Goal: Task Accomplishment & Management: Complete application form

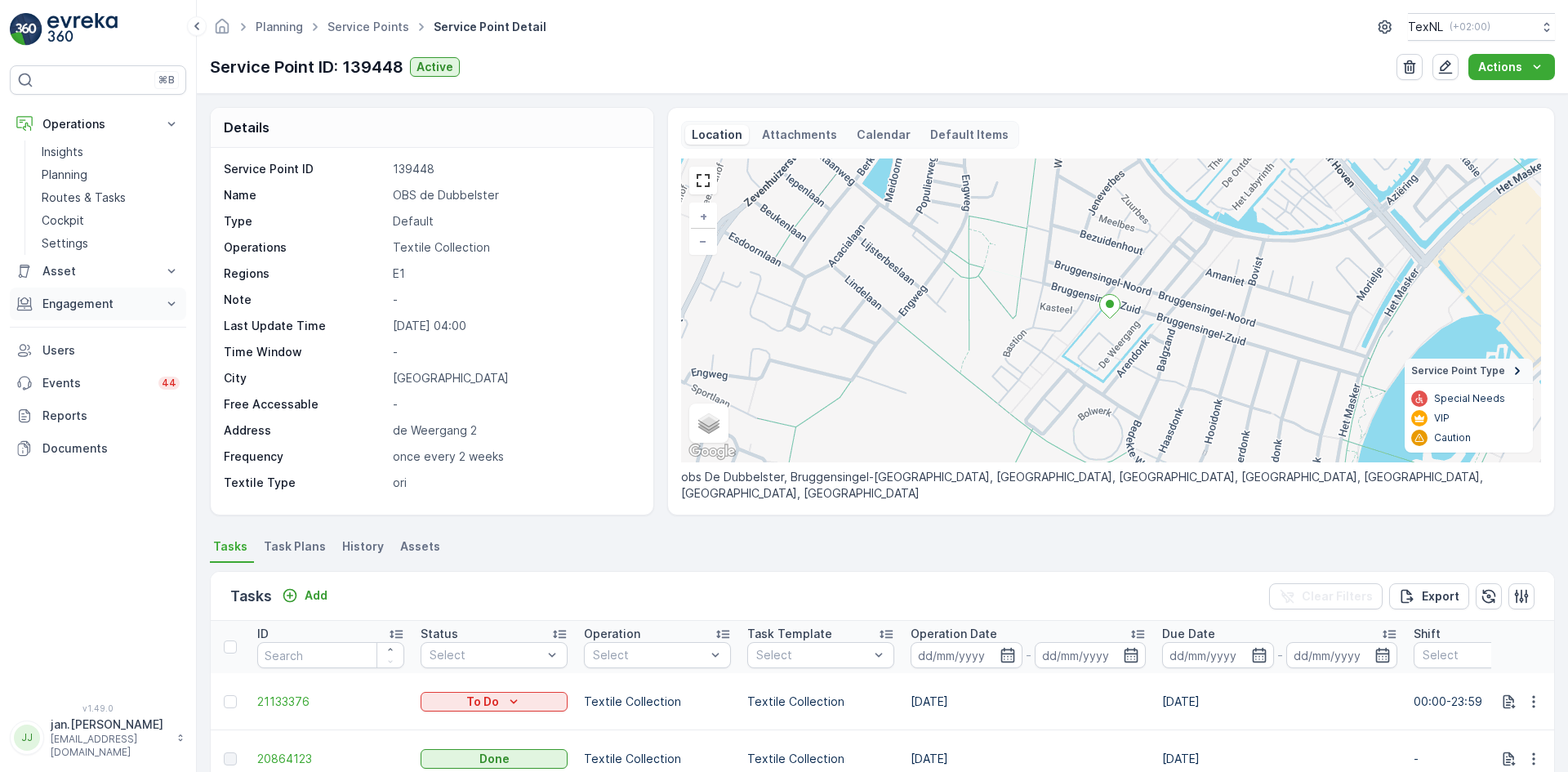
drag, startPoint x: 0, startPoint y: 0, endPoint x: 89, endPoint y: 305, distance: 317.7
click at [89, 305] on p "Engagement" at bounding box center [97, 303] width 111 height 16
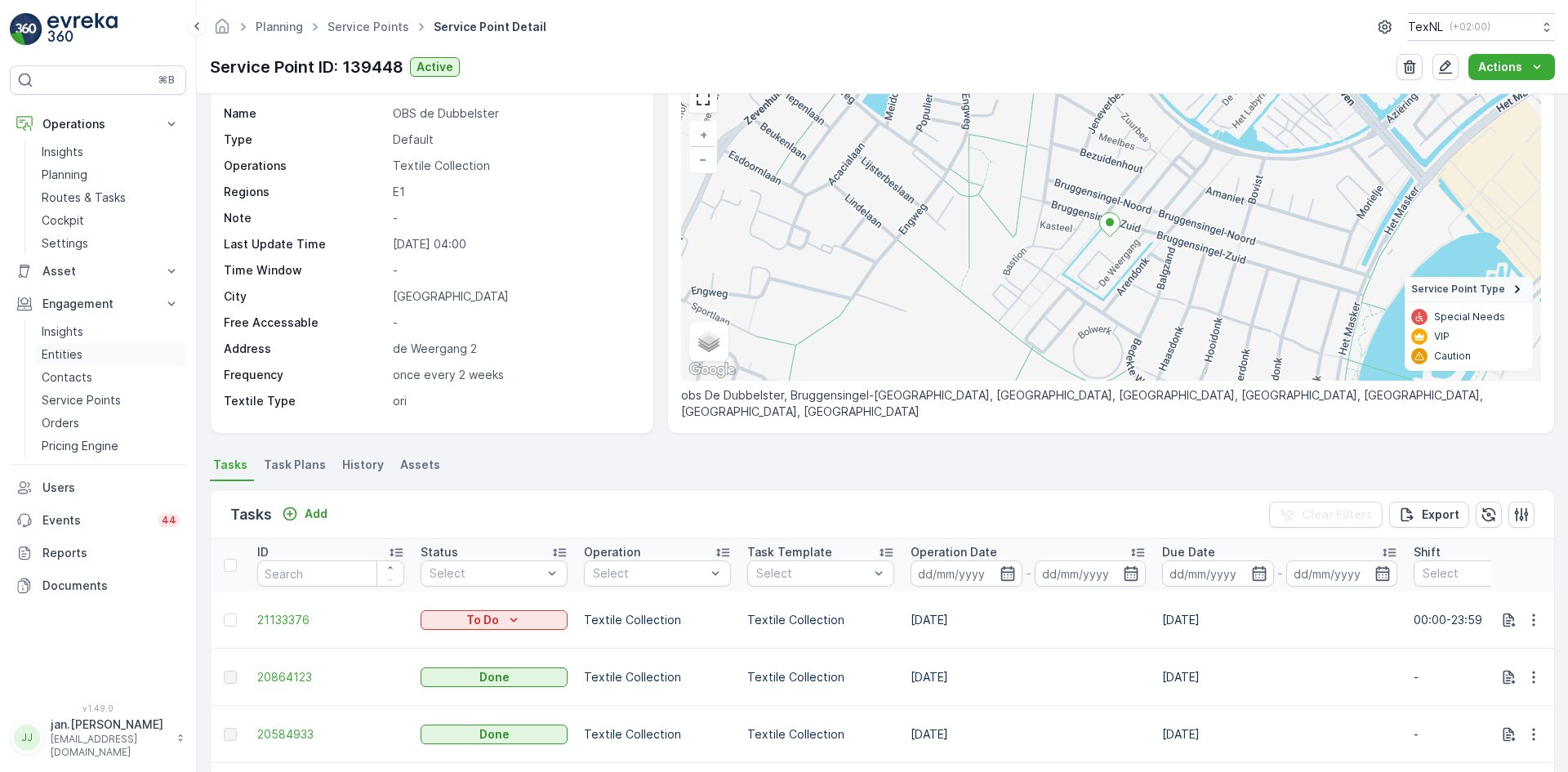
click at [61, 353] on p "Entities" at bounding box center [62, 354] width 41 height 16
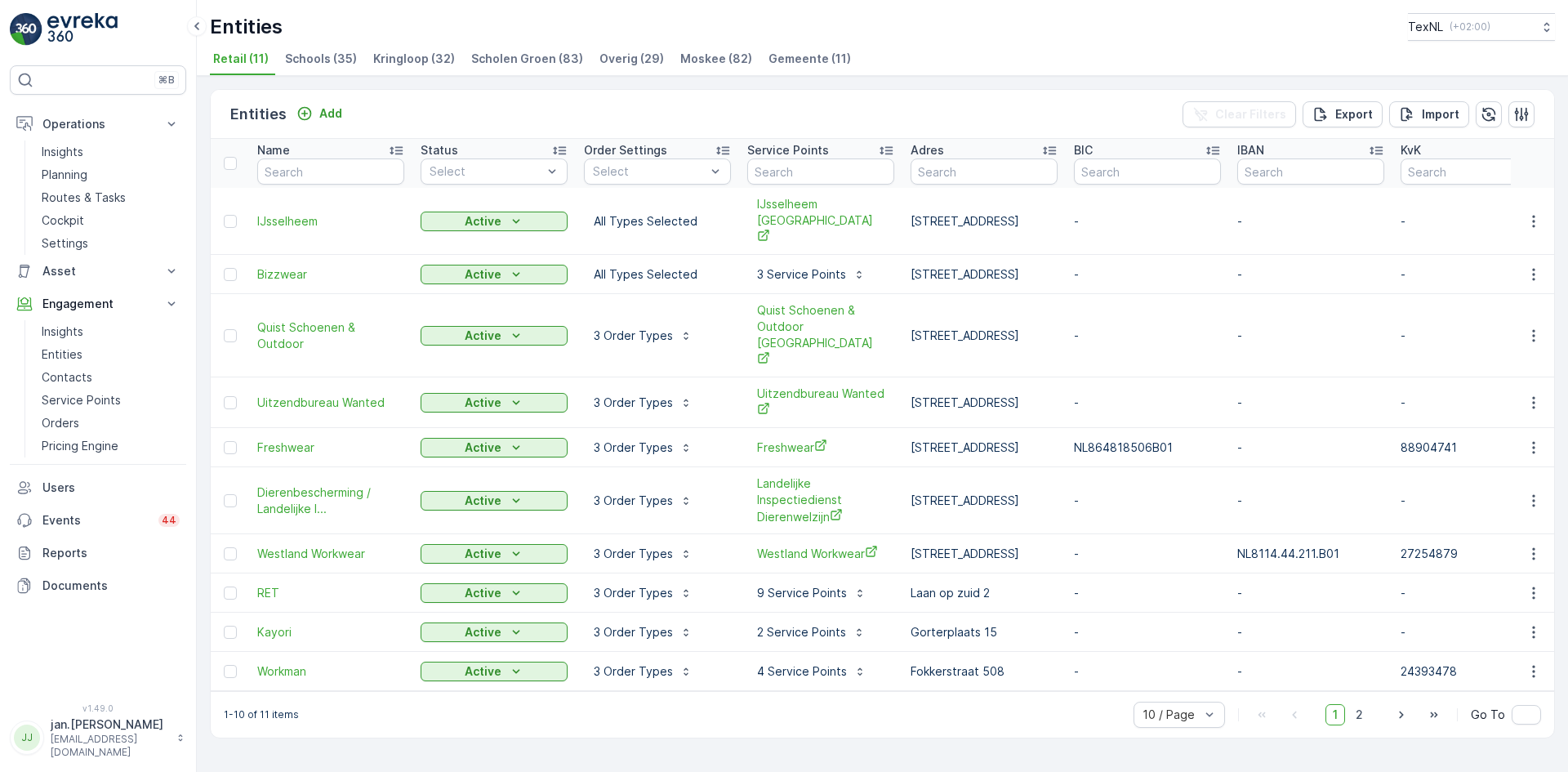
click at [605, 64] on span "Overig (29)" at bounding box center [631, 58] width 65 height 16
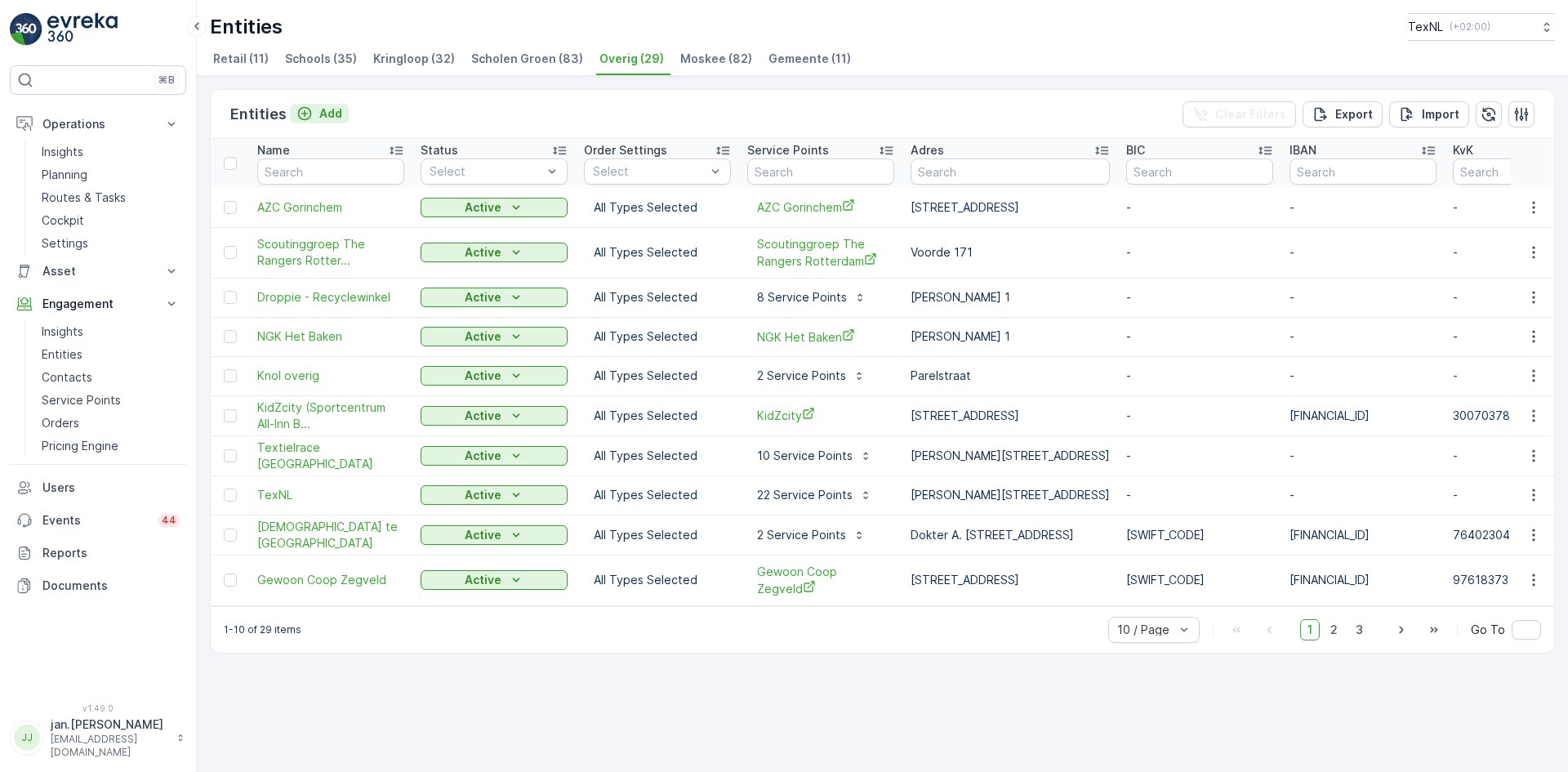
click at [334, 109] on p "Add" at bounding box center [331, 113] width 23 height 16
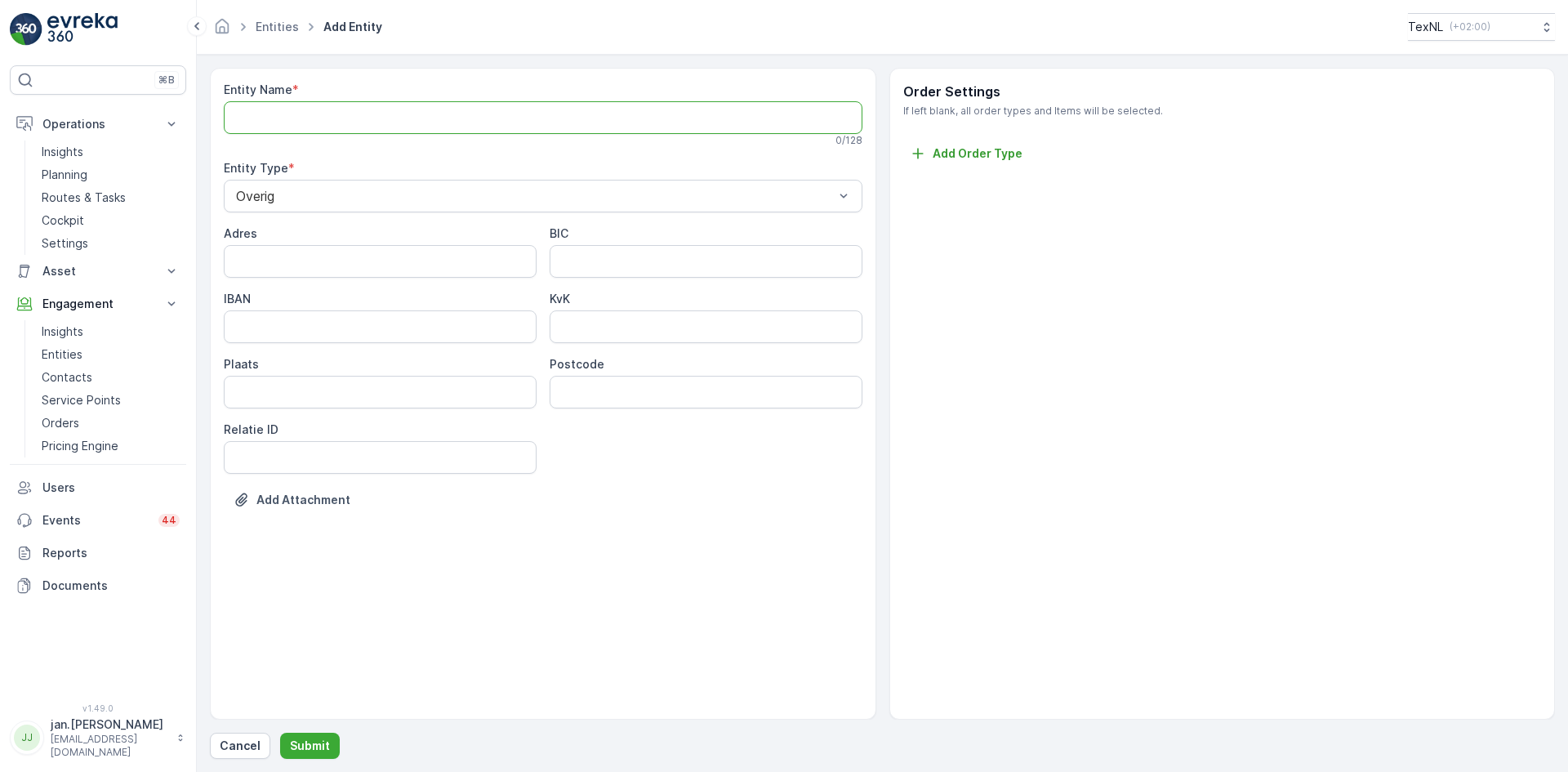
click at [344, 119] on Name "Entity Name" at bounding box center [543, 118] width 639 height 33
type Name "Job (Chauffeur van [PERSON_NAME])"
click at [344, 260] on input "Adres" at bounding box center [380, 264] width 313 height 33
type input "[STREET_ADDRESS]"
click at [371, 400] on input "Plaats" at bounding box center [380, 396] width 313 height 33
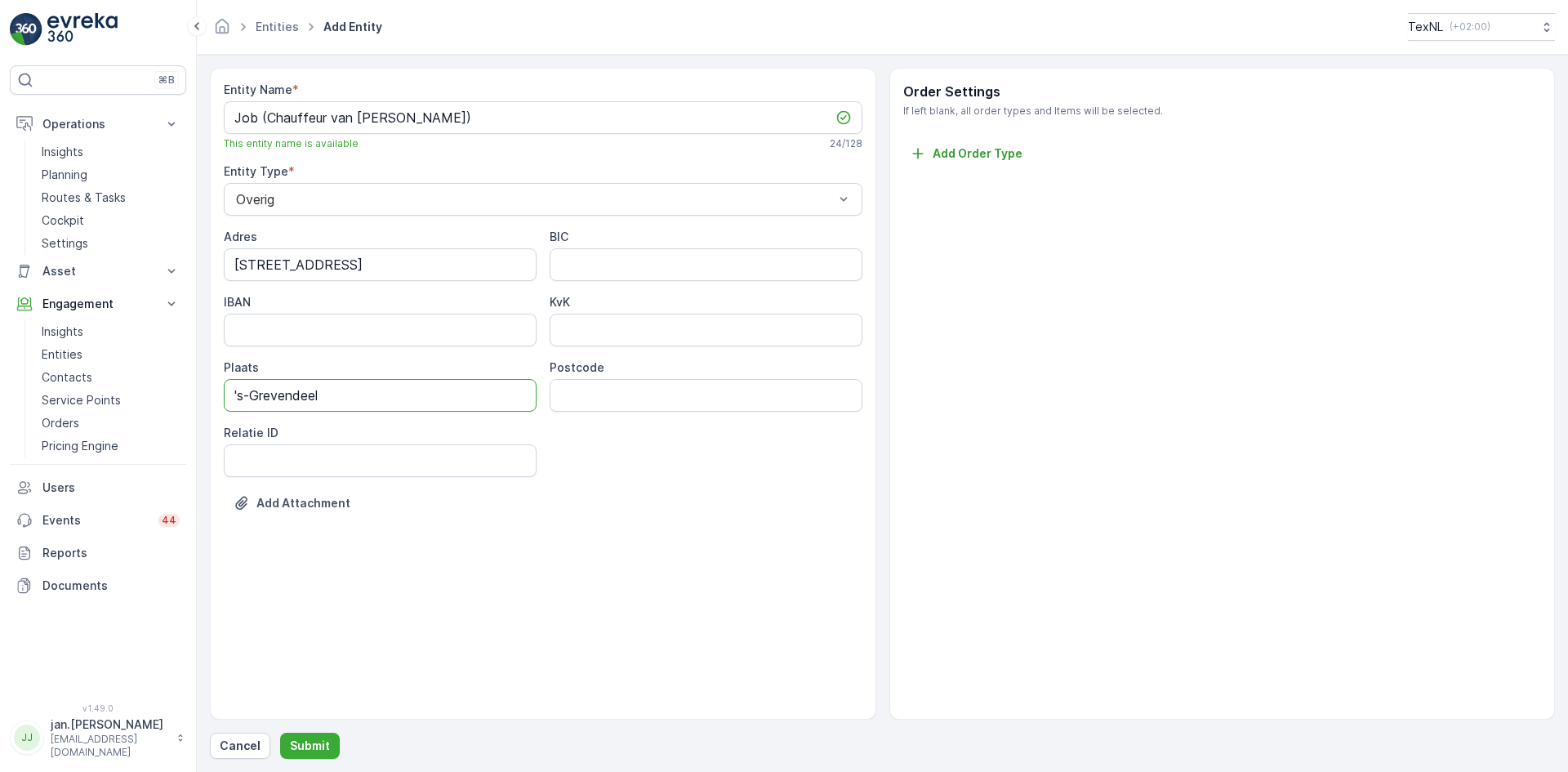
click at [273, 387] on input "'s-Grevendeel" at bounding box center [380, 396] width 313 height 33
type input "'s-Gravendeel"
click at [313, 727] on div "Entity Name * Job (Chauffeur van Pelt) This entity name is available 24 / 128 E…" at bounding box center [882, 413] width 1345 height 691
click at [313, 741] on p "Submit" at bounding box center [309, 745] width 40 height 16
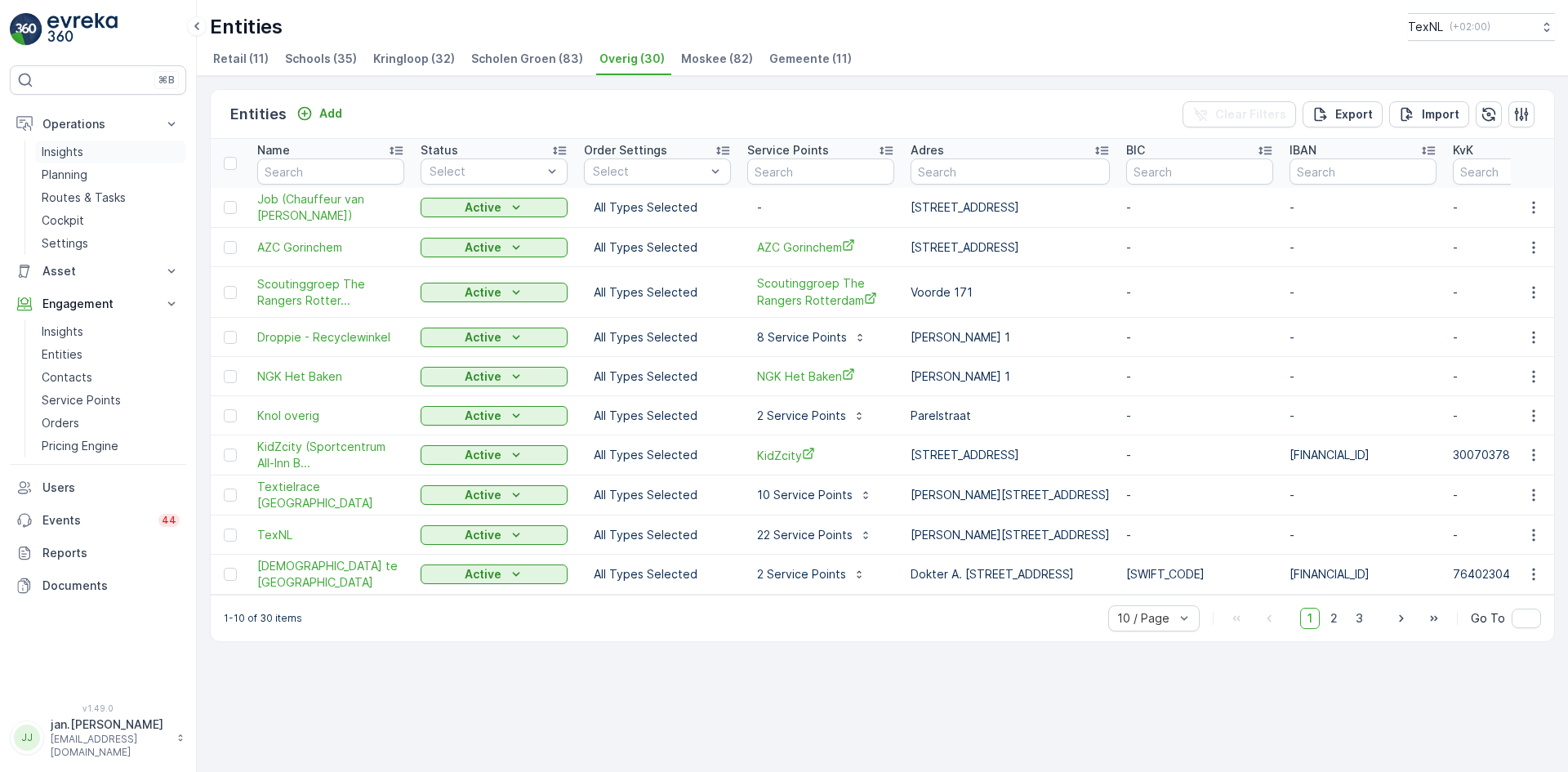
drag, startPoint x: 71, startPoint y: 174, endPoint x: 146, endPoint y: 162, distance: 76.0
click at [71, 174] on p "Planning" at bounding box center [64, 175] width 45 height 16
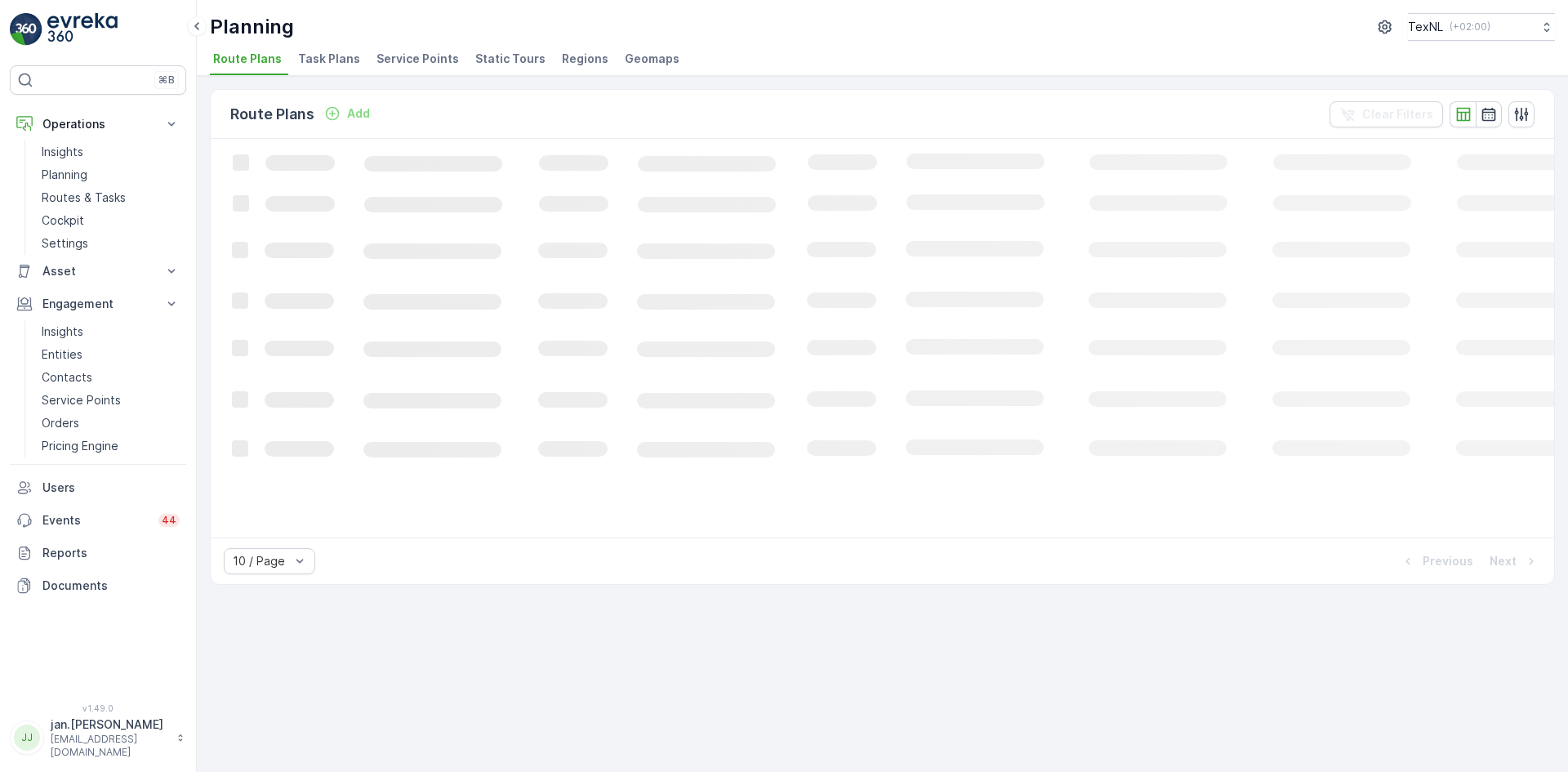
click at [405, 56] on span "Service Points" at bounding box center [417, 58] width 82 height 16
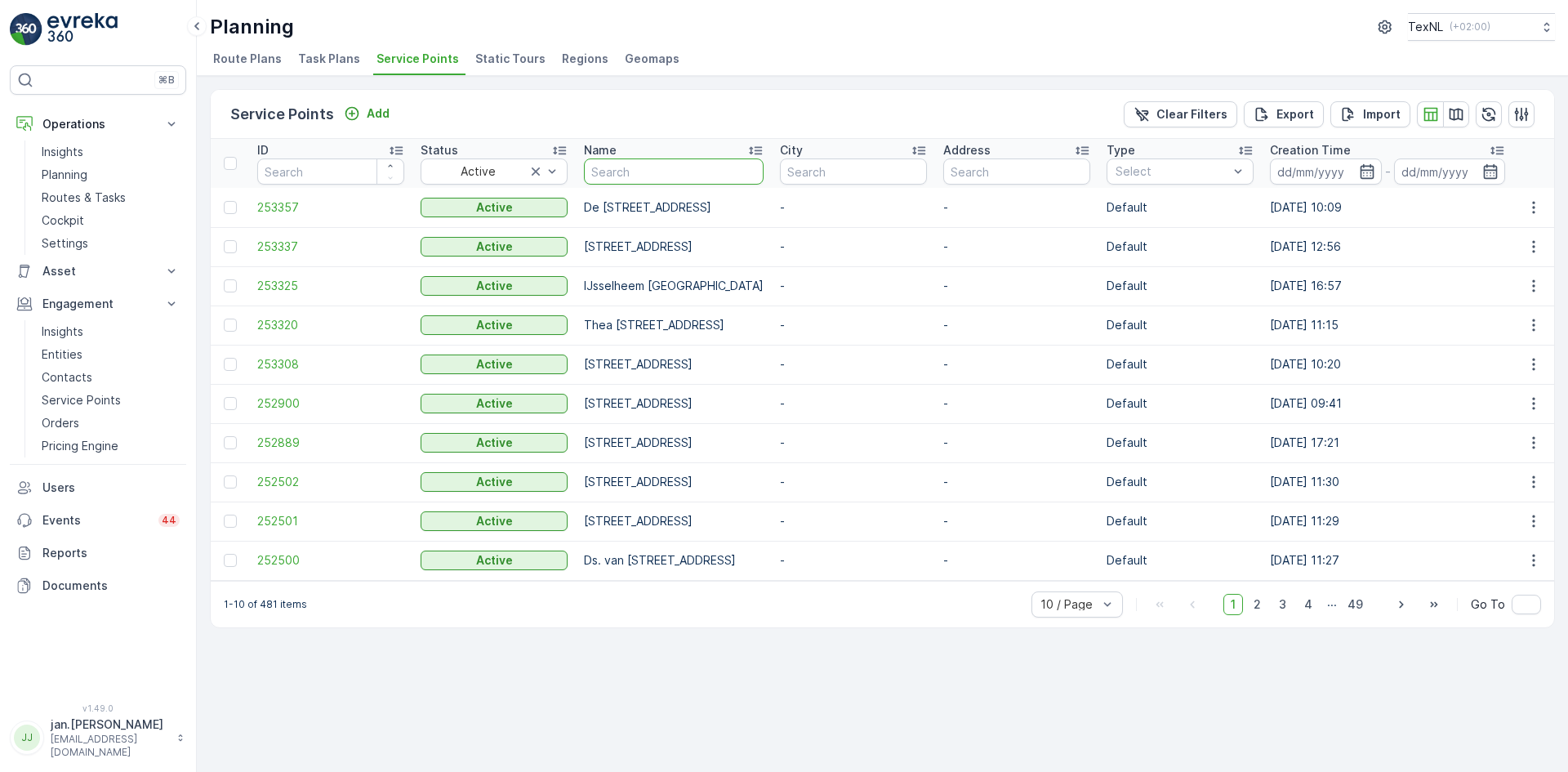
click at [661, 171] on input "text" at bounding box center [674, 171] width 179 height 26
type input "hiza"
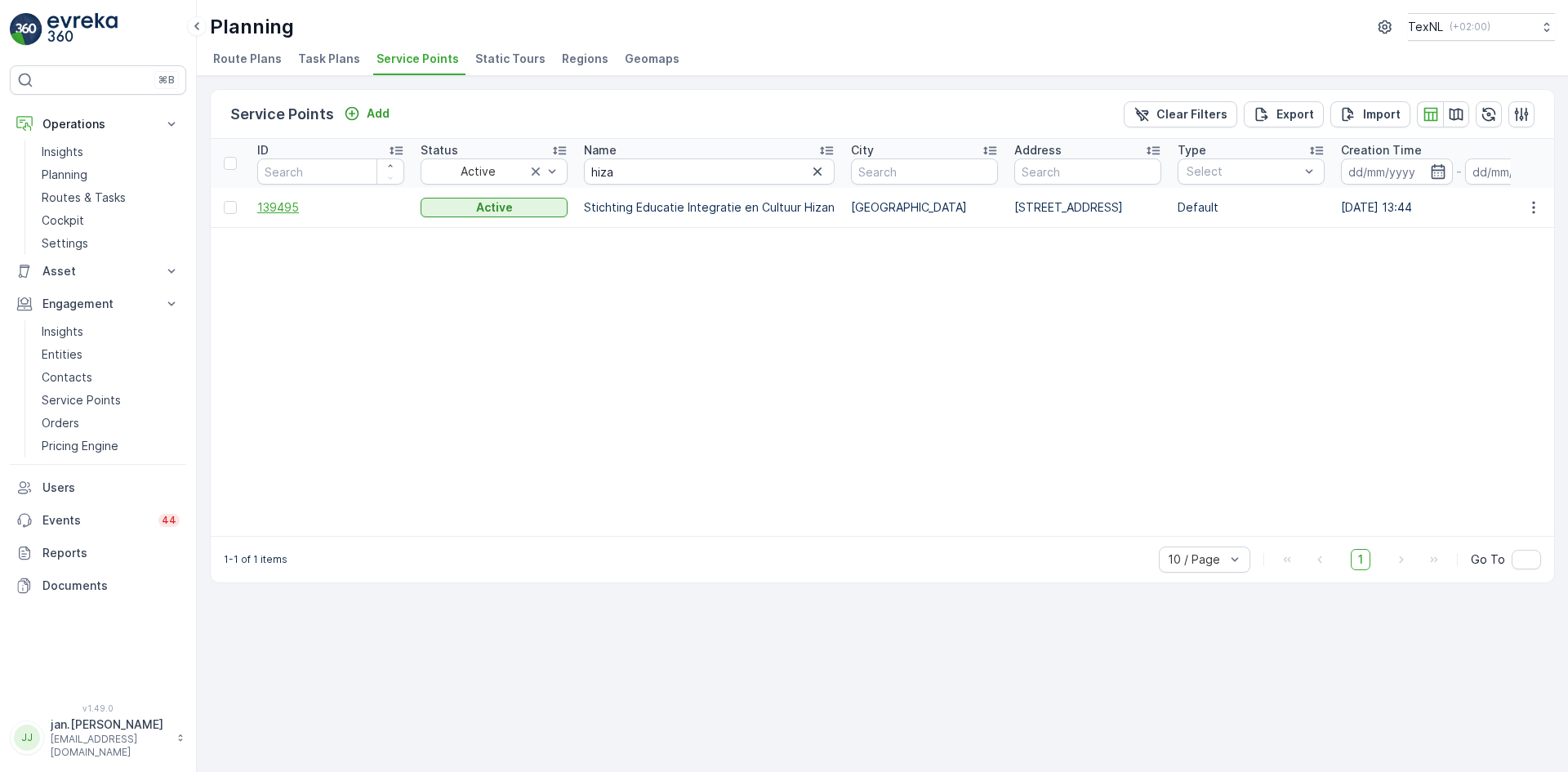
click at [289, 207] on span "139495" at bounding box center [331, 207] width 147 height 16
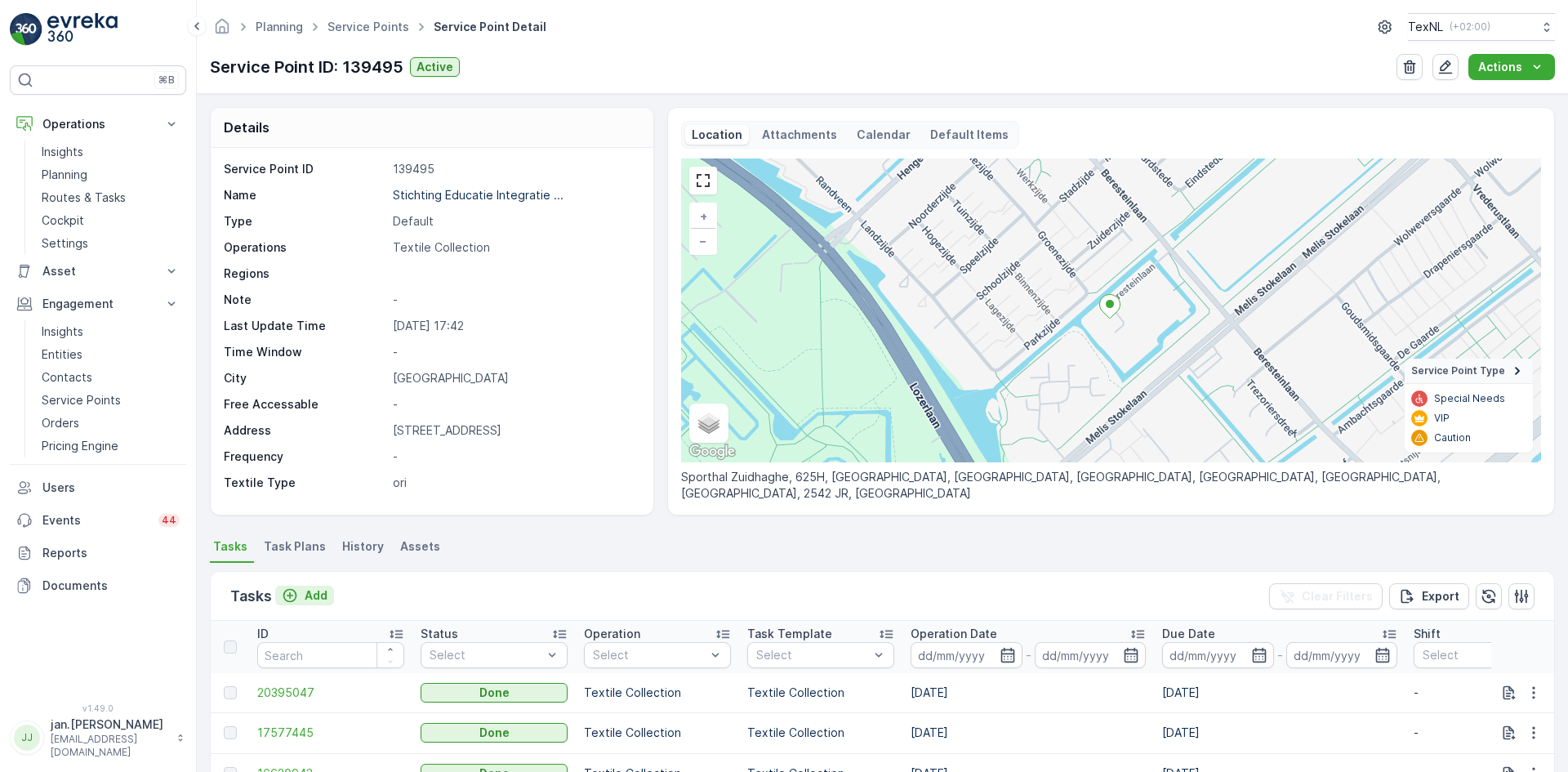
click at [316, 597] on p "Add" at bounding box center [316, 594] width 23 height 16
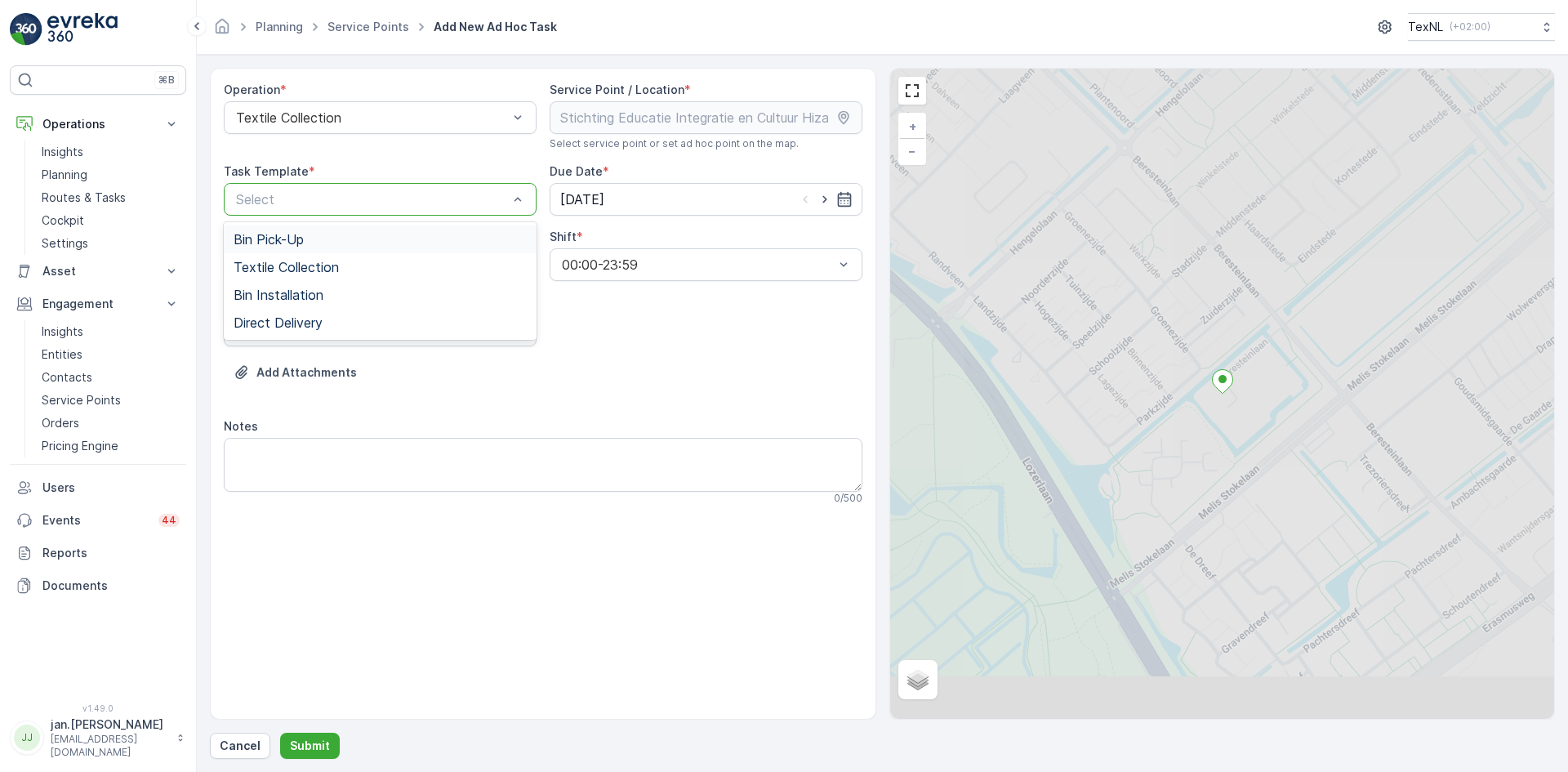
click at [400, 192] on div at bounding box center [371, 199] width 275 height 14
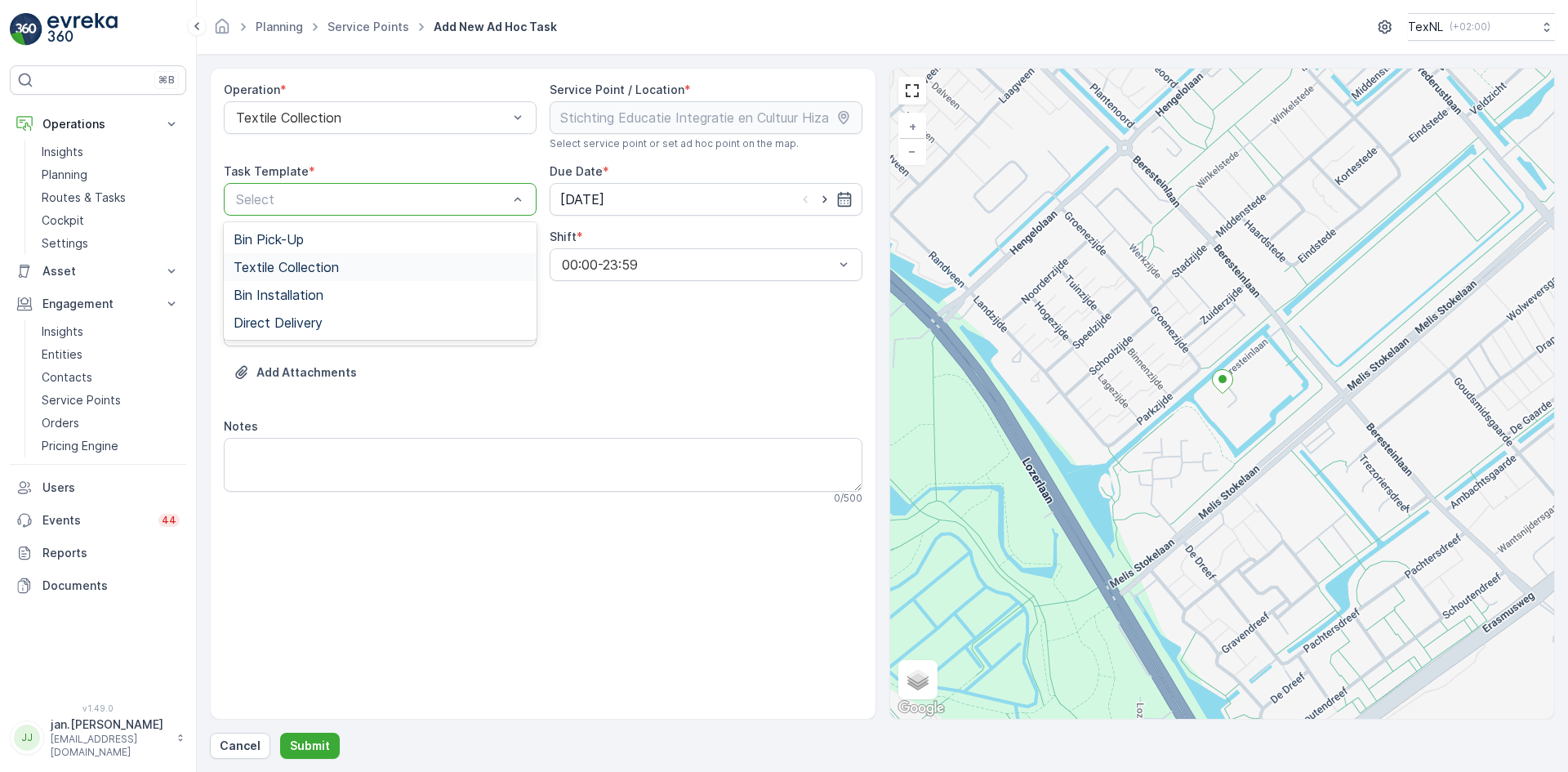
click at [323, 265] on span "Textile Collection" at bounding box center [286, 266] width 105 height 14
click at [577, 196] on input "[DATE]" at bounding box center [705, 200] width 313 height 33
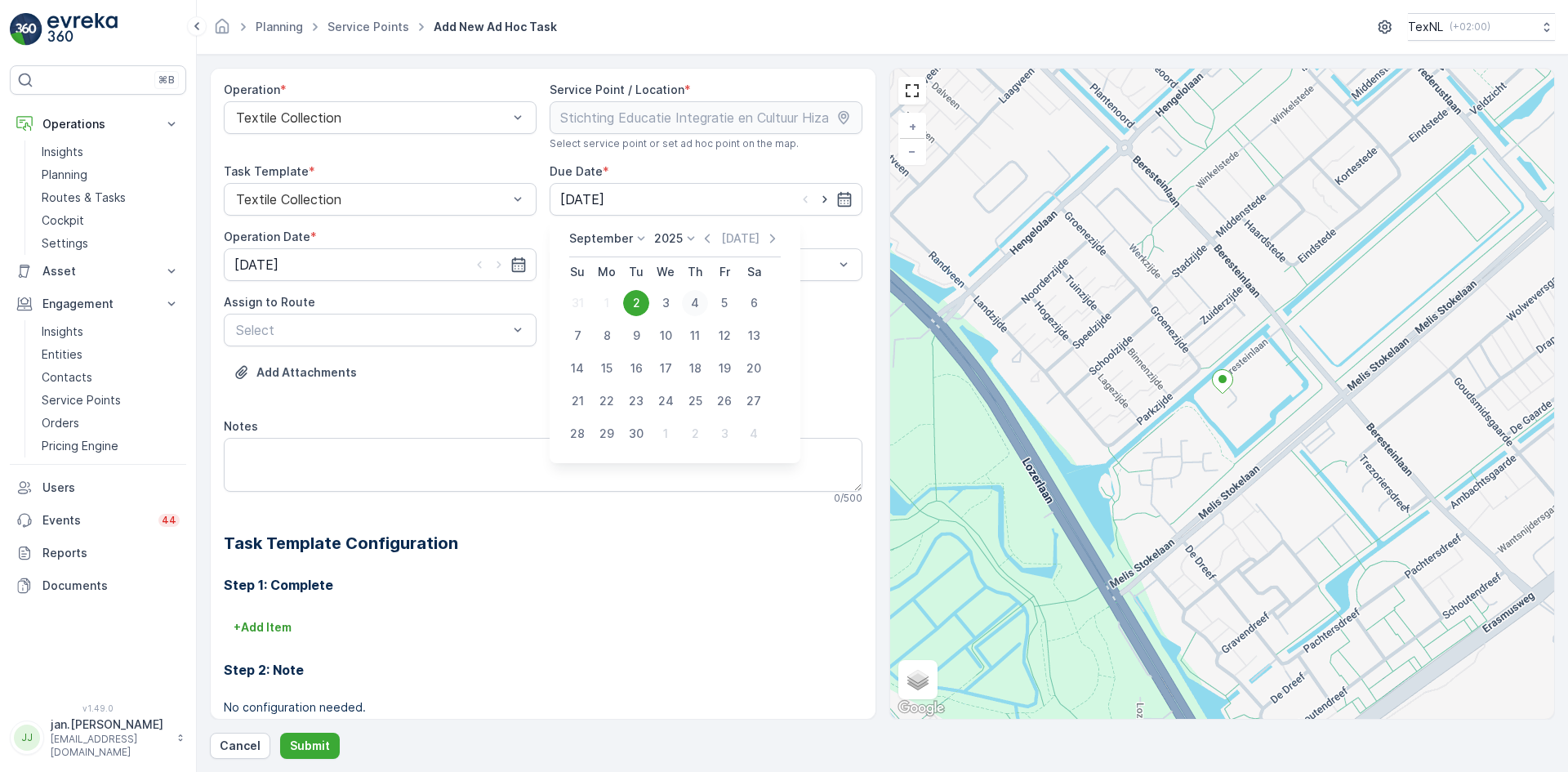
click at [696, 303] on div "4" at bounding box center [695, 302] width 26 height 26
type input "[DATE]"
click at [289, 268] on input "[DATE]" at bounding box center [380, 264] width 313 height 33
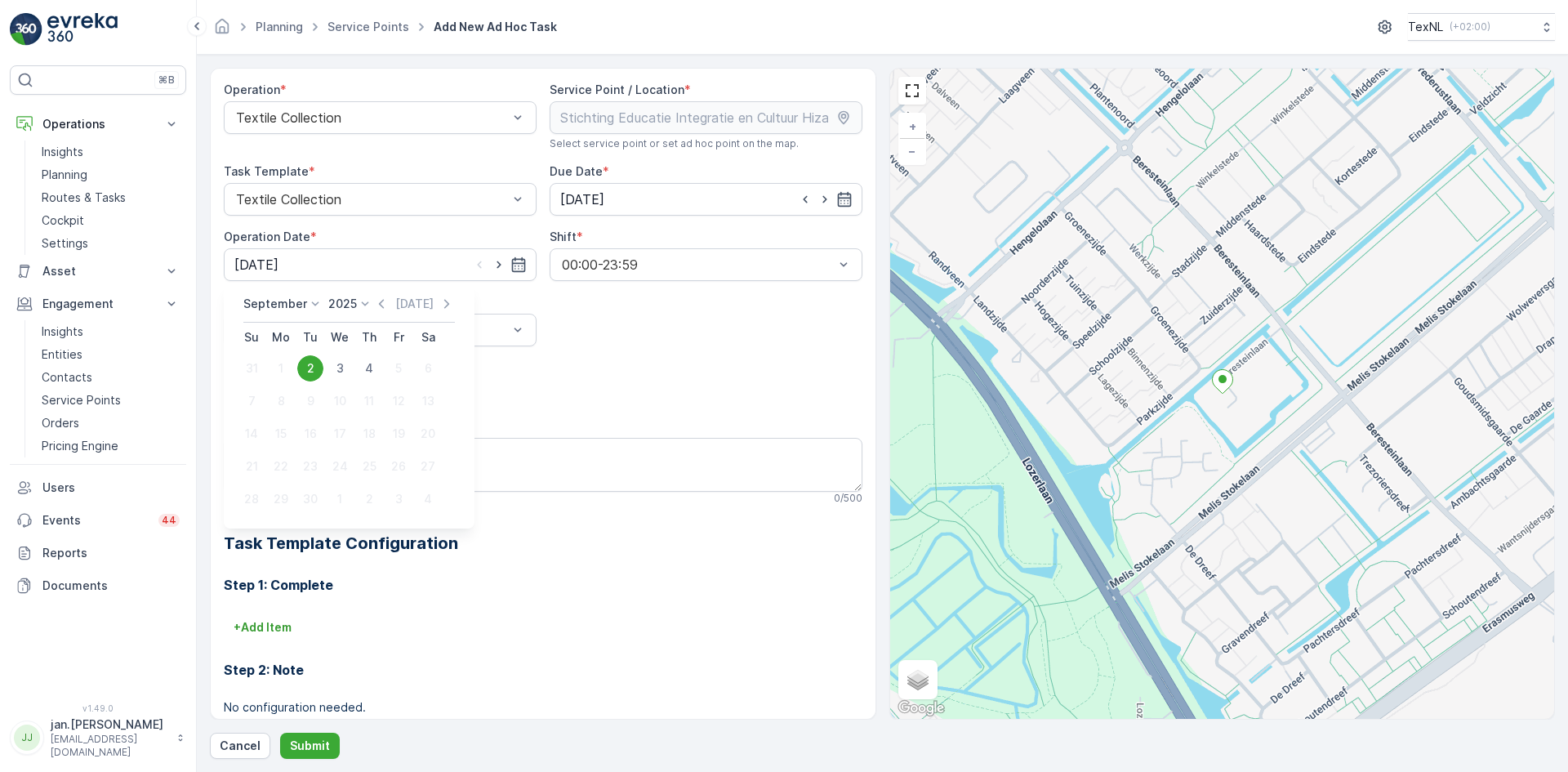
click at [365, 370] on div "4" at bounding box center [369, 368] width 26 height 26
type input "[DATE]"
click at [342, 323] on div at bounding box center [371, 329] width 275 height 14
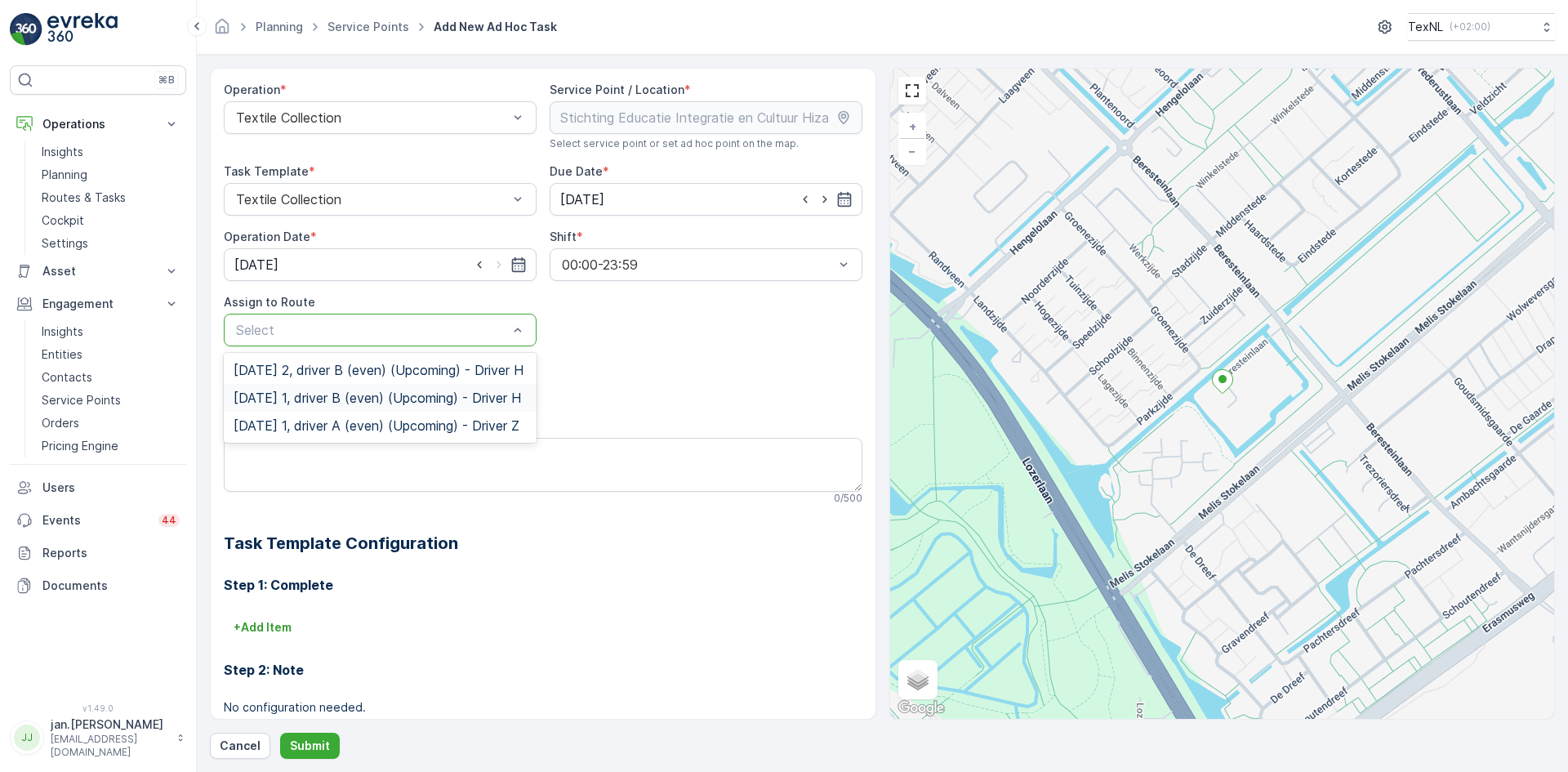
click at [308, 405] on span "[DATE] 1, driver B (even) (Upcoming) - Driver H" at bounding box center [377, 397] width 288 height 14
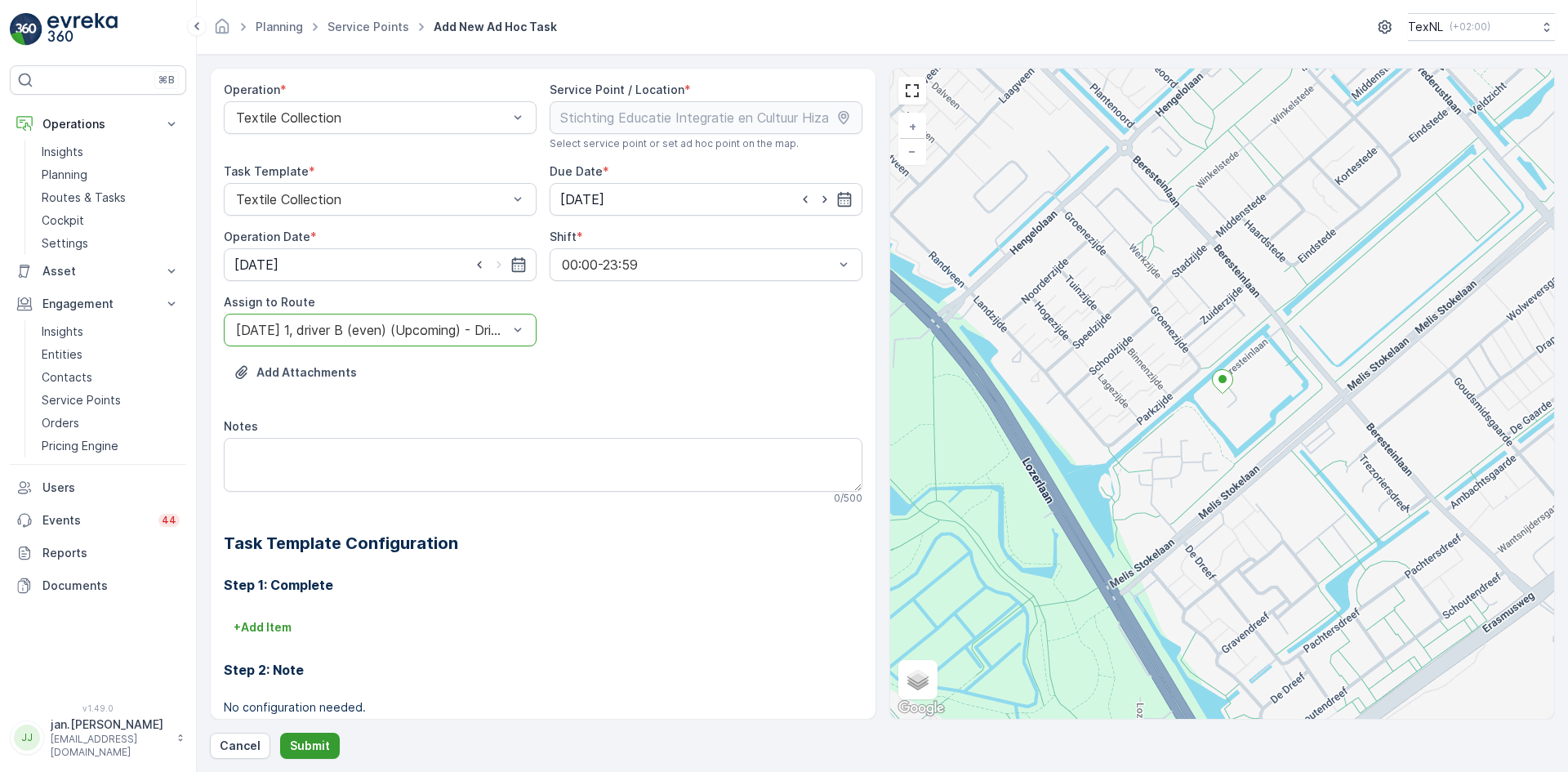
click at [312, 750] on p "Submit" at bounding box center [309, 745] width 40 height 16
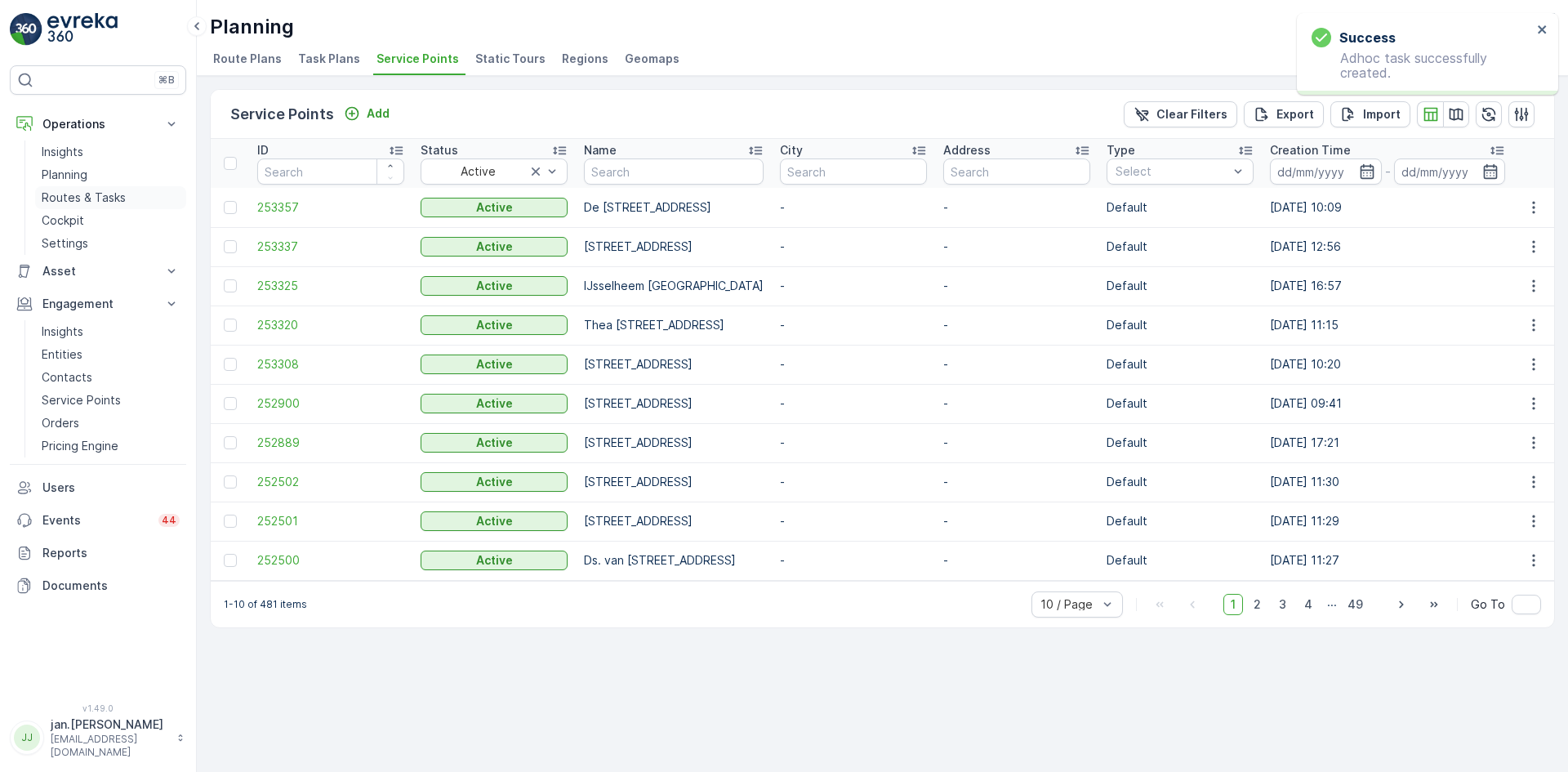
click at [102, 196] on p "Routes & Tasks" at bounding box center [83, 197] width 84 height 16
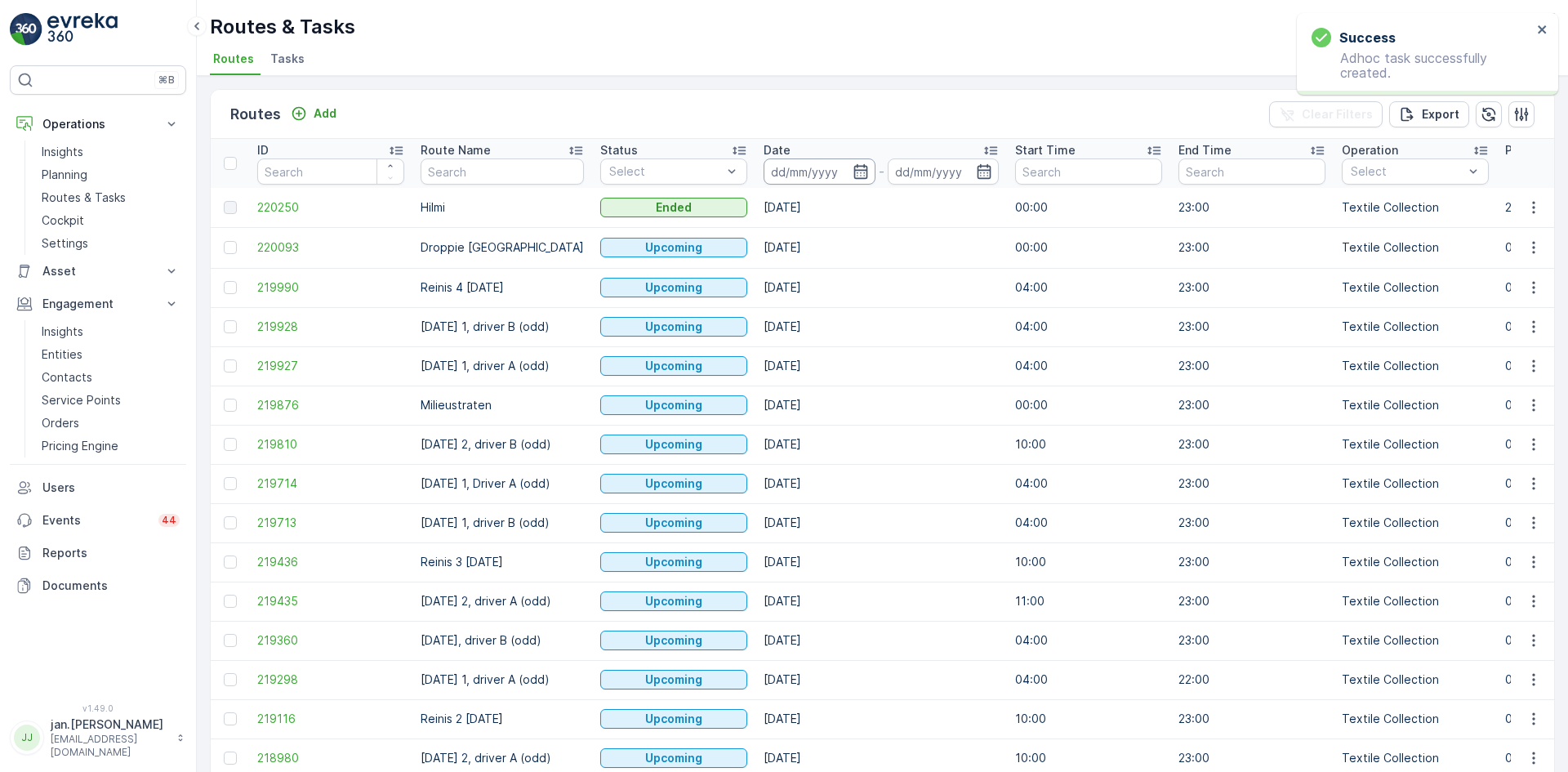
click at [812, 167] on input at bounding box center [819, 171] width 112 height 26
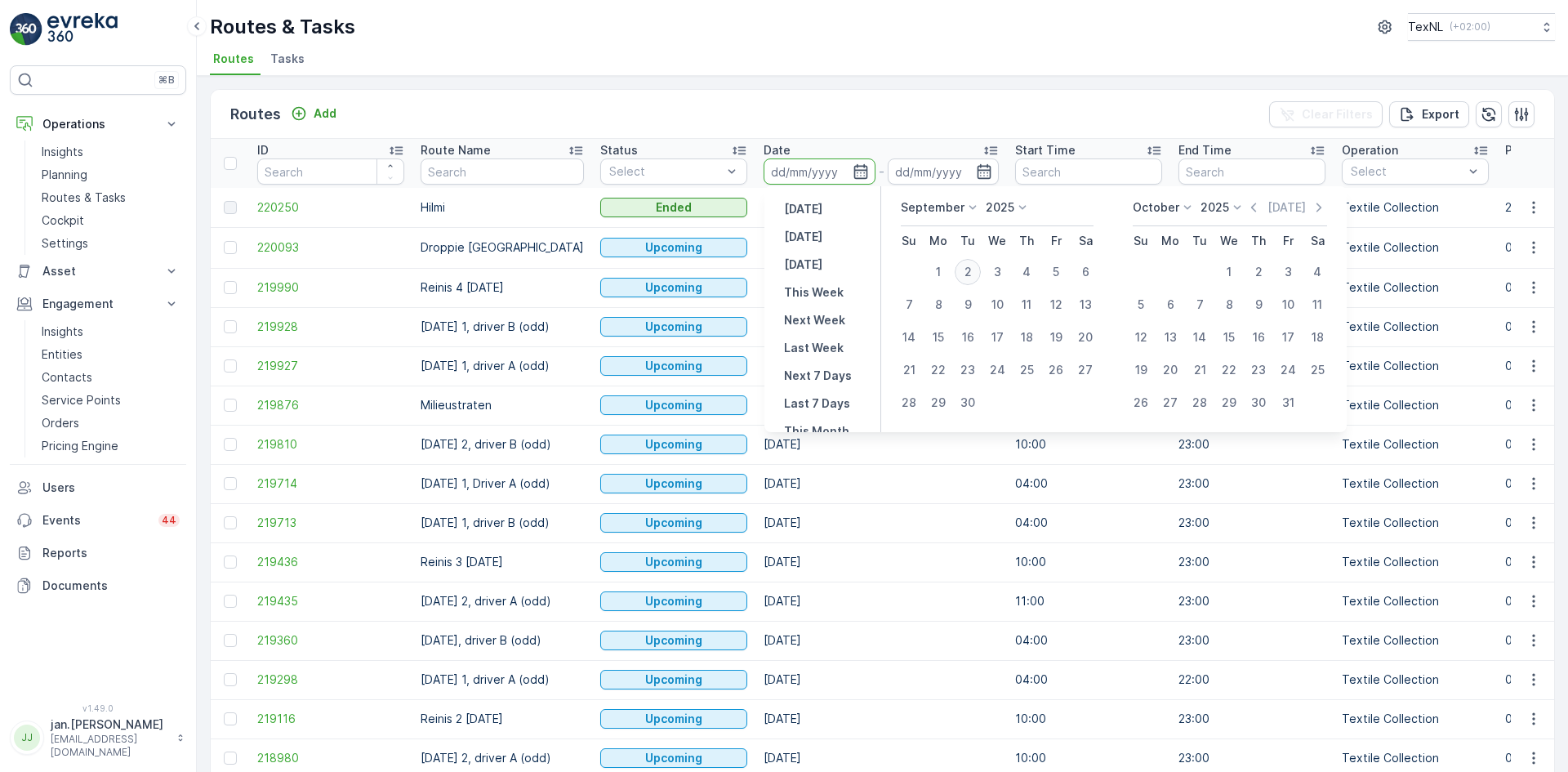
click at [977, 268] on div "2" at bounding box center [967, 271] width 26 height 26
type input "[DATE]"
click at [977, 268] on div "2" at bounding box center [967, 271] width 26 height 26
type input "[DATE]"
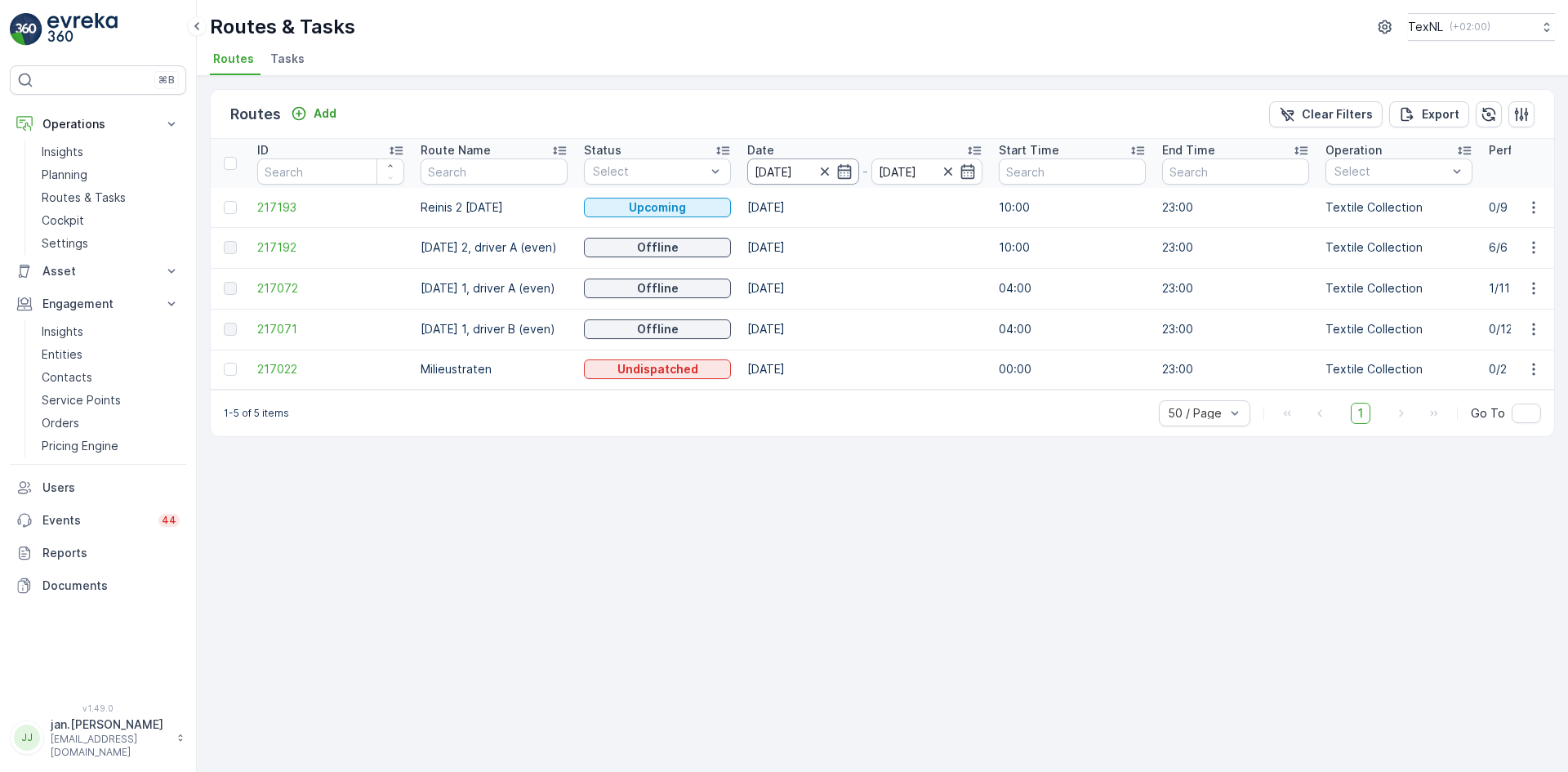
click at [767, 176] on input "[DATE]" at bounding box center [803, 171] width 112 height 26
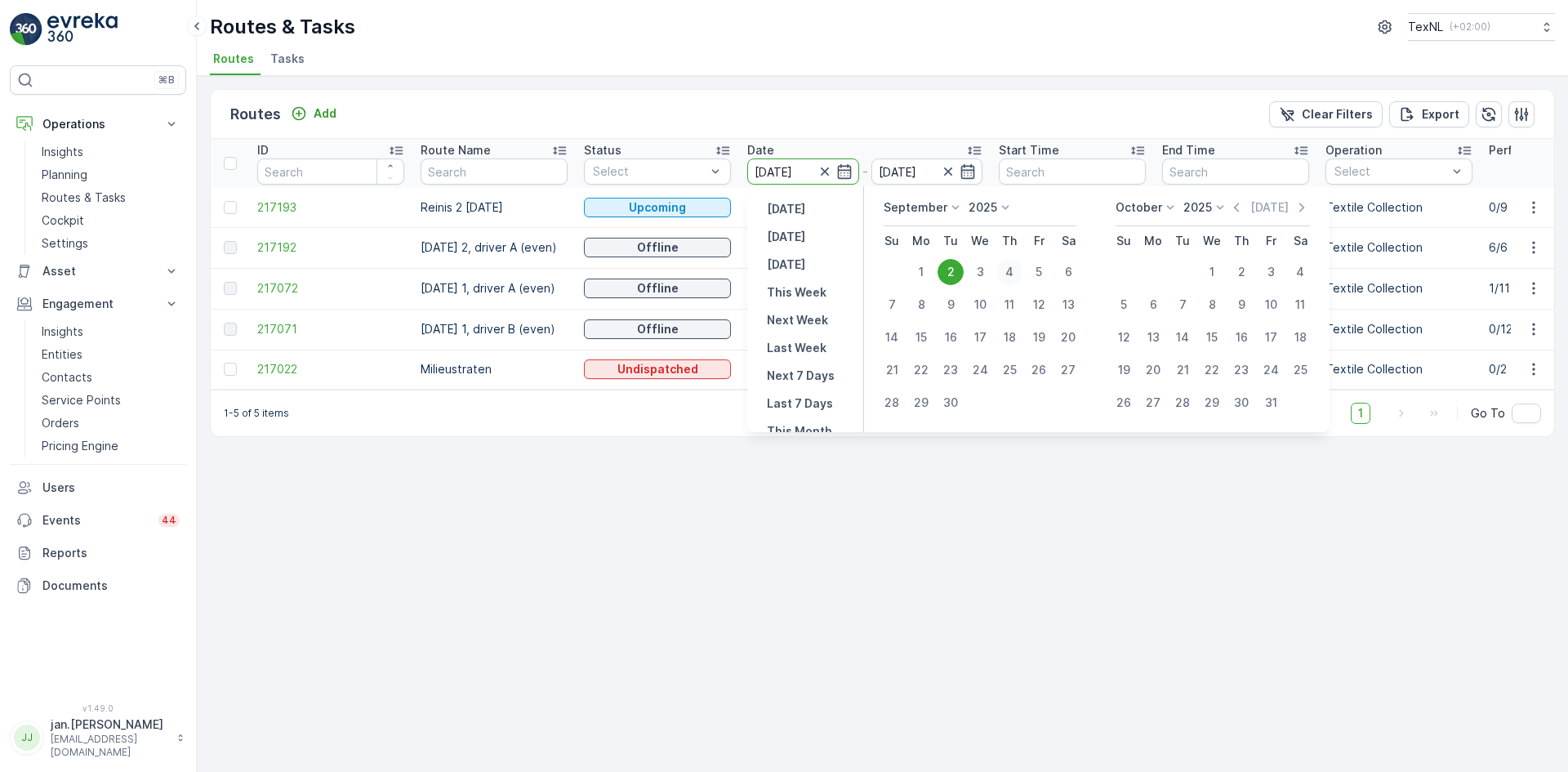
click at [1005, 270] on div "4" at bounding box center [1008, 271] width 26 height 26
type input "[DATE]"
click at [1005, 269] on div "4" at bounding box center [1008, 271] width 26 height 26
type input "[DATE]"
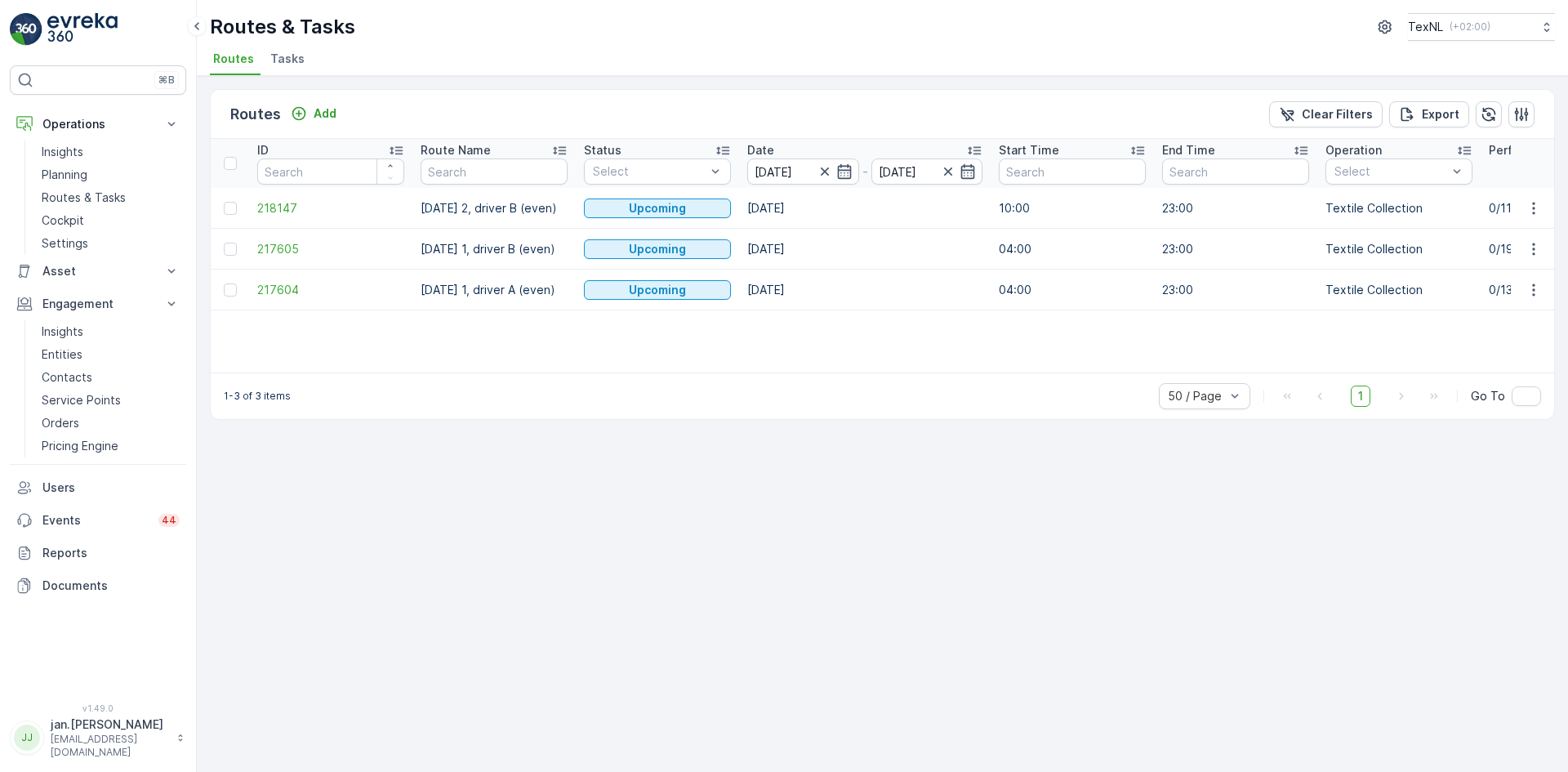
click at [309, 258] on td "217605" at bounding box center [330, 249] width 163 height 41
click at [296, 247] on span "217605" at bounding box center [331, 249] width 147 height 16
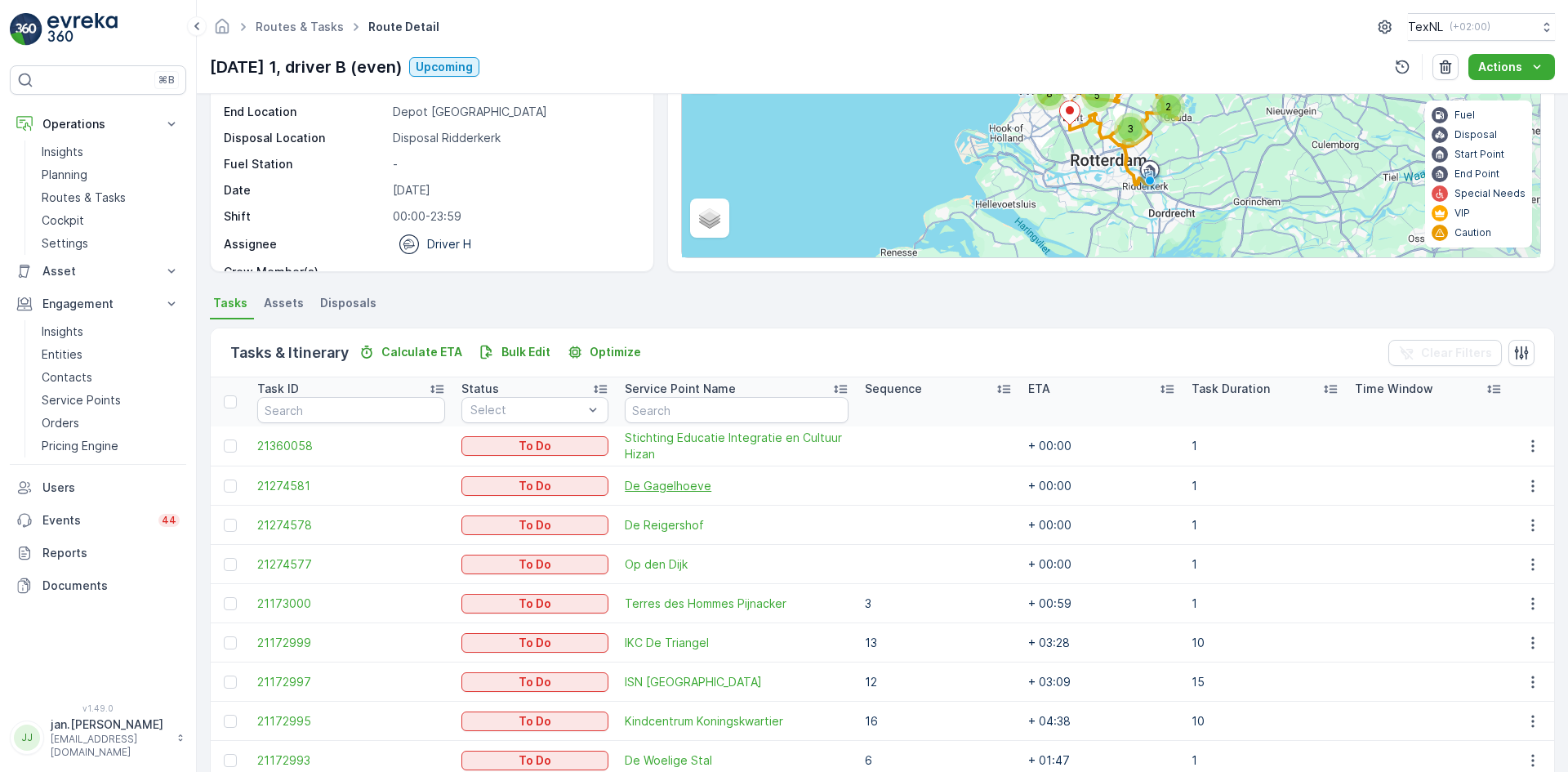
scroll to position [163, 0]
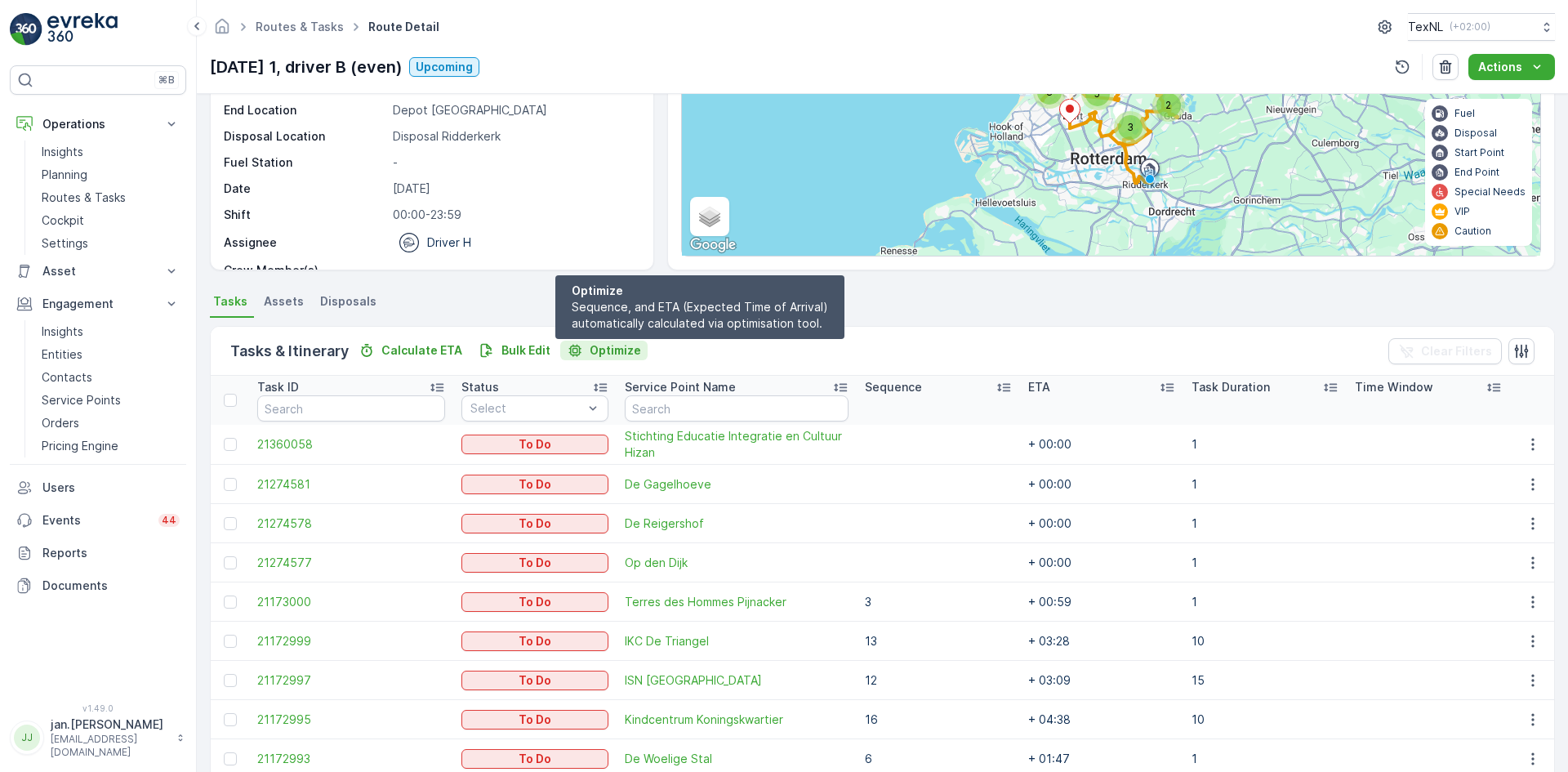
click at [617, 354] on p "Optimize" at bounding box center [615, 350] width 51 height 16
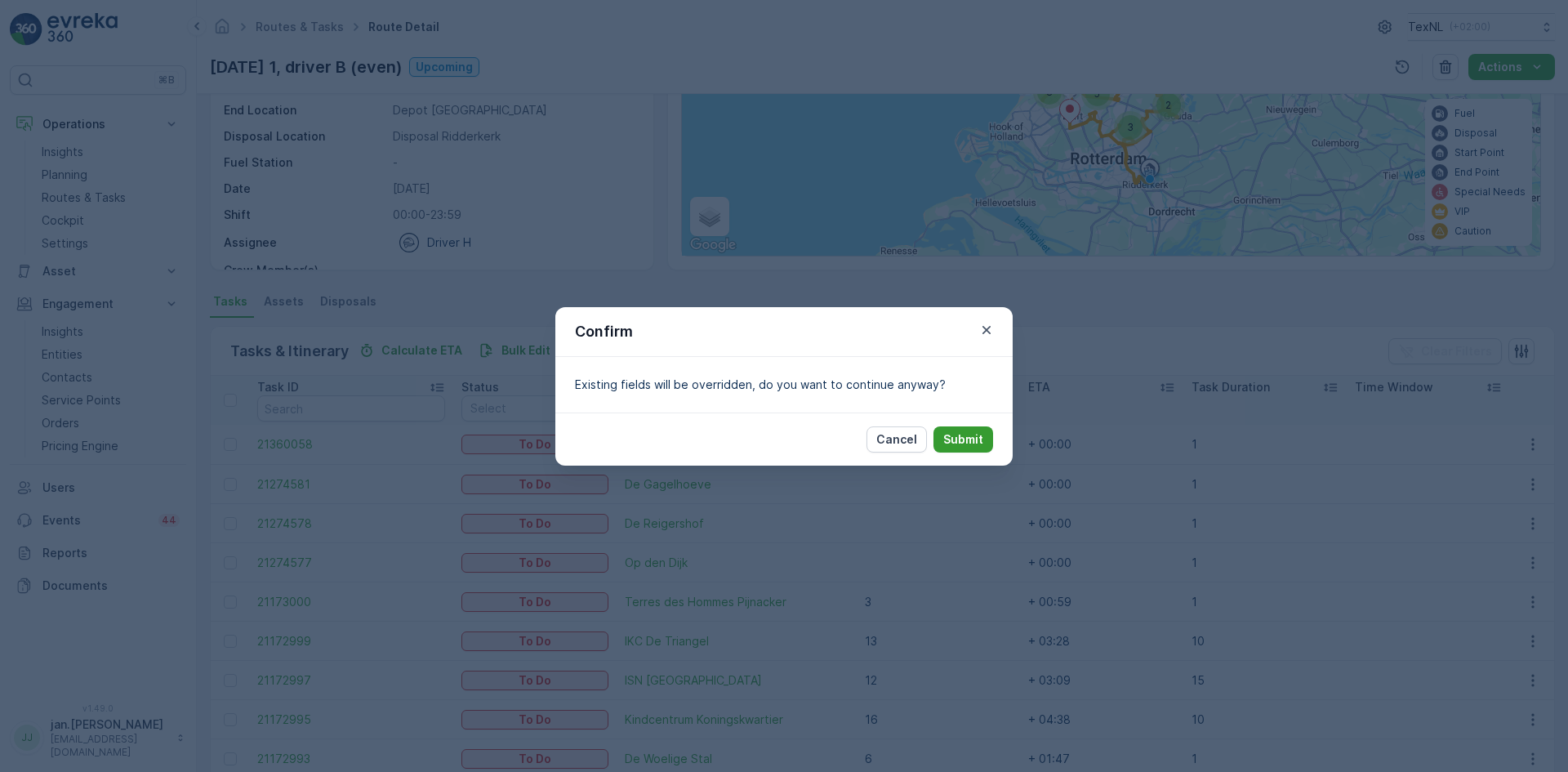
click at [957, 435] on p "Submit" at bounding box center [962, 439] width 40 height 16
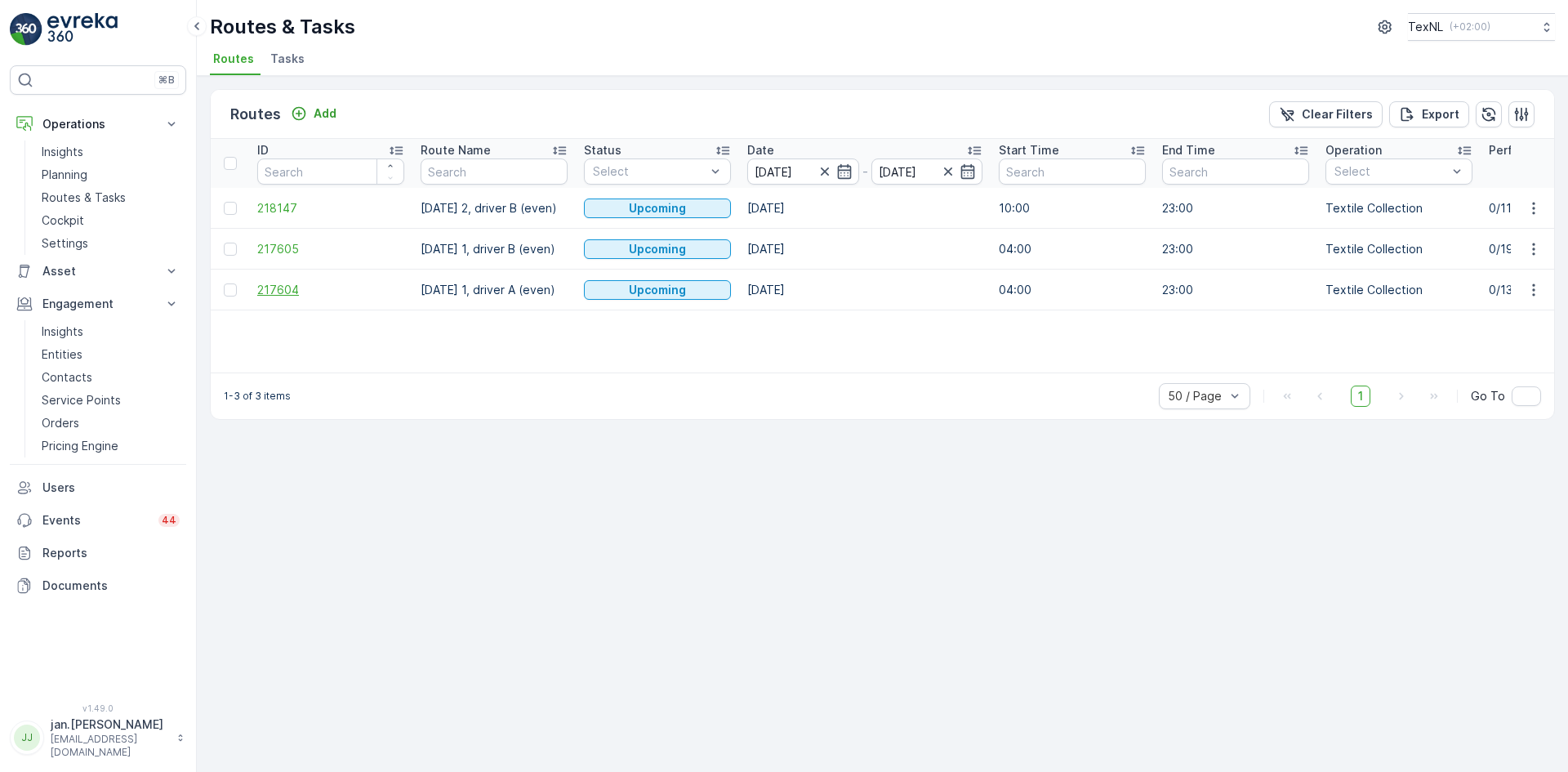
click at [287, 290] on span "217604" at bounding box center [331, 290] width 147 height 16
click at [289, 209] on span "218147" at bounding box center [331, 207] width 147 height 16
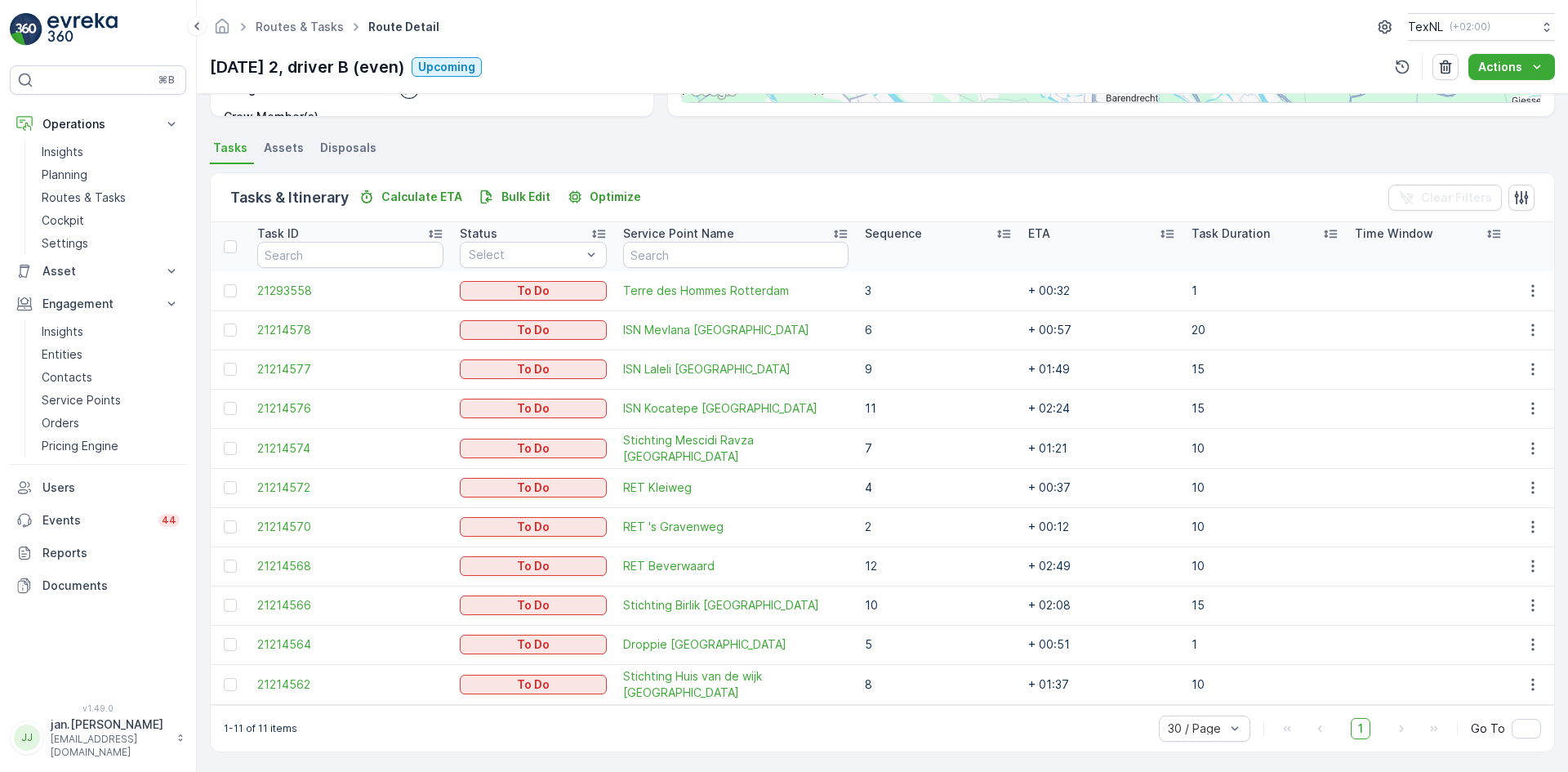
scroll to position [317, 0]
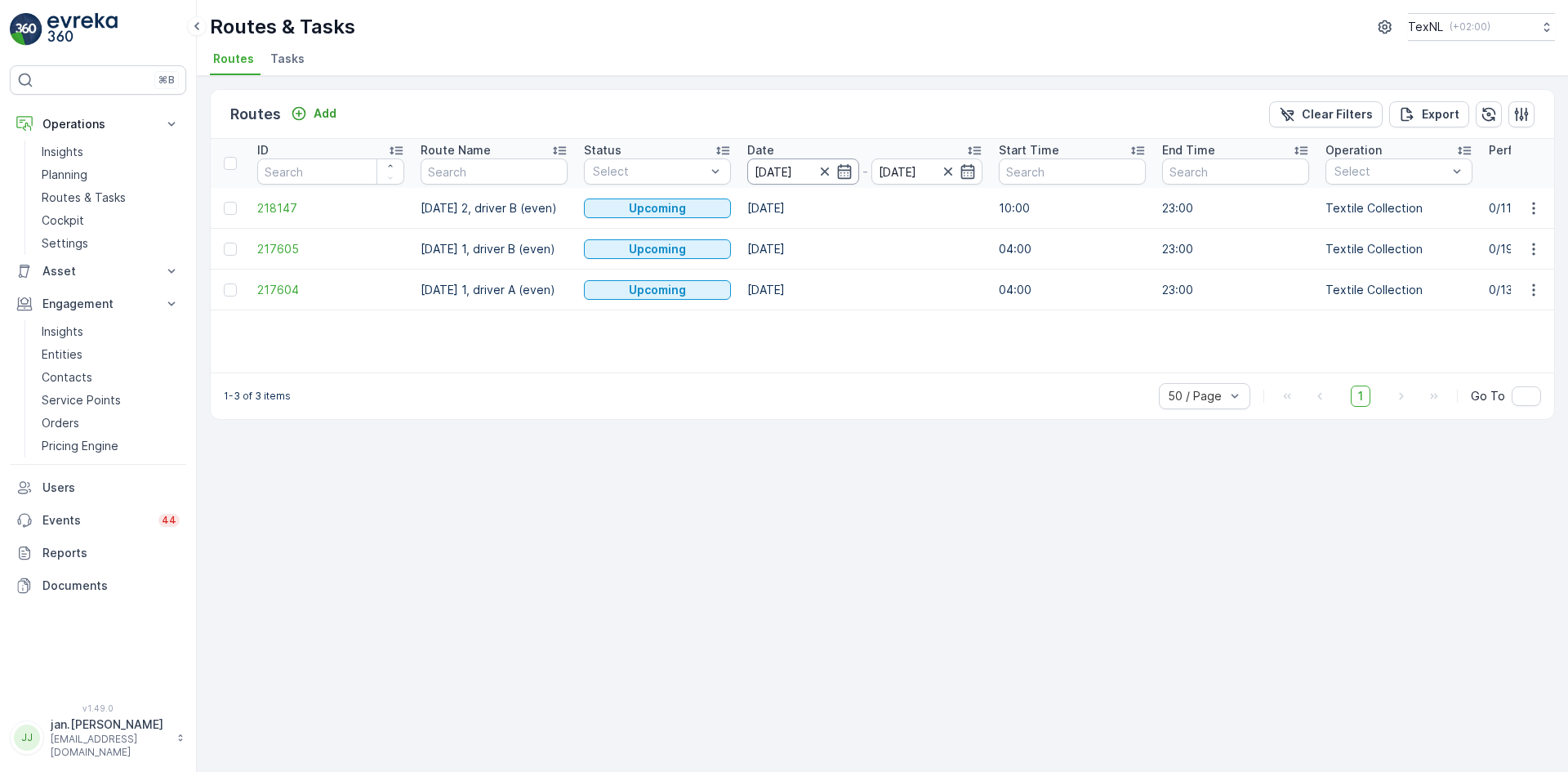
click at [785, 162] on input "[DATE]" at bounding box center [803, 171] width 112 height 26
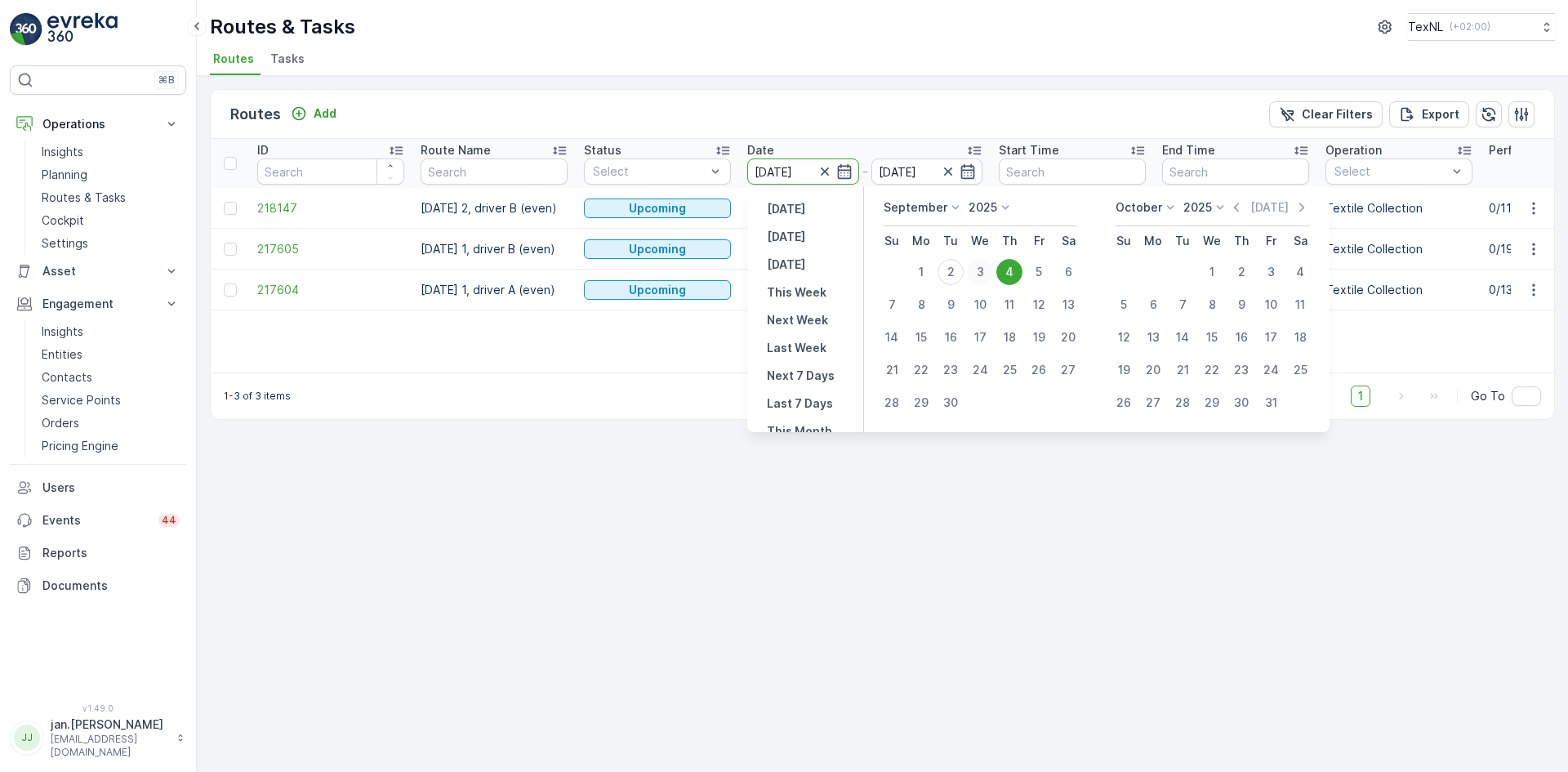
click at [980, 270] on div "3" at bounding box center [979, 271] width 26 height 26
type input "[DATE]"
click at [981, 270] on div "3" at bounding box center [979, 271] width 26 height 26
type input "[DATE]"
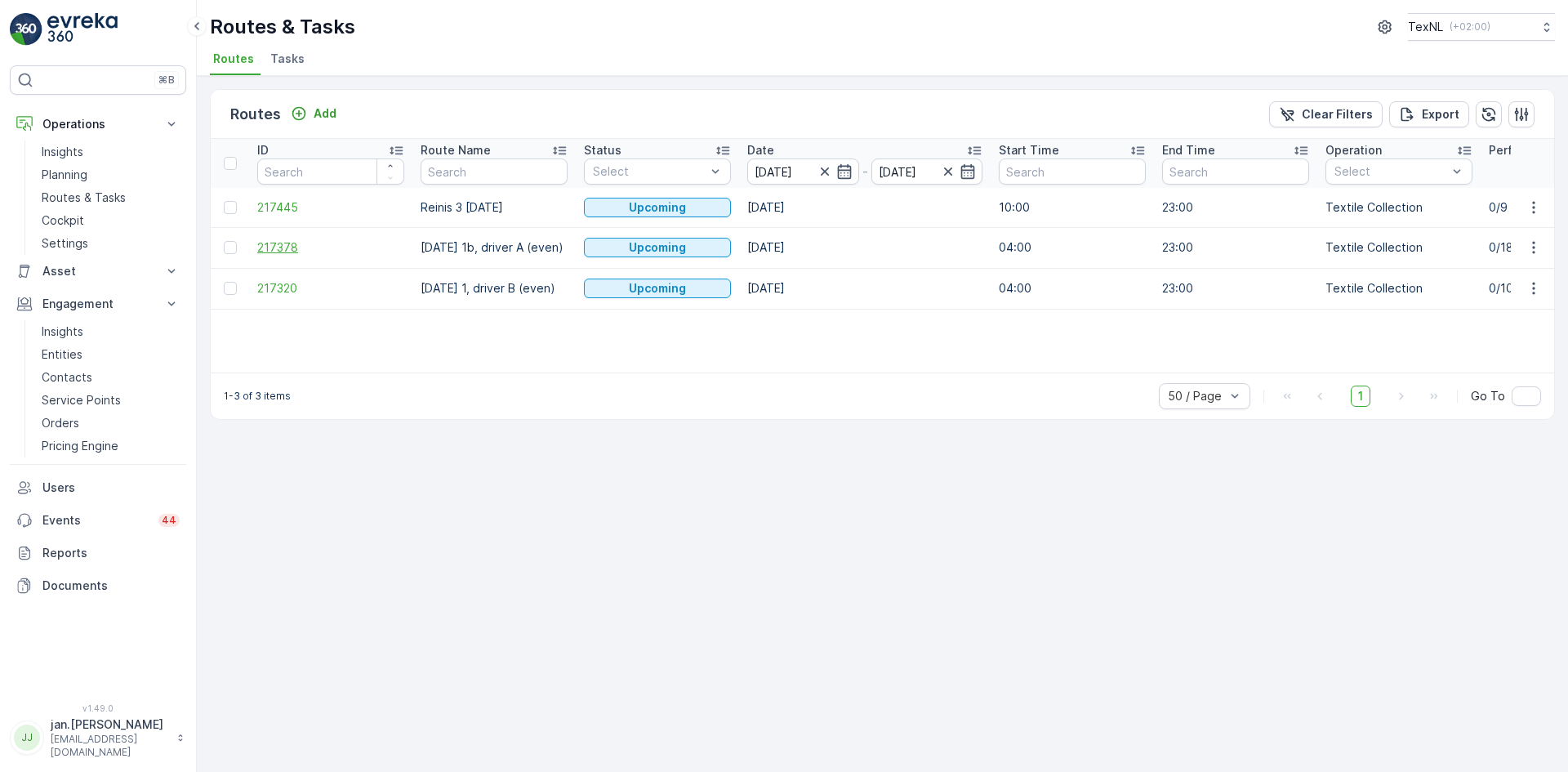
click at [303, 251] on span "217378" at bounding box center [331, 247] width 147 height 16
click at [280, 286] on span "217320" at bounding box center [331, 288] width 147 height 16
click at [803, 162] on input "[DATE]" at bounding box center [803, 171] width 112 height 26
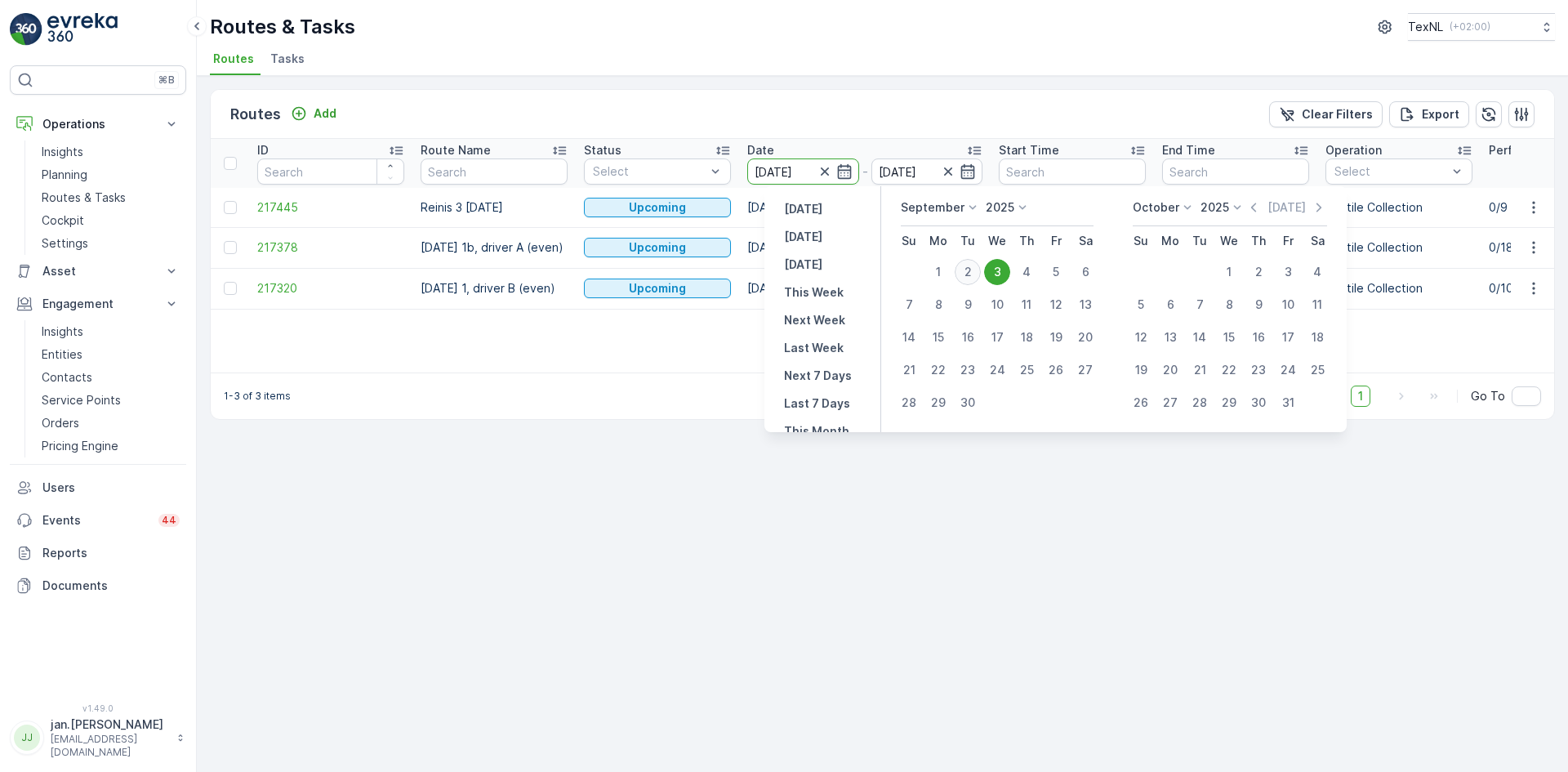
click at [963, 280] on div "2" at bounding box center [967, 271] width 26 height 26
type input "[DATE]"
click at [963, 280] on div "2" at bounding box center [967, 271] width 26 height 26
type input "[DATE]"
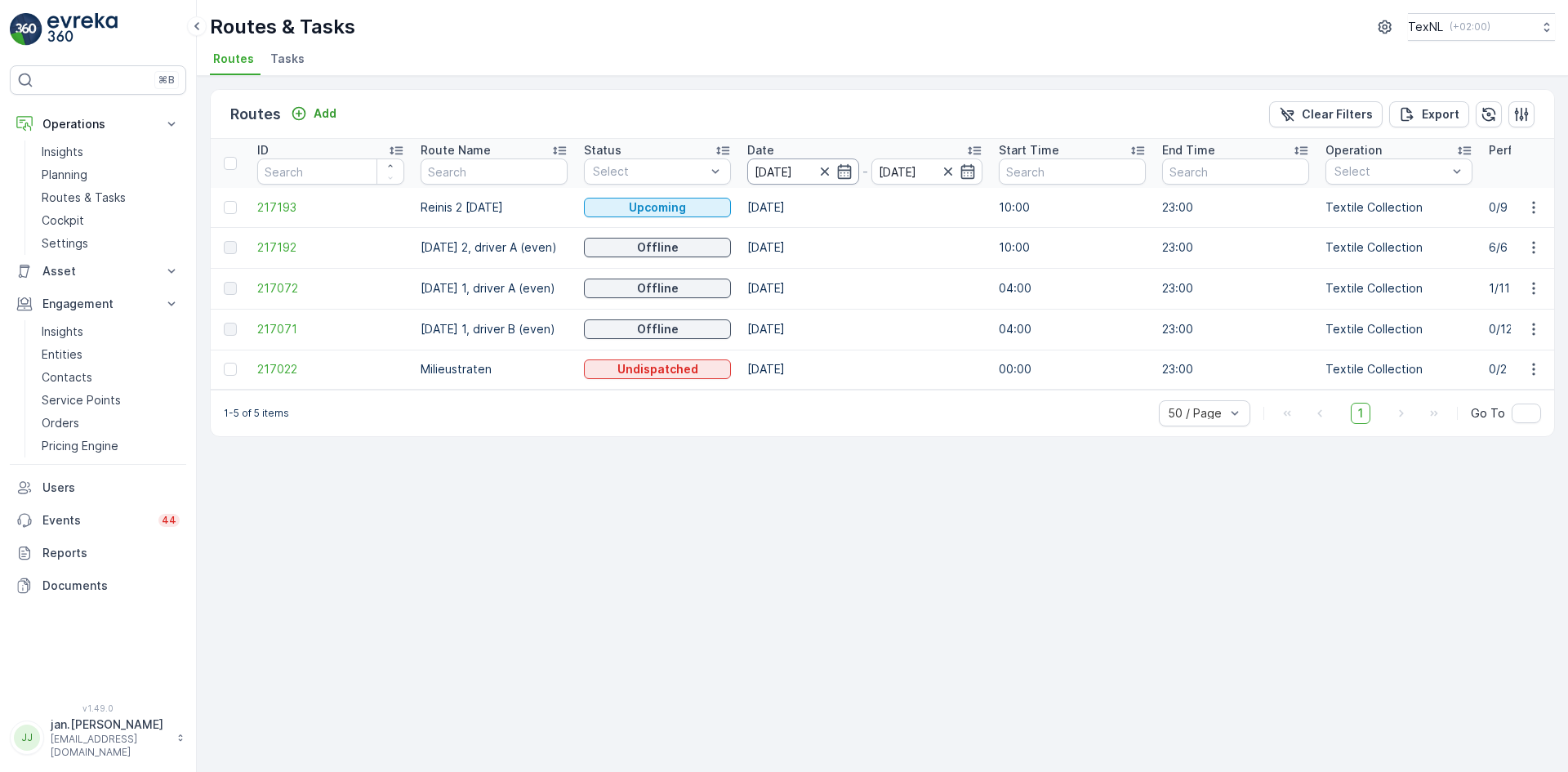
click at [799, 167] on input "[DATE]" at bounding box center [803, 171] width 112 height 26
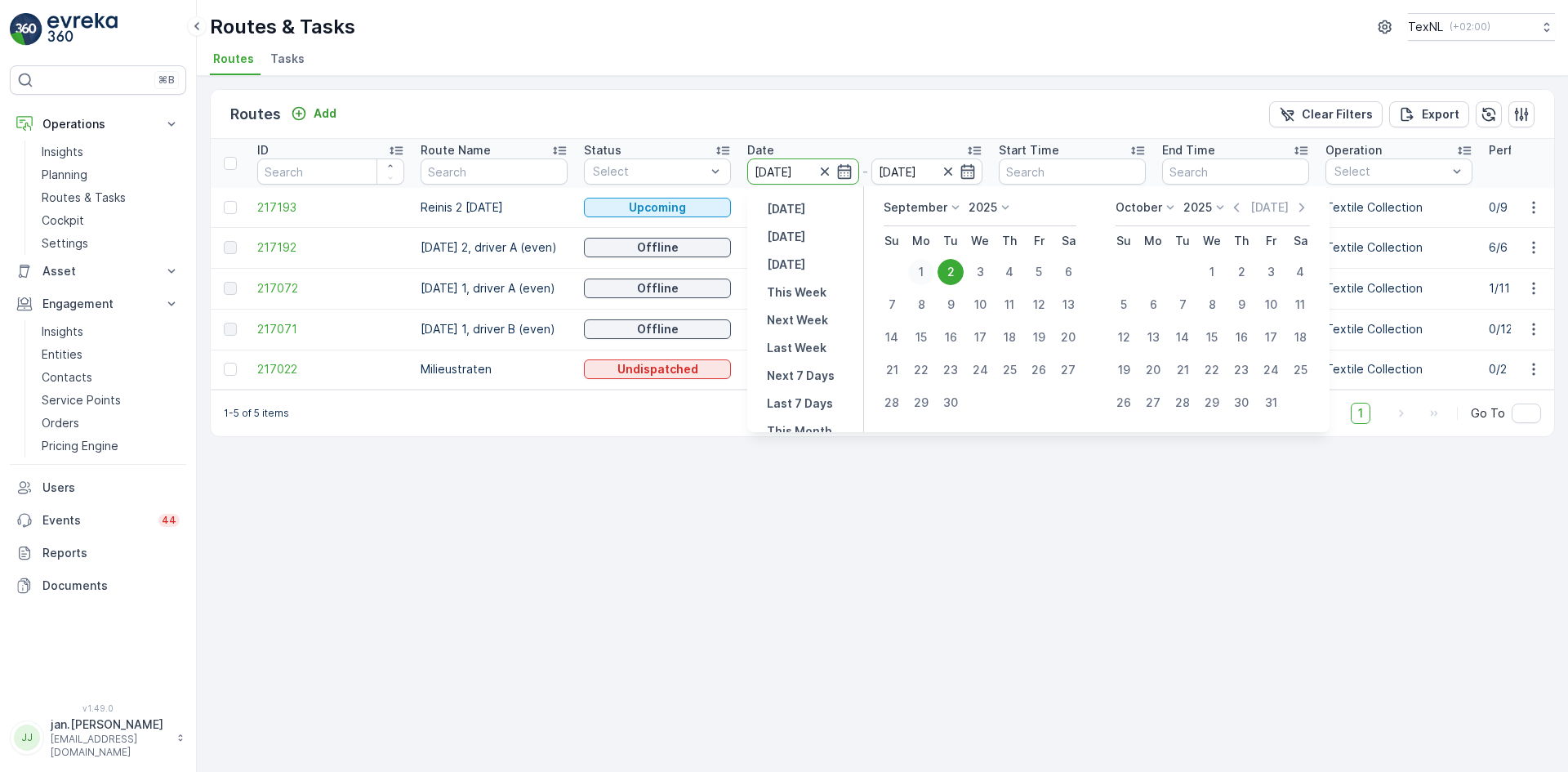
click at [921, 268] on div "1" at bounding box center [921, 271] width 26 height 26
type input "[DATE]"
click at [921, 268] on div "1" at bounding box center [921, 271] width 26 height 26
type input "[DATE]"
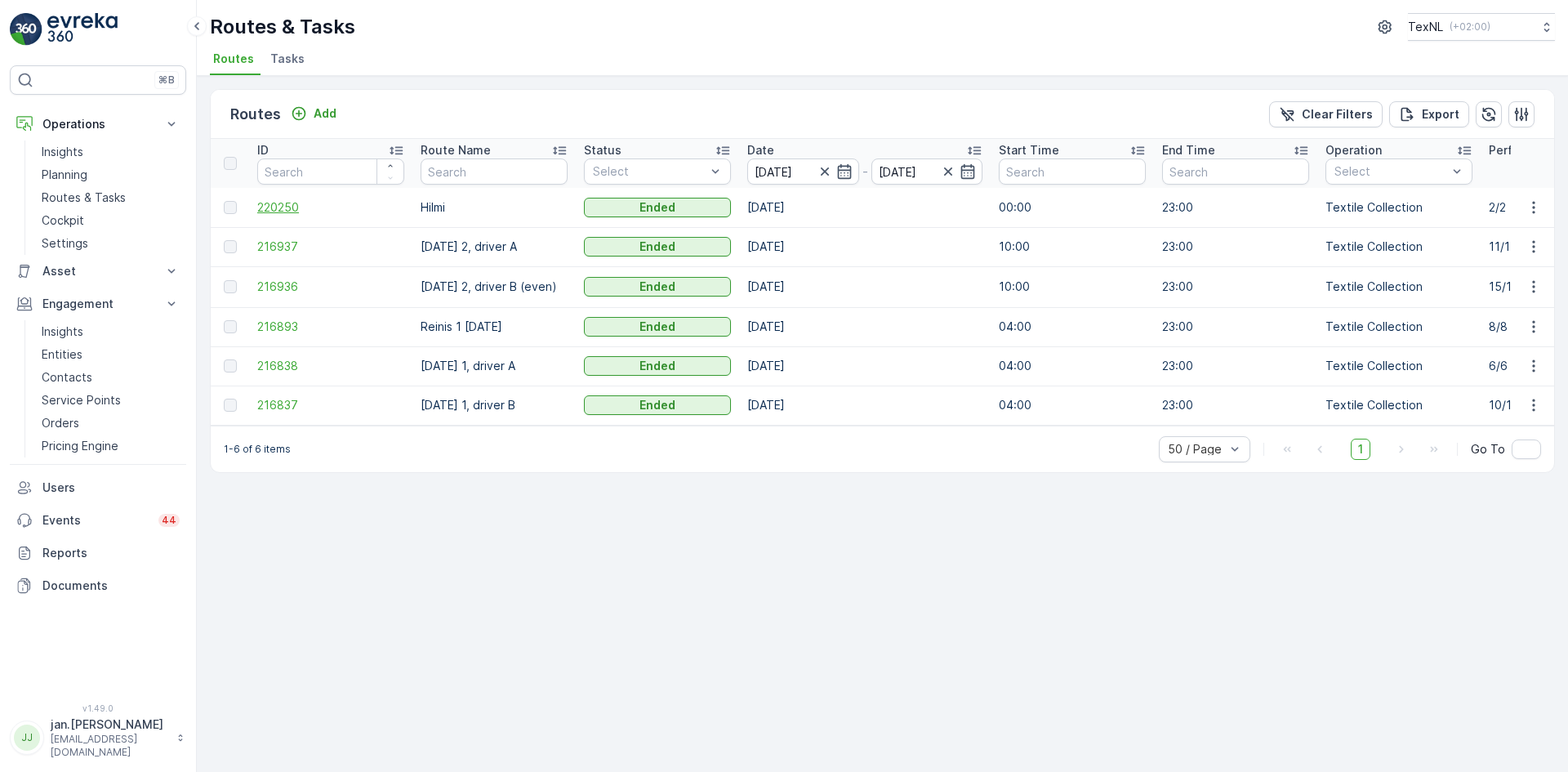
click at [295, 205] on span "220250" at bounding box center [331, 207] width 147 height 16
click at [798, 176] on input "[DATE]" at bounding box center [803, 171] width 112 height 26
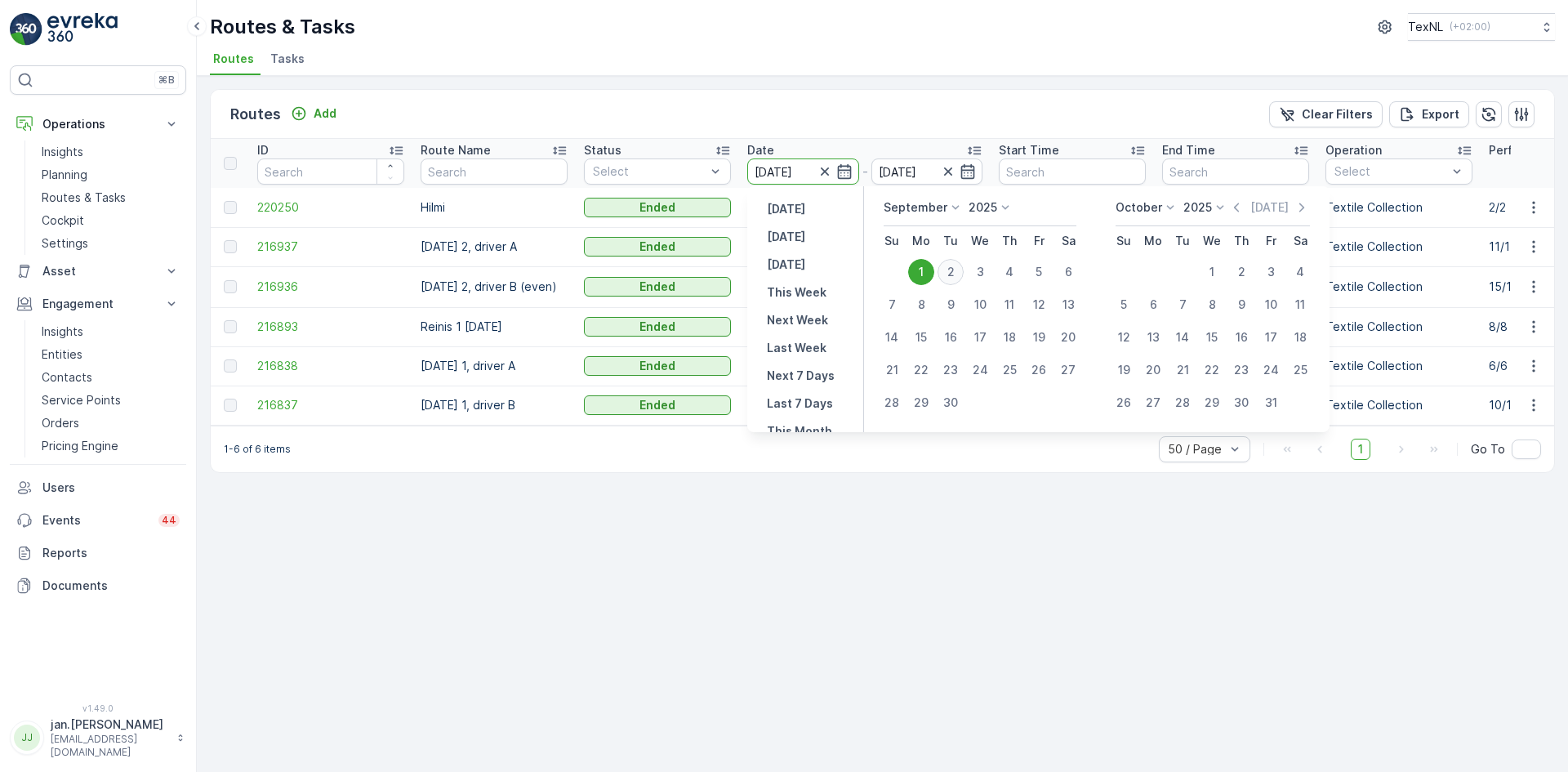
click at [947, 269] on div "2" at bounding box center [949, 271] width 26 height 26
type input "[DATE]"
click at [947, 268] on div "2" at bounding box center [949, 271] width 26 height 26
type input "[DATE]"
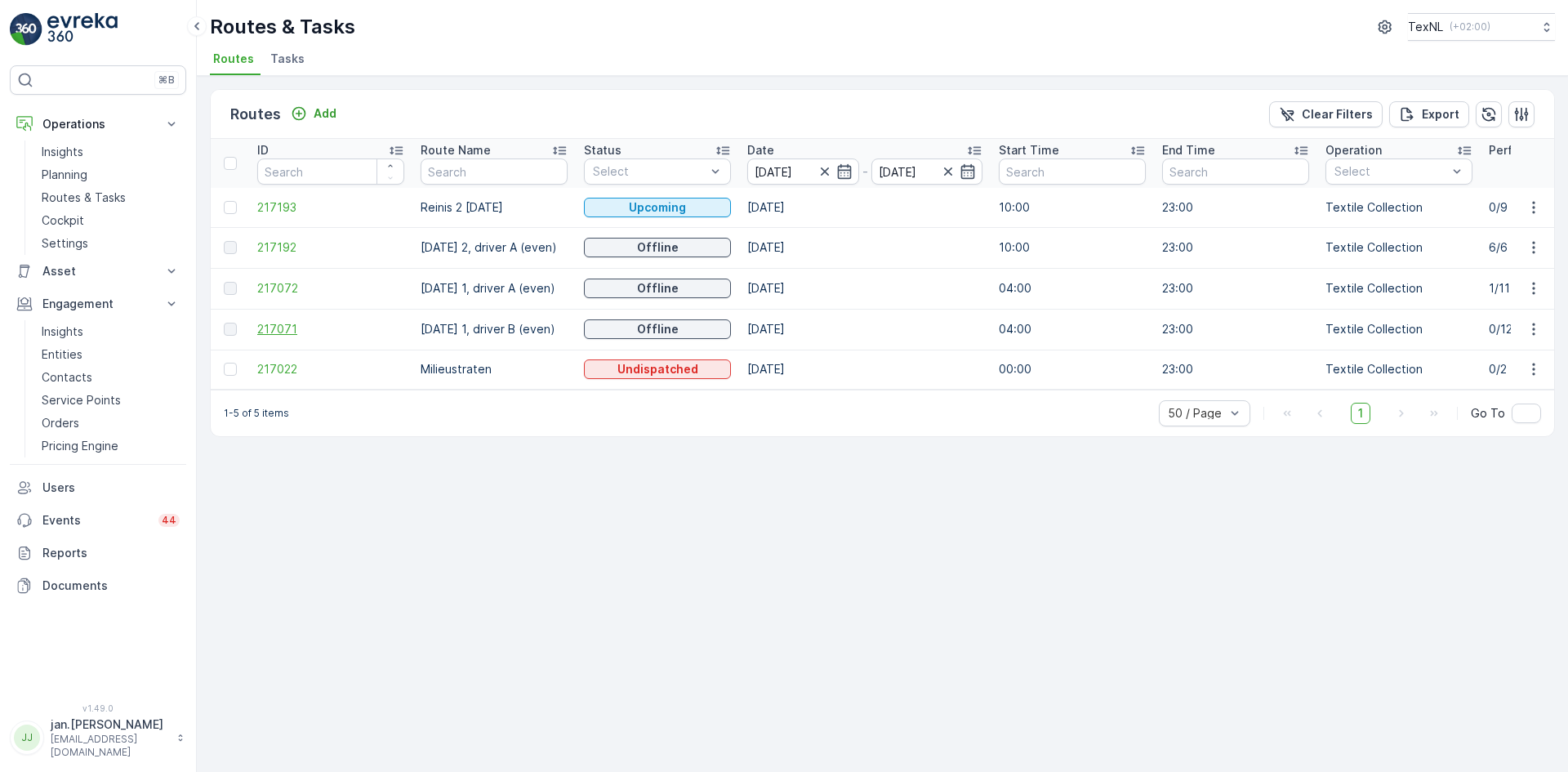
click at [302, 328] on span "217071" at bounding box center [331, 329] width 147 height 16
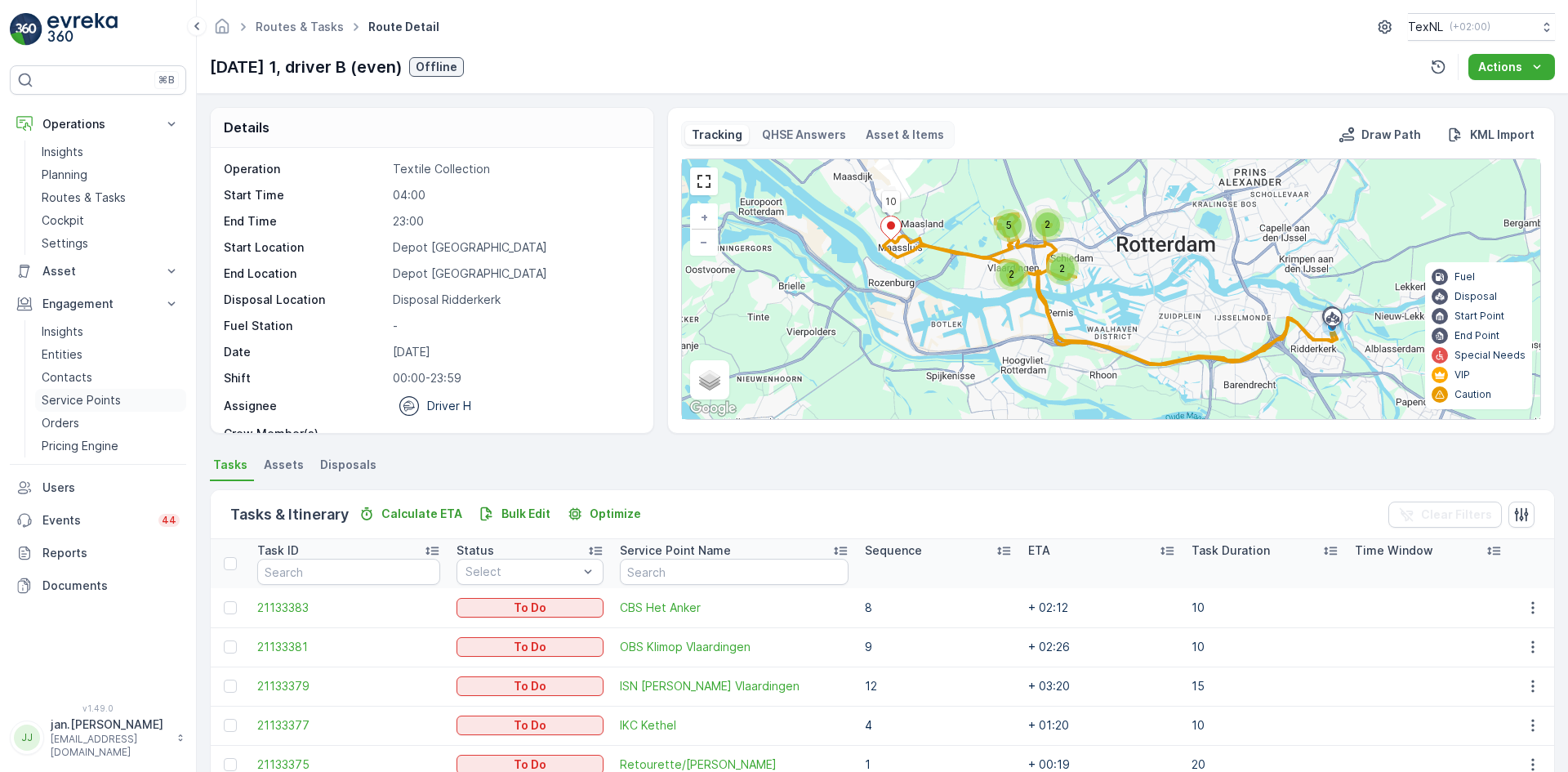
click at [74, 402] on p "Service Points" at bounding box center [81, 400] width 79 height 16
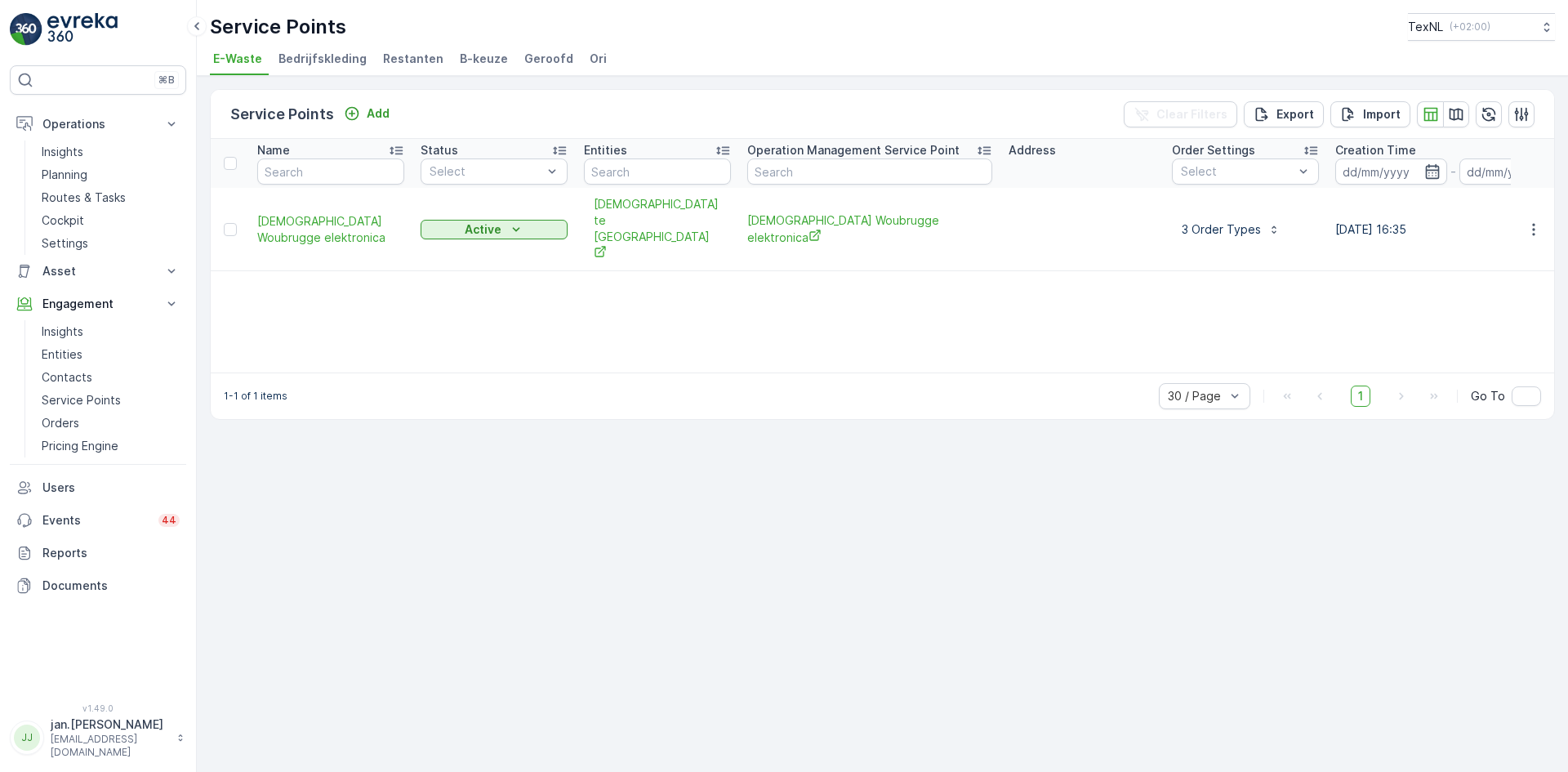
click at [590, 56] on span "Ori" at bounding box center [598, 58] width 17 height 16
click at [371, 125] on div "Service Points Add Clear Filters Export Import" at bounding box center [882, 114] width 1343 height 49
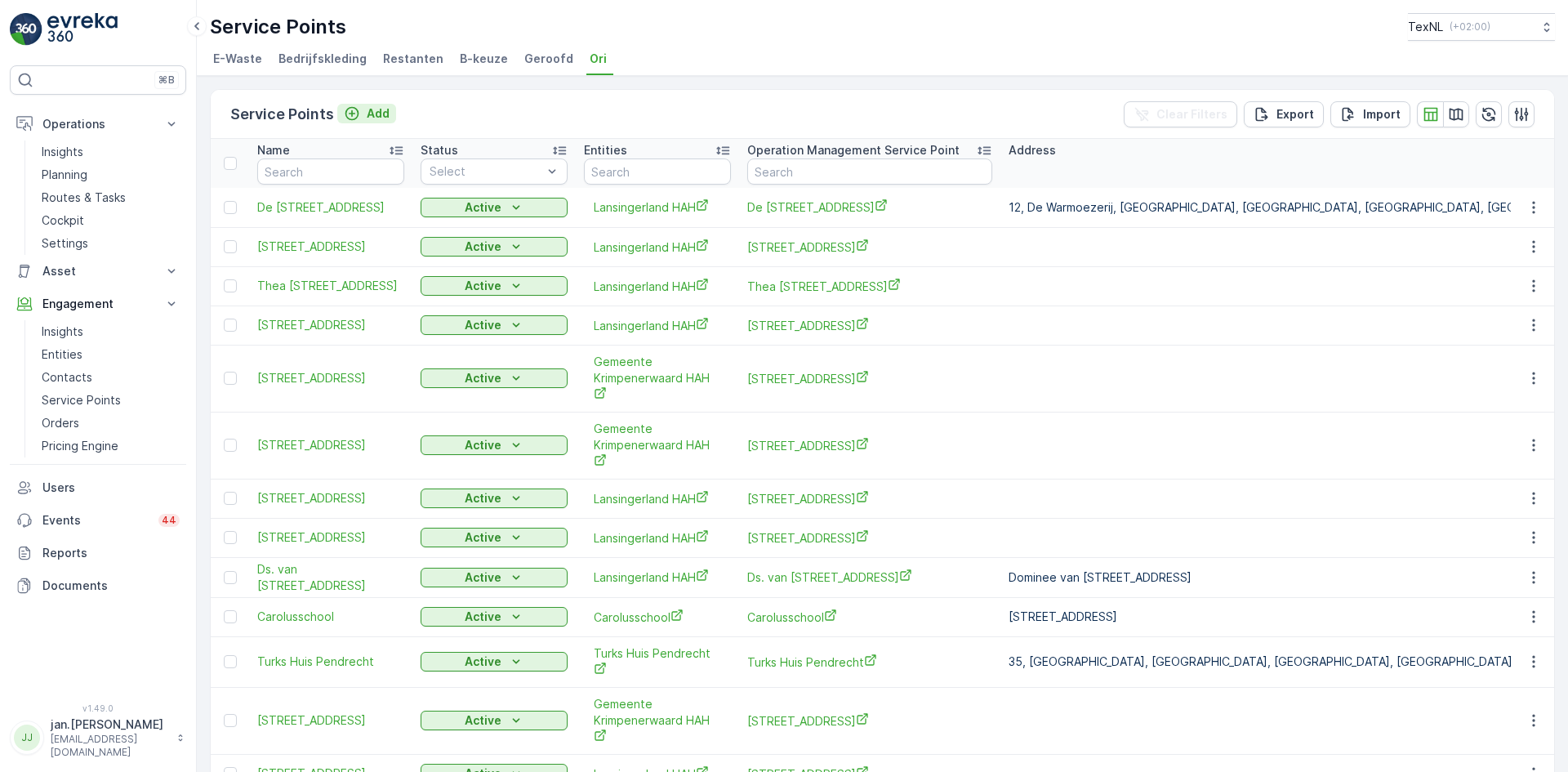
click at [374, 114] on p "Add" at bounding box center [378, 113] width 23 height 16
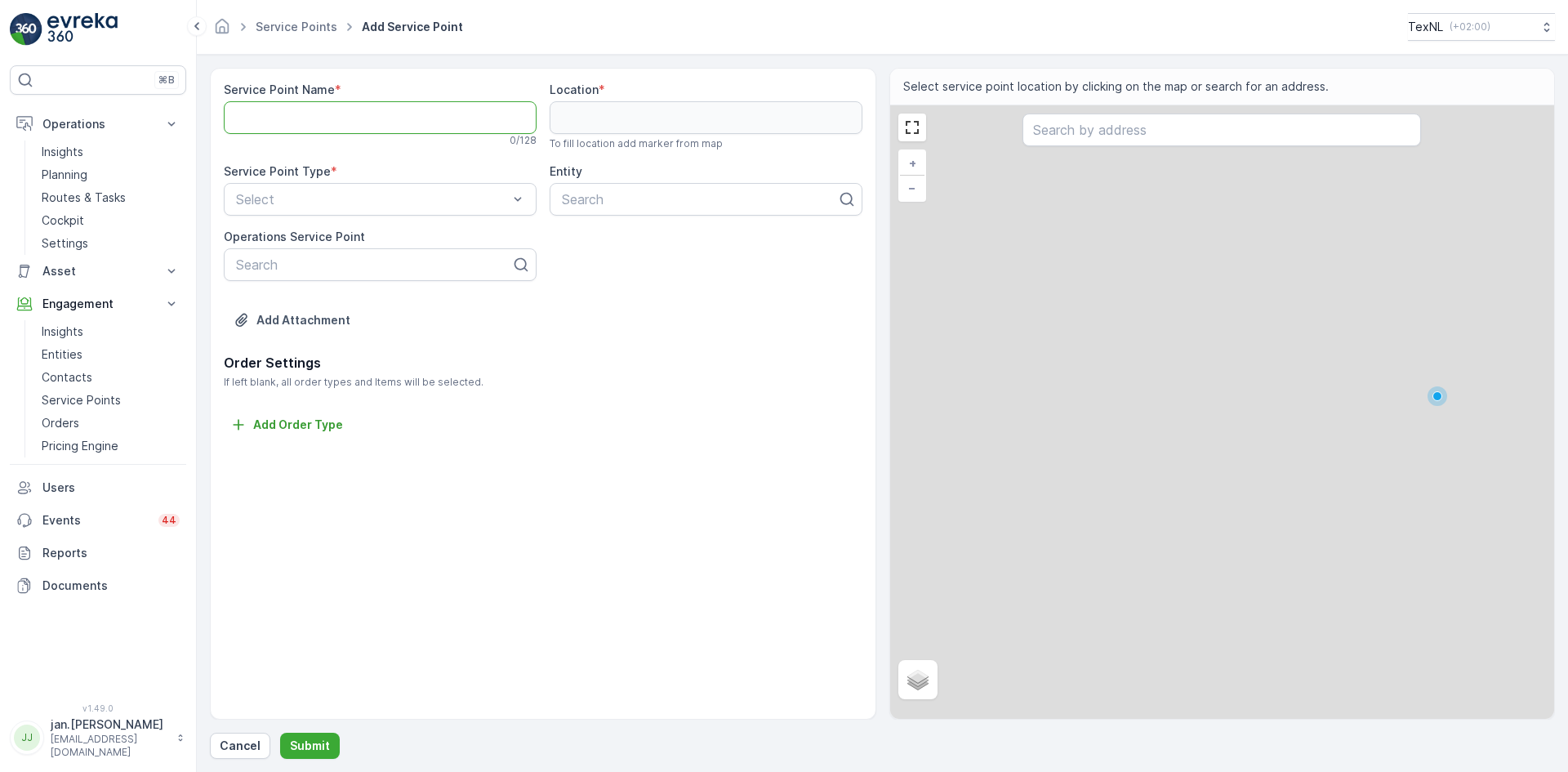
click at [352, 124] on Name "Service Point Name" at bounding box center [380, 118] width 313 height 33
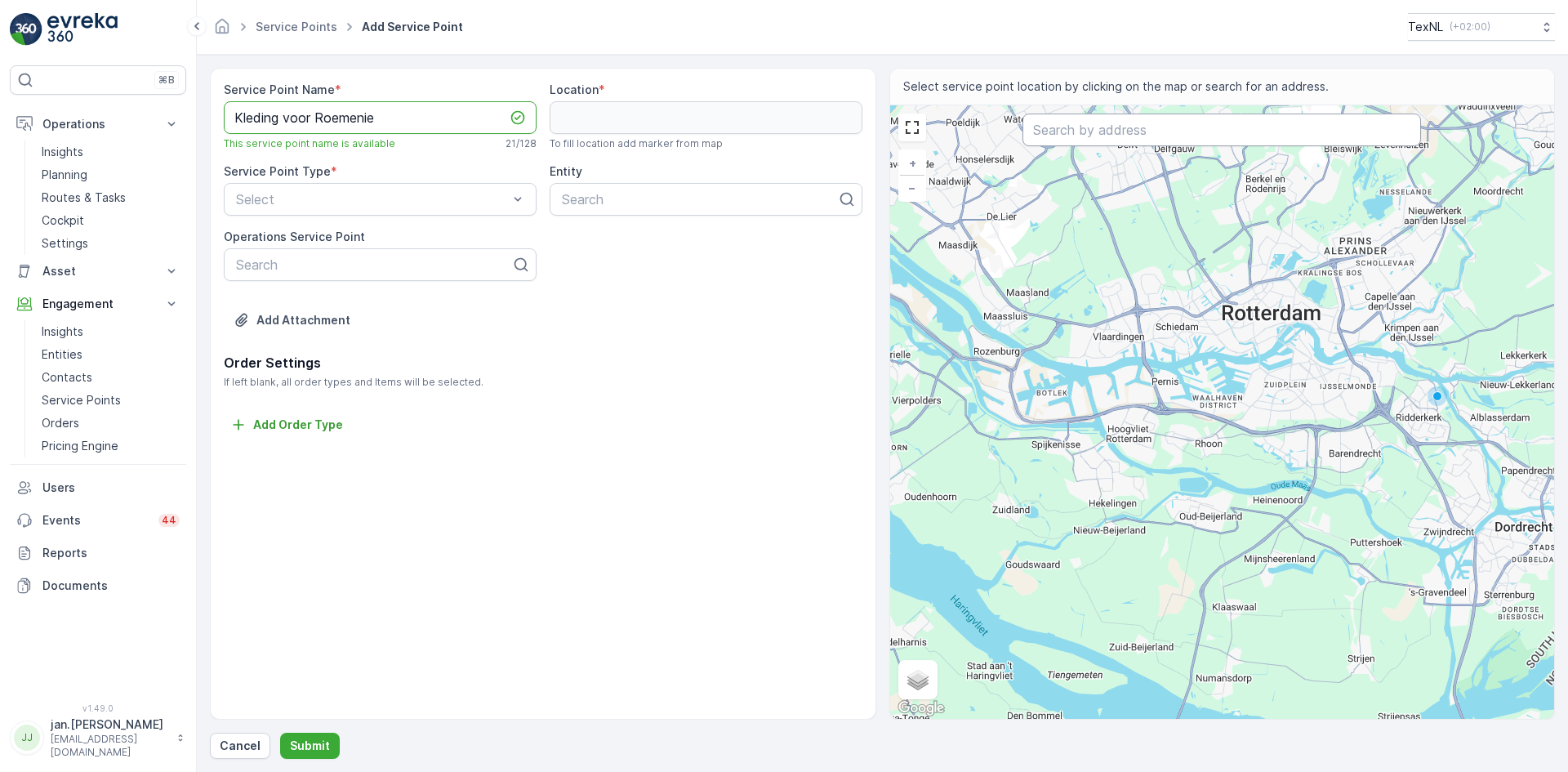
type Name "Kleding voor Roemenie"
click at [1067, 135] on input "text" at bounding box center [1221, 130] width 399 height 33
type input "[STREET_ADDRESS]"
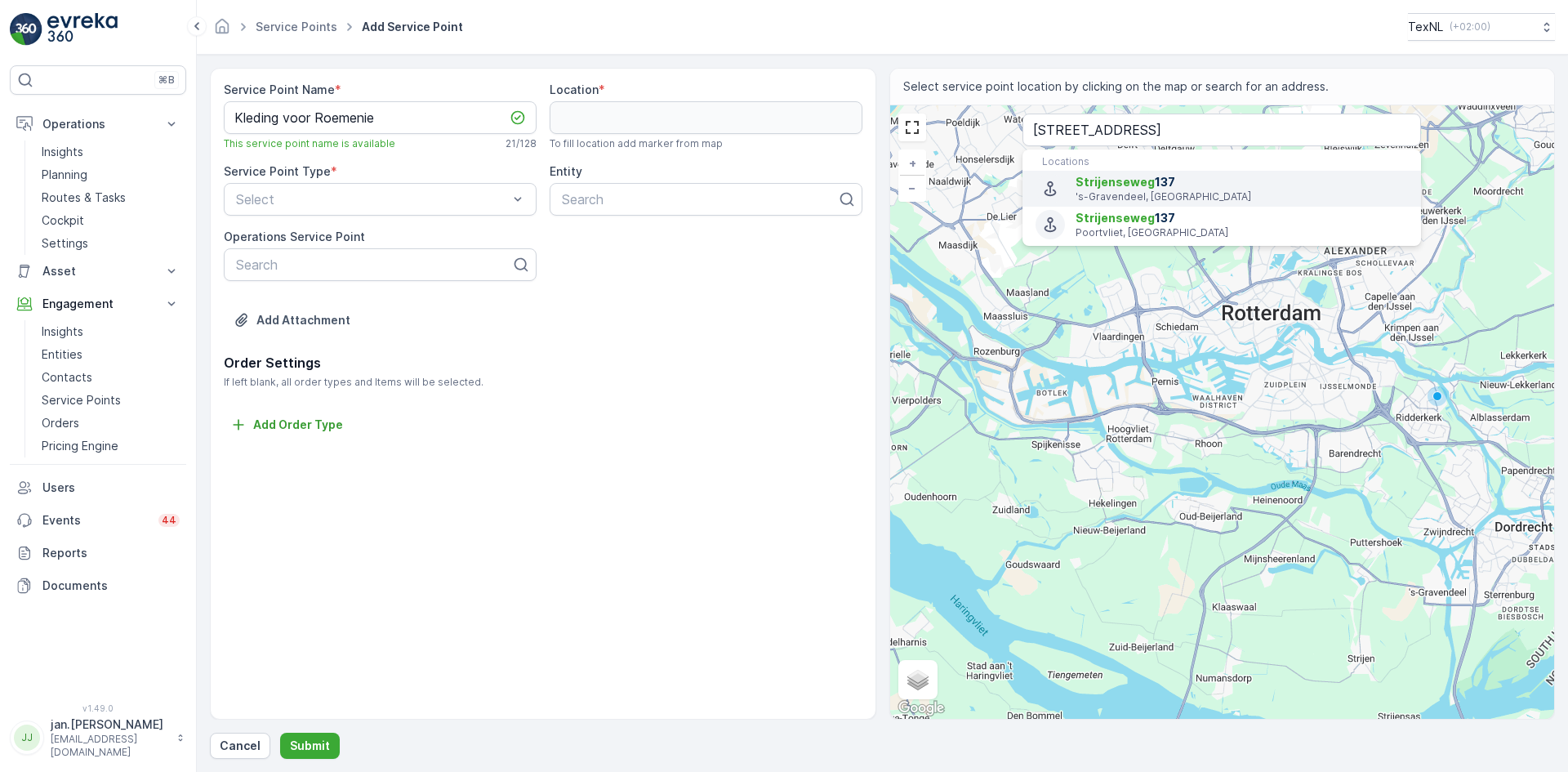
click at [1126, 193] on p "'s-Gravendeel, [GEOGRAPHIC_DATA]" at bounding box center [1241, 197] width 332 height 14
type input "51.764578,4.610688"
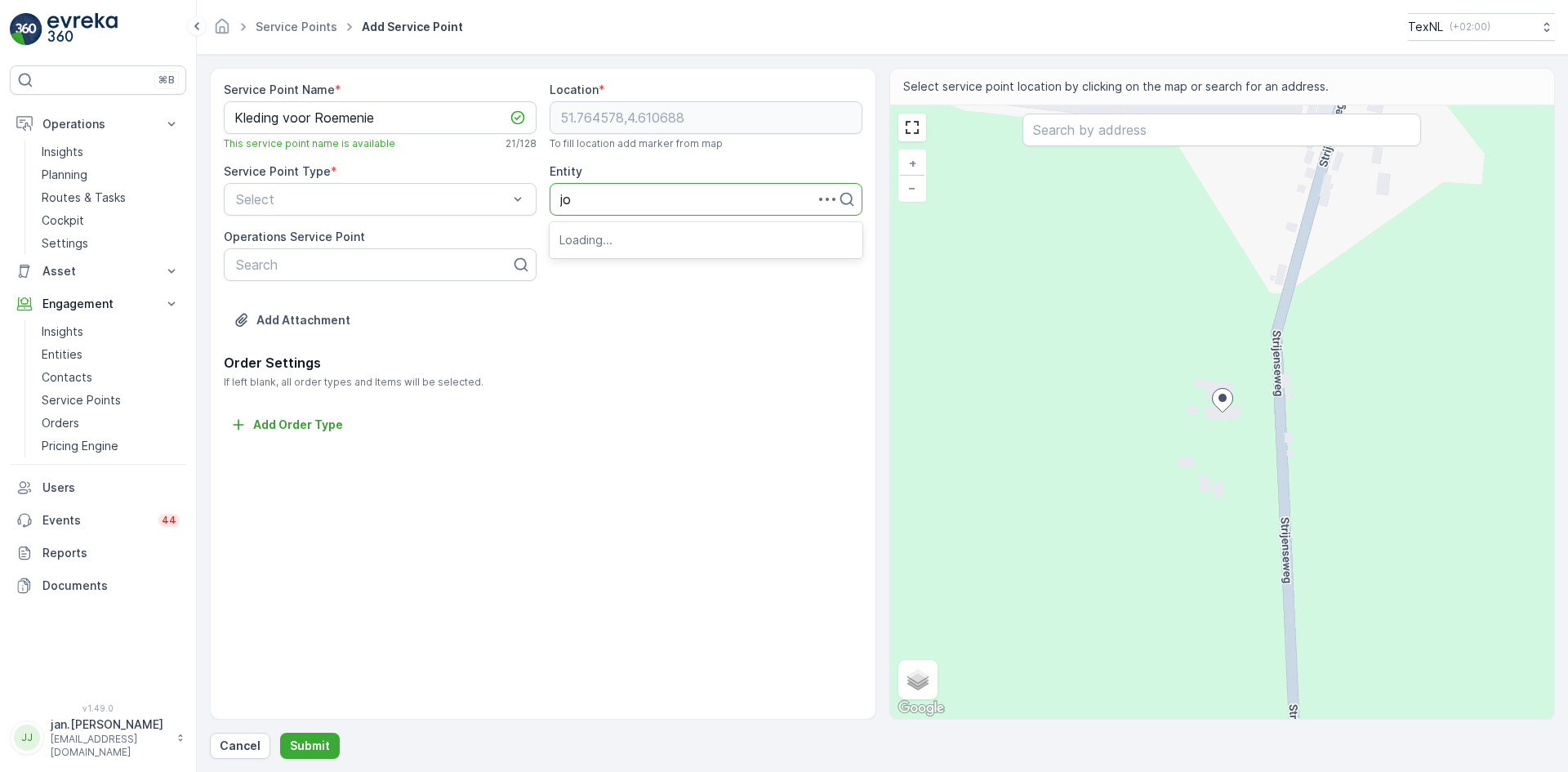
type input "job"
click at [612, 237] on span "Job (Chauffeur van [PERSON_NAME])" at bounding box center [677, 238] width 236 height 14
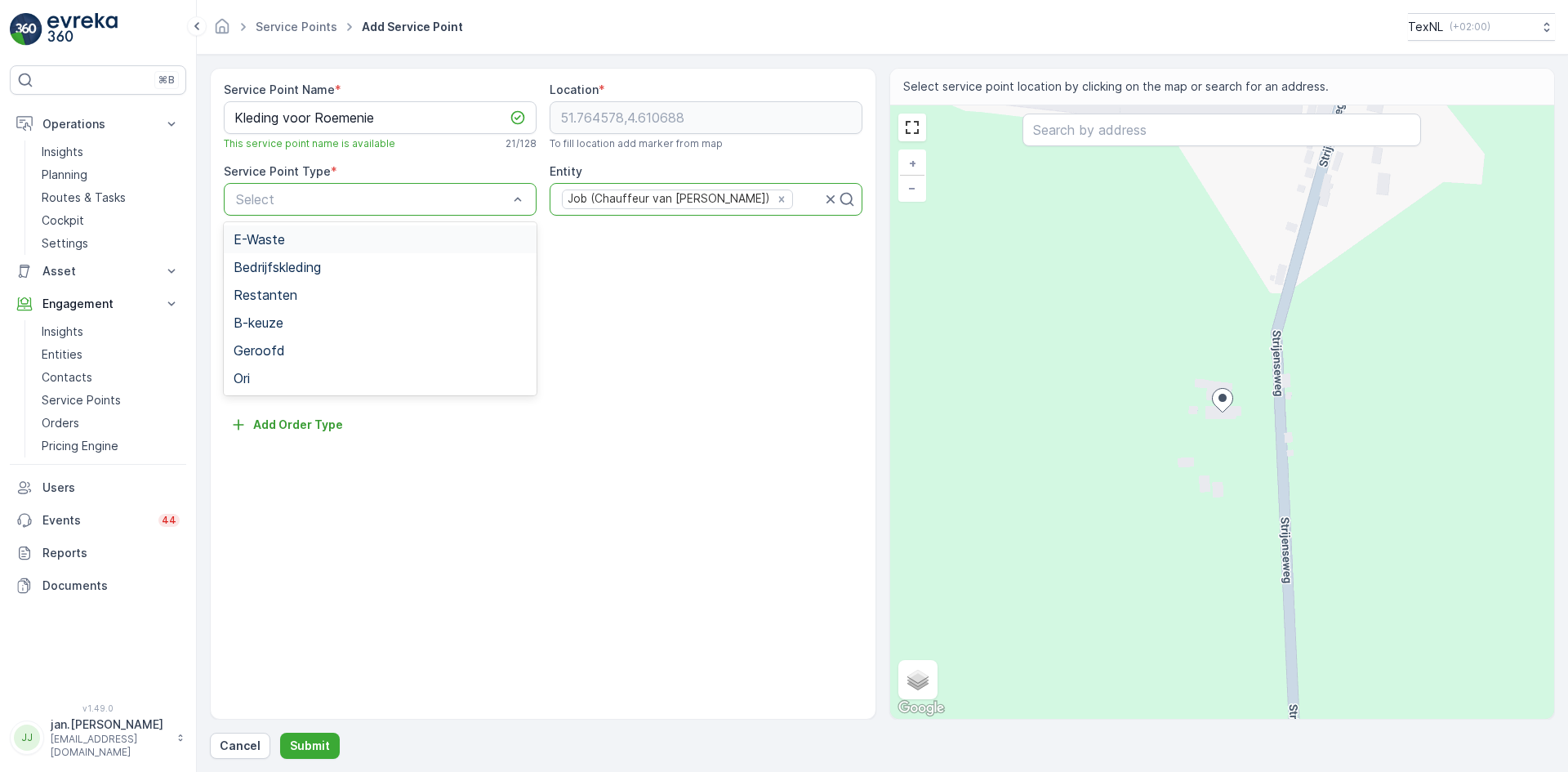
click at [363, 194] on div at bounding box center [371, 199] width 275 height 14
click at [269, 388] on div "Ori" at bounding box center [380, 377] width 313 height 28
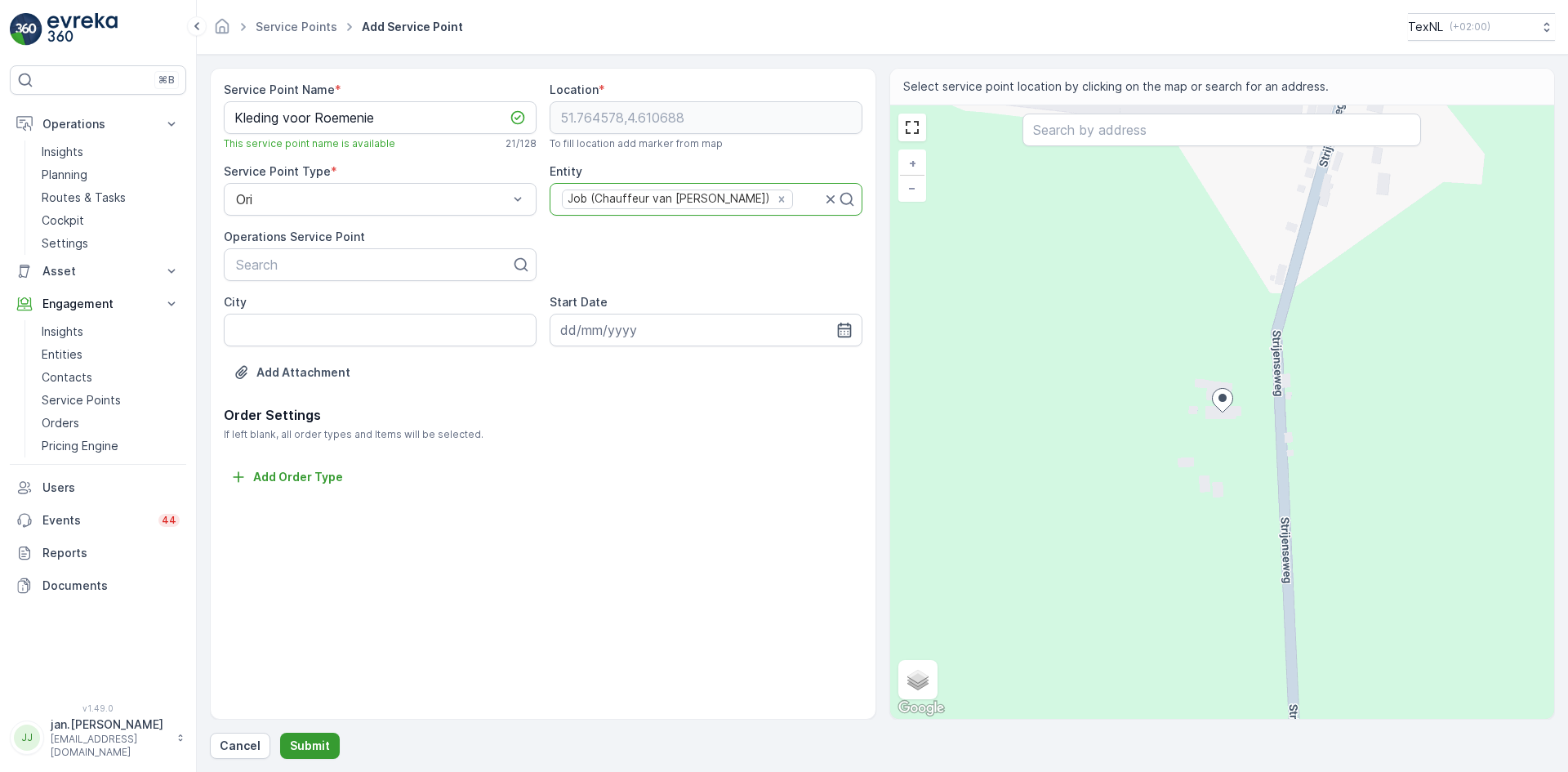
click at [307, 751] on p "Submit" at bounding box center [309, 745] width 40 height 16
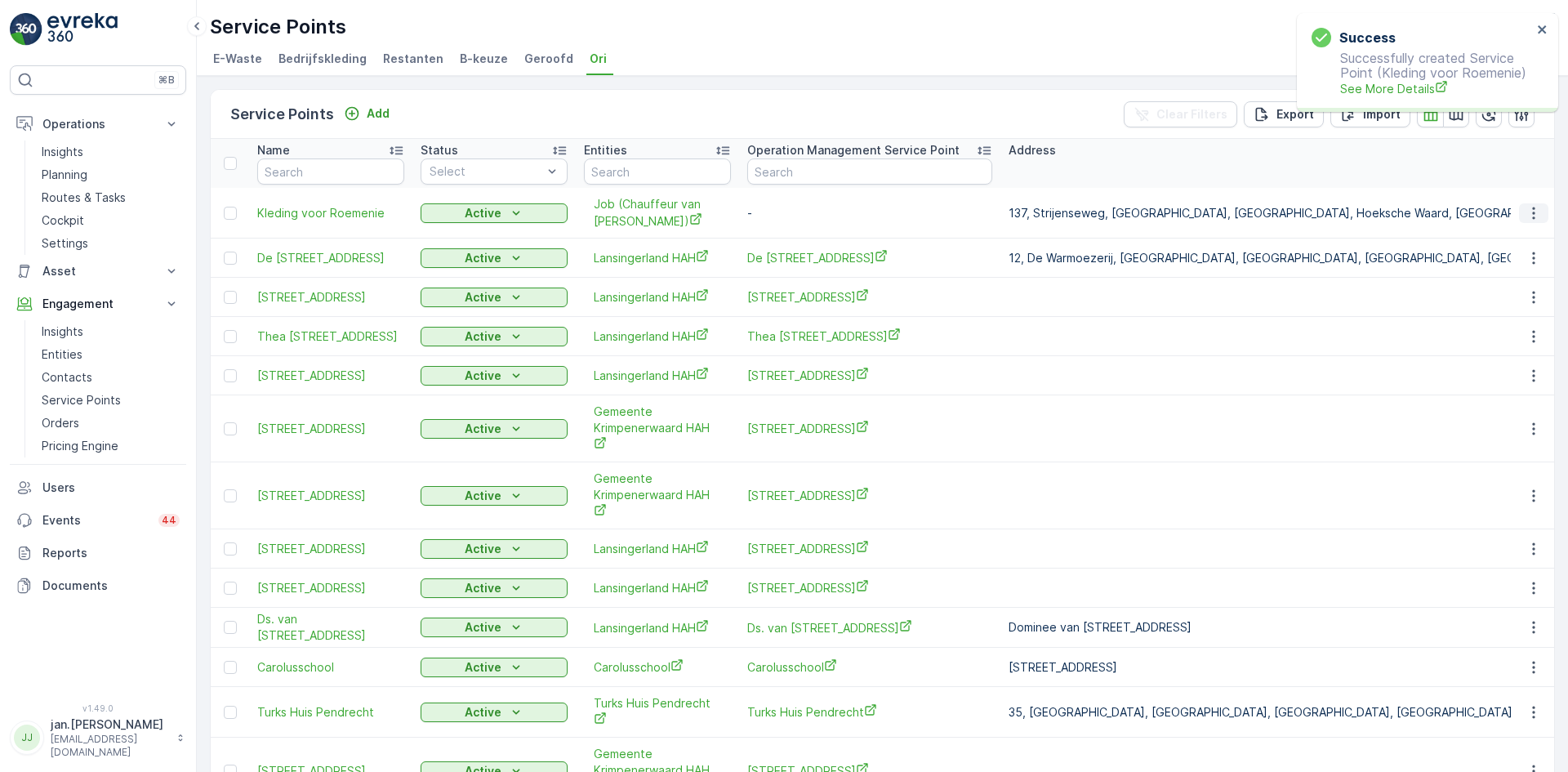
click at [1532, 215] on icon "button" at bounding box center [1533, 212] width 16 height 16
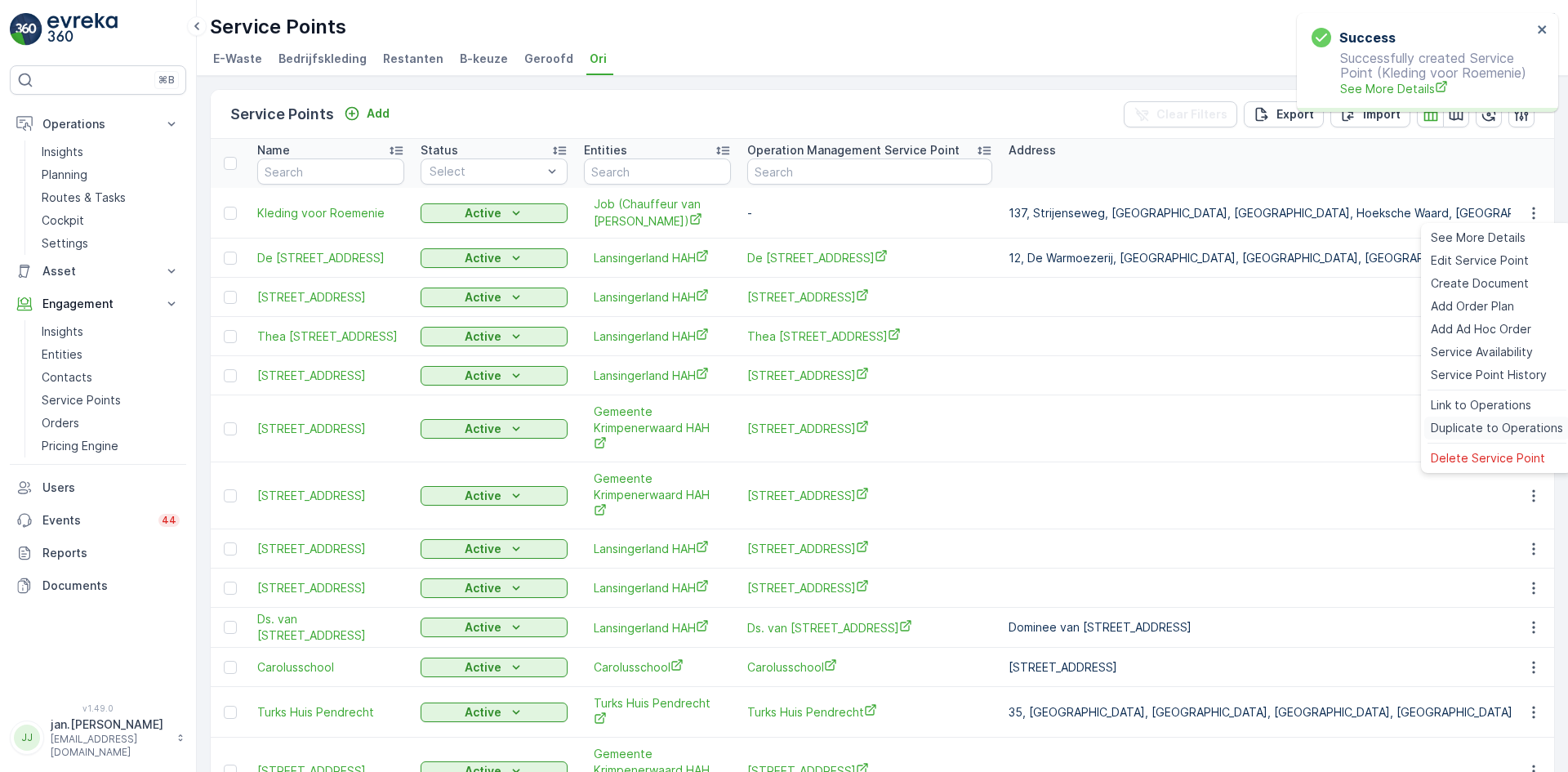
click at [1494, 420] on span "Duplicate to Operations" at bounding box center [1496, 427] width 132 height 16
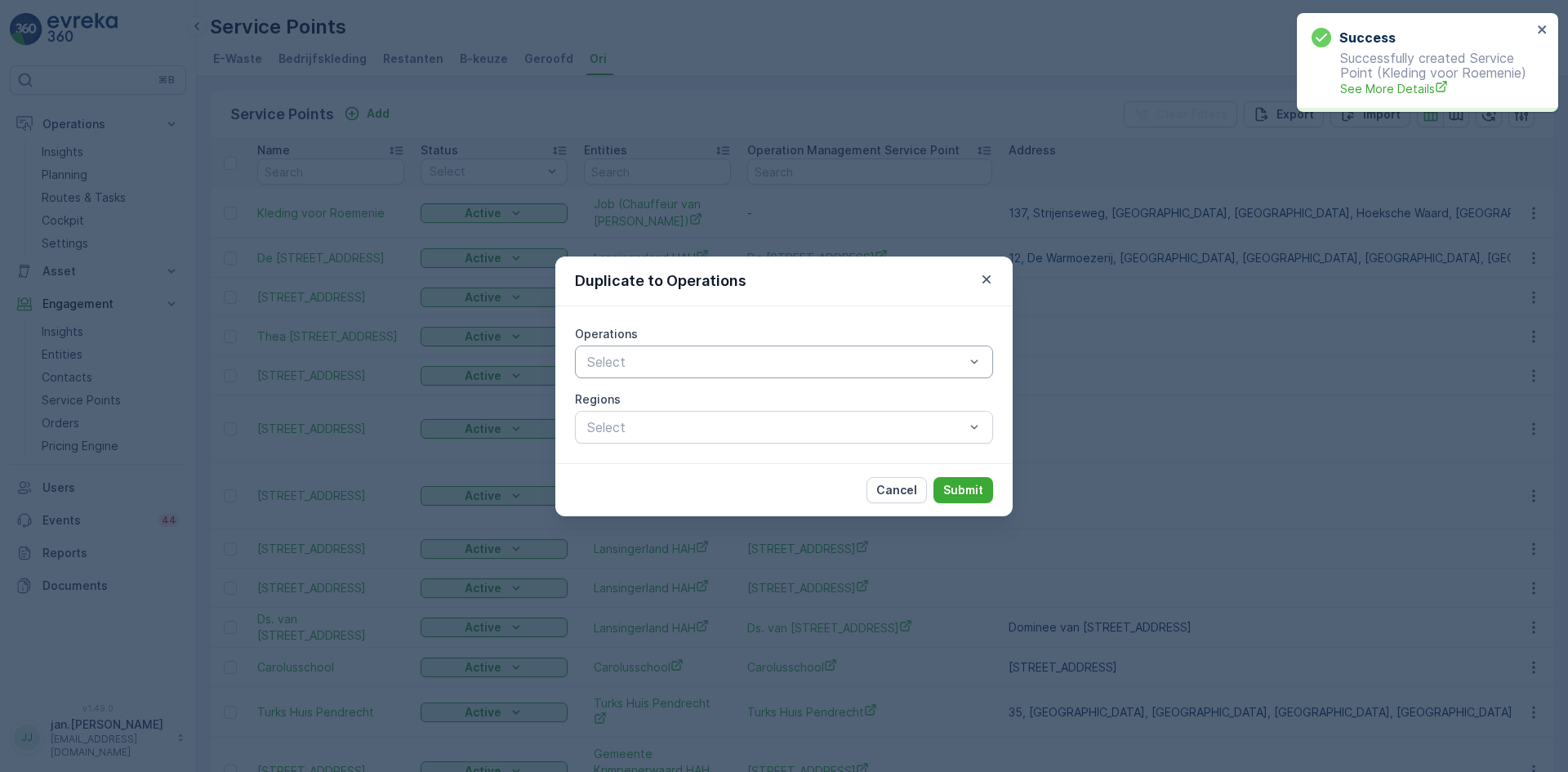
click at [746, 368] on div at bounding box center [776, 361] width 380 height 14
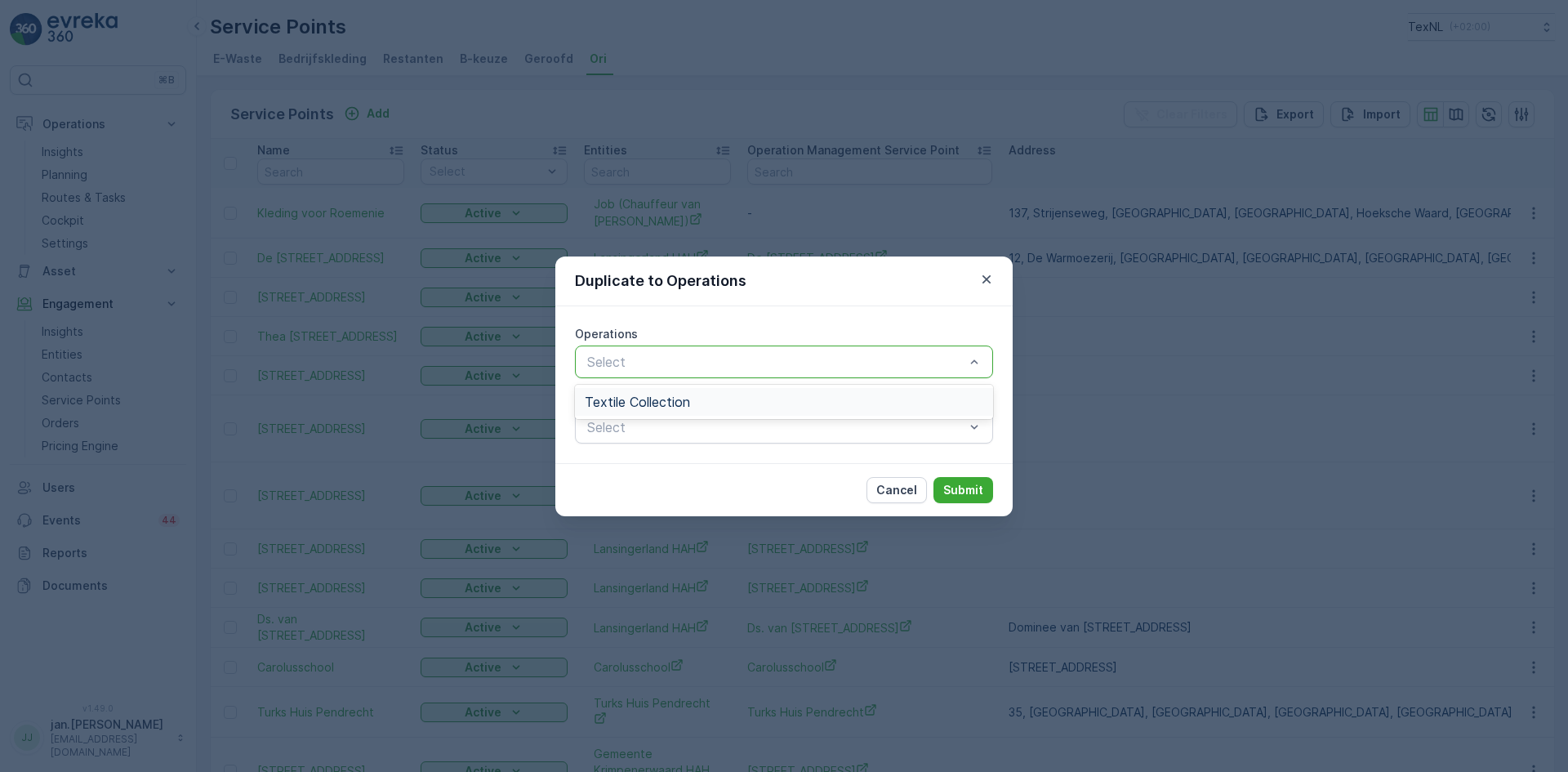
click at [701, 398] on div "Textile Collection" at bounding box center [784, 401] width 399 height 14
click at [964, 484] on p "Submit" at bounding box center [962, 489] width 40 height 16
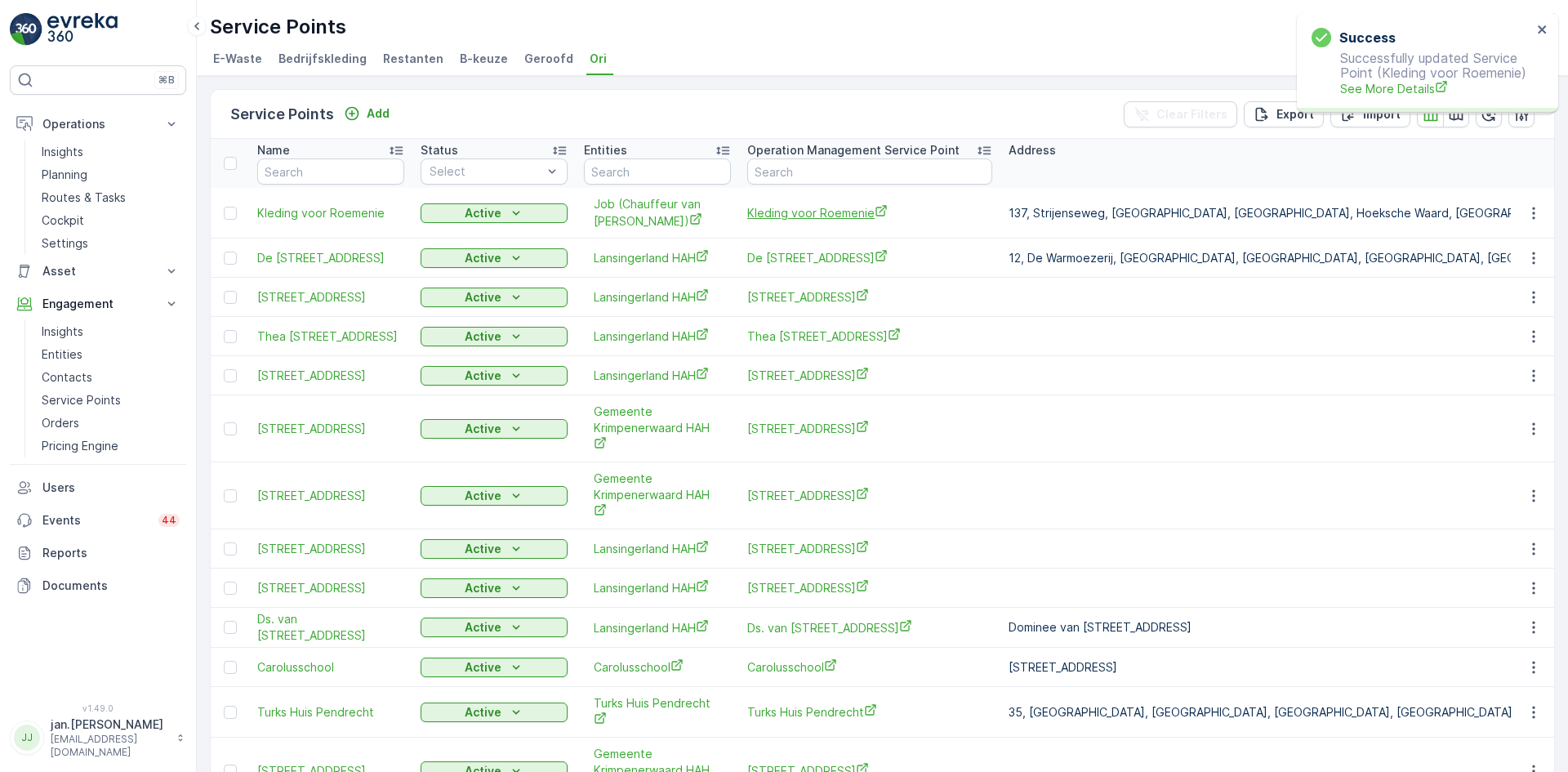
click at [789, 211] on span "Kleding voor Roemenie" at bounding box center [869, 213] width 245 height 17
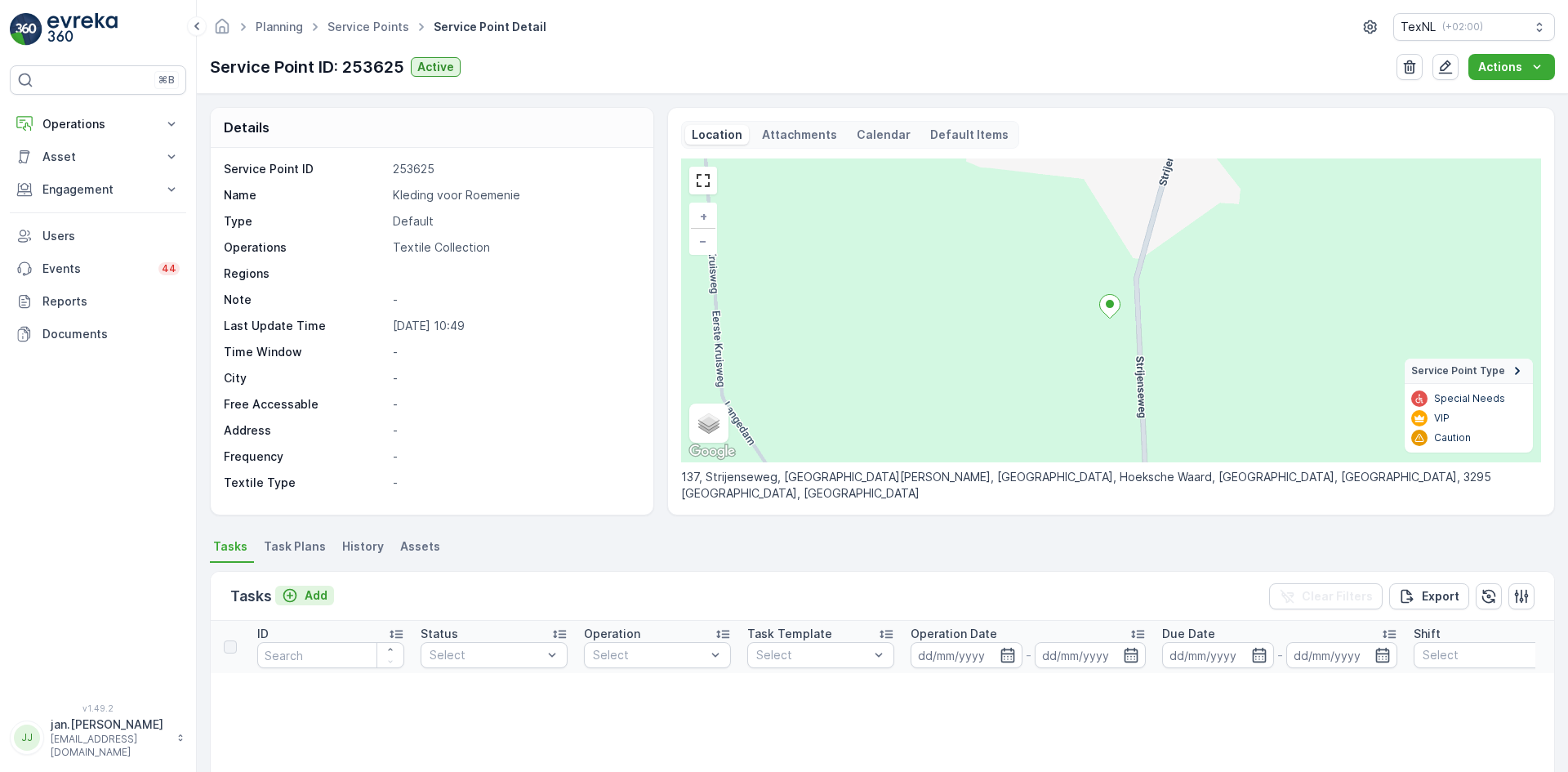
click at [319, 593] on p "Add" at bounding box center [316, 594] width 23 height 16
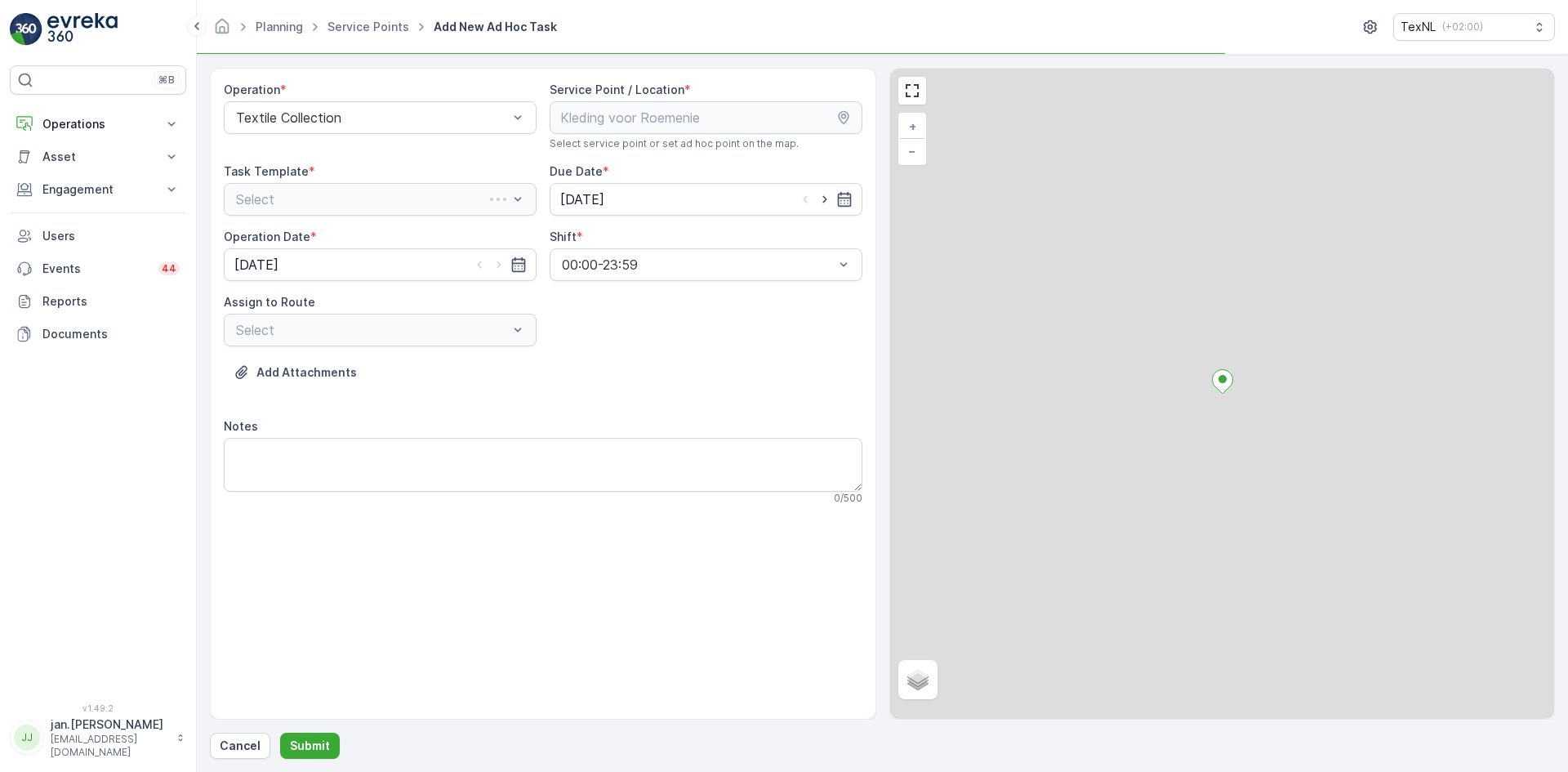
click at [406, 190] on div "Select" at bounding box center [380, 200] width 313 height 33
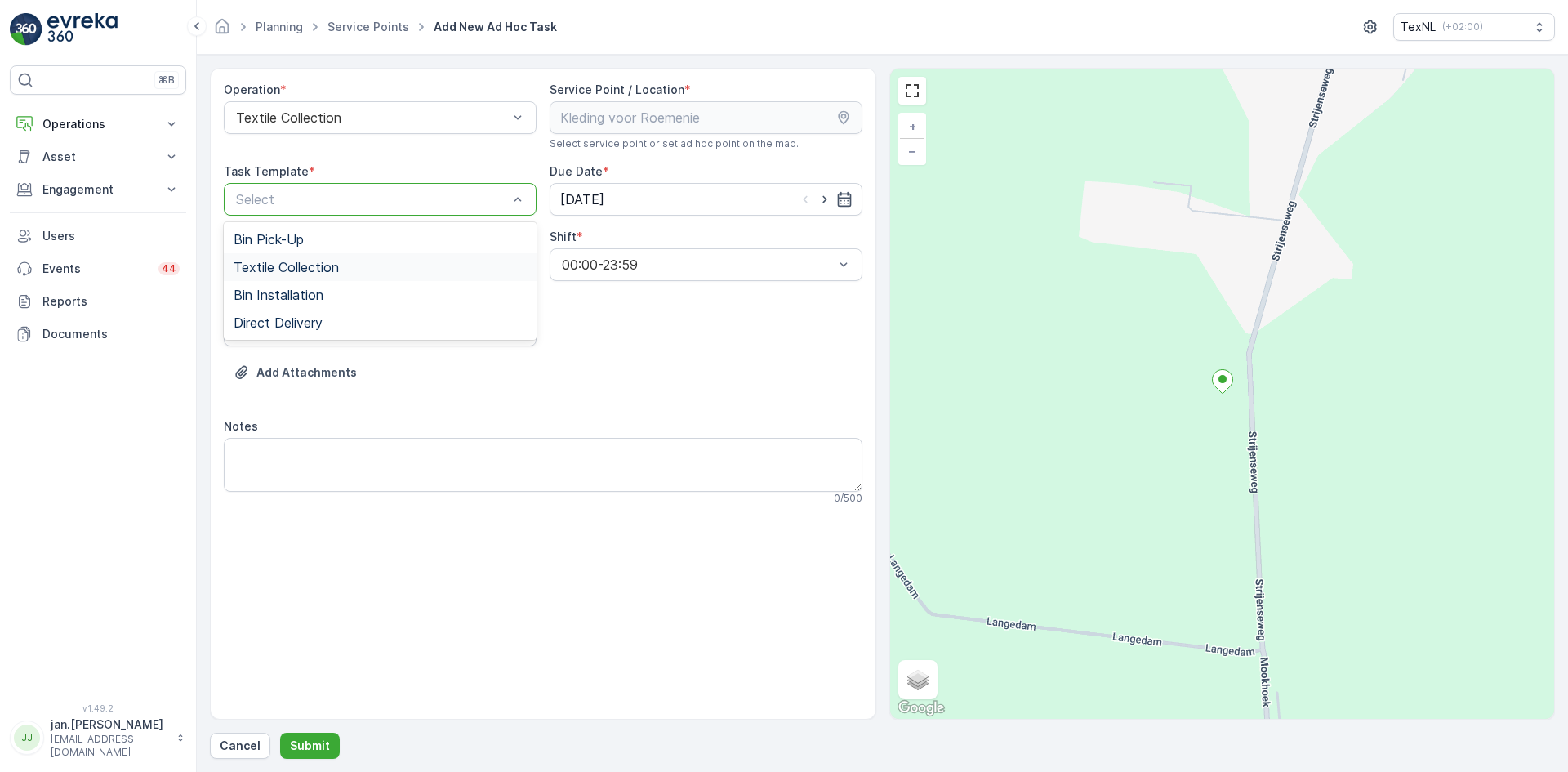
click at [302, 258] on div "Textile Collection" at bounding box center [380, 266] width 313 height 28
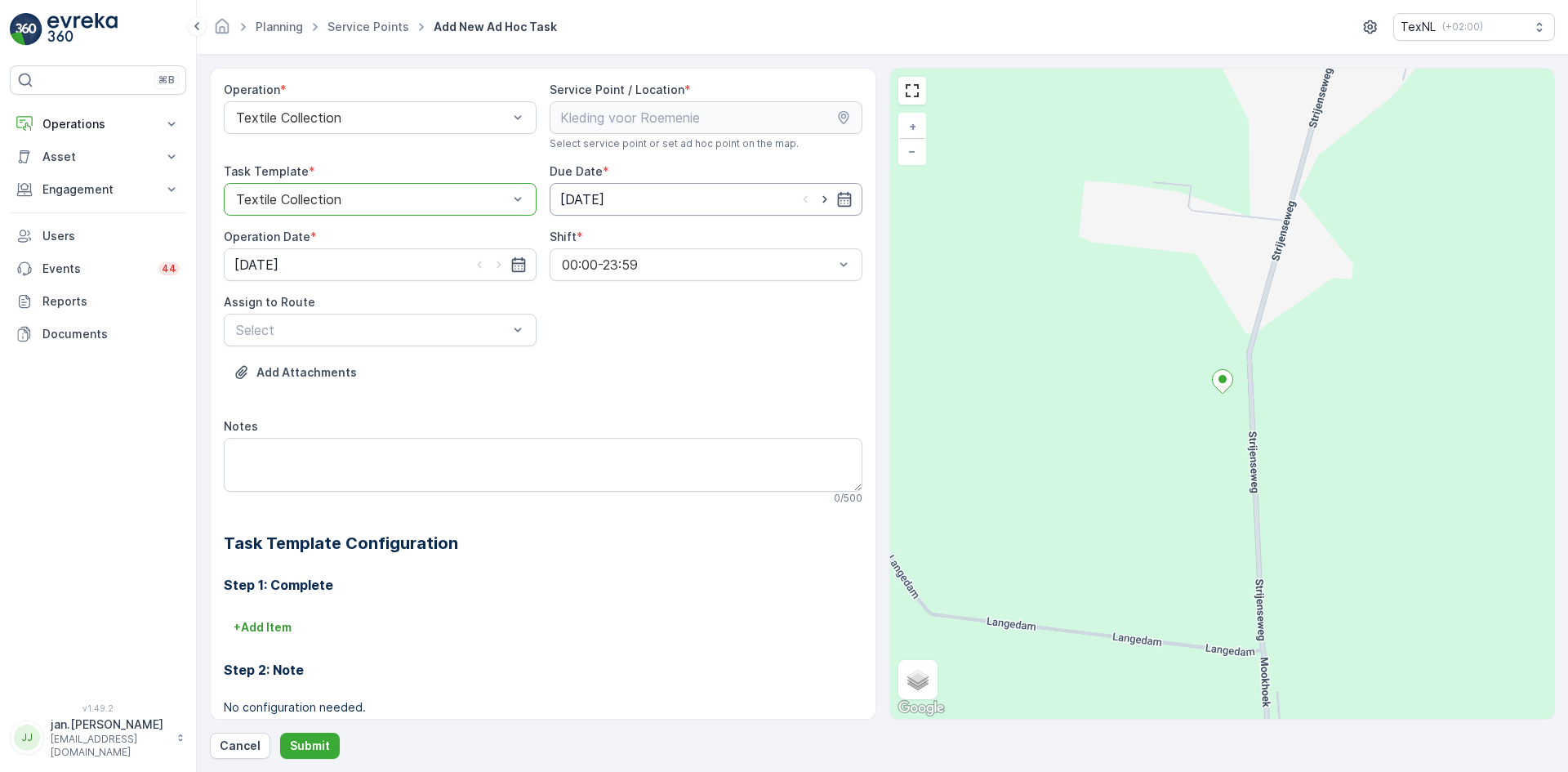
click at [584, 194] on input "[DATE]" at bounding box center [705, 200] width 313 height 33
click at [722, 332] on div "12" at bounding box center [721, 335] width 26 height 26
type input "[DATE]"
click at [348, 268] on input "[DATE]" at bounding box center [380, 264] width 313 height 33
click at [400, 400] on div "12" at bounding box center [398, 400] width 26 height 26
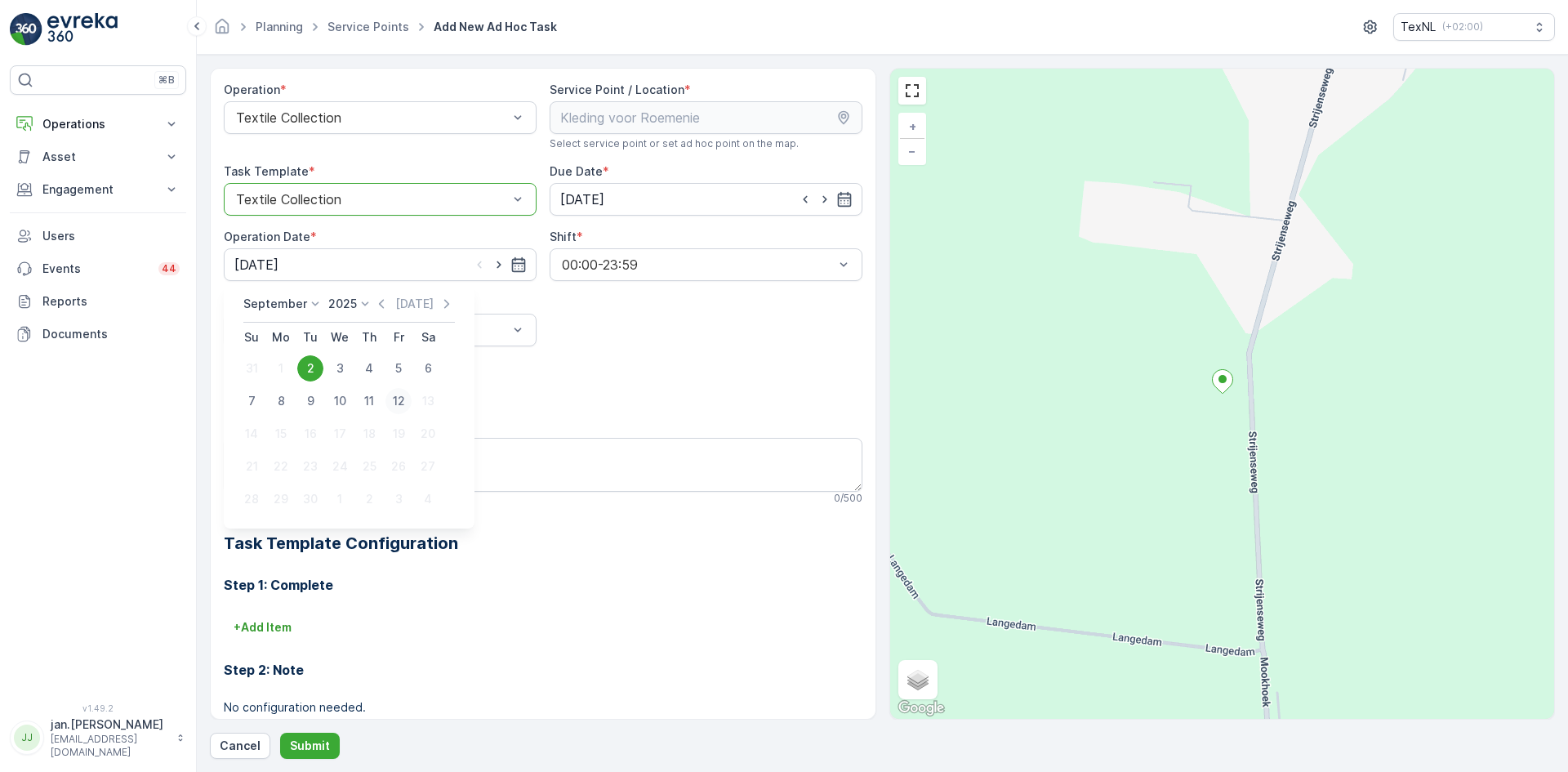
type input "[DATE]"
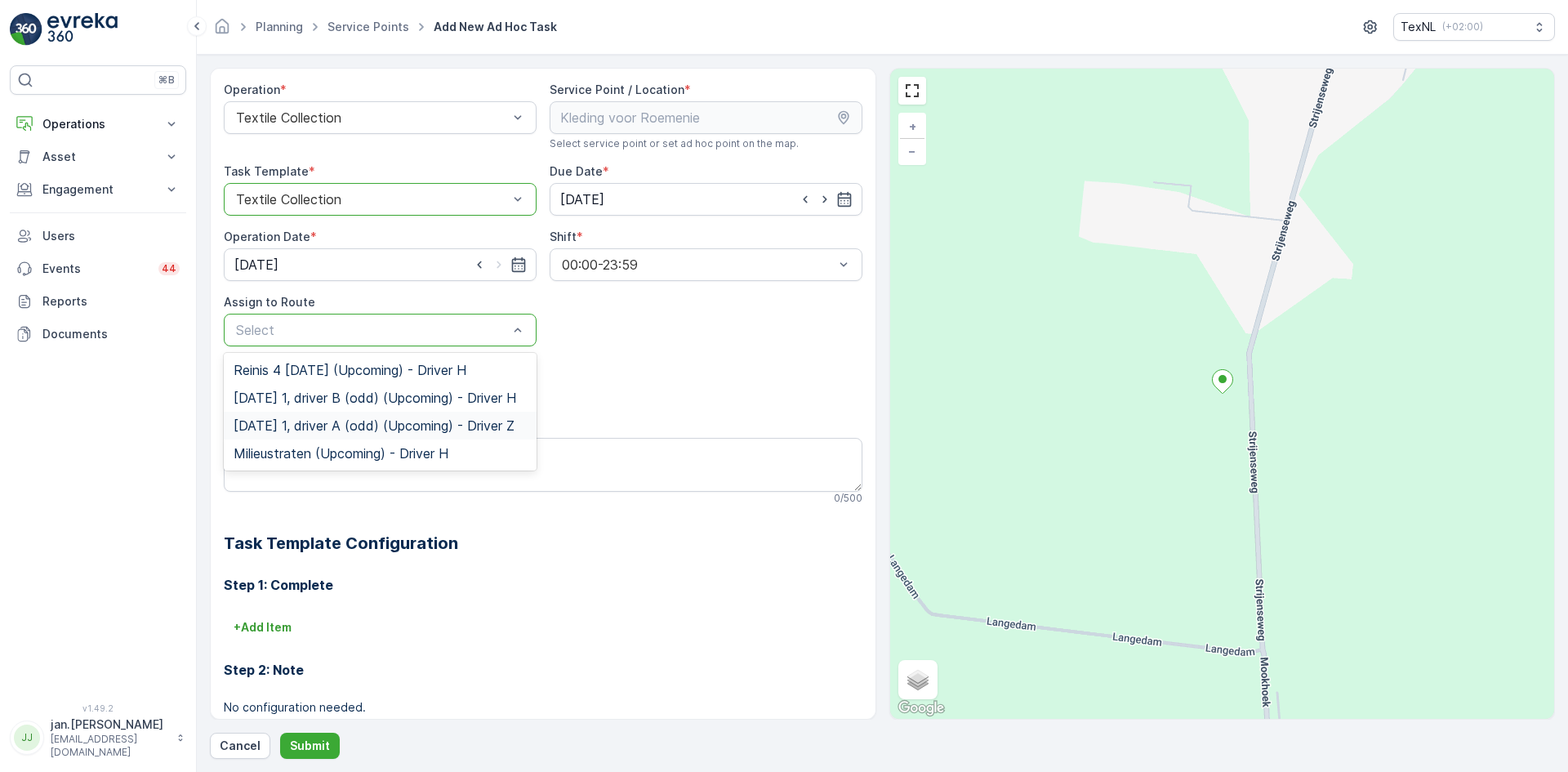
click at [340, 424] on span "Friday 1, driver A (odd) (Upcoming) - Driver Z" at bounding box center [373, 425] width 281 height 14
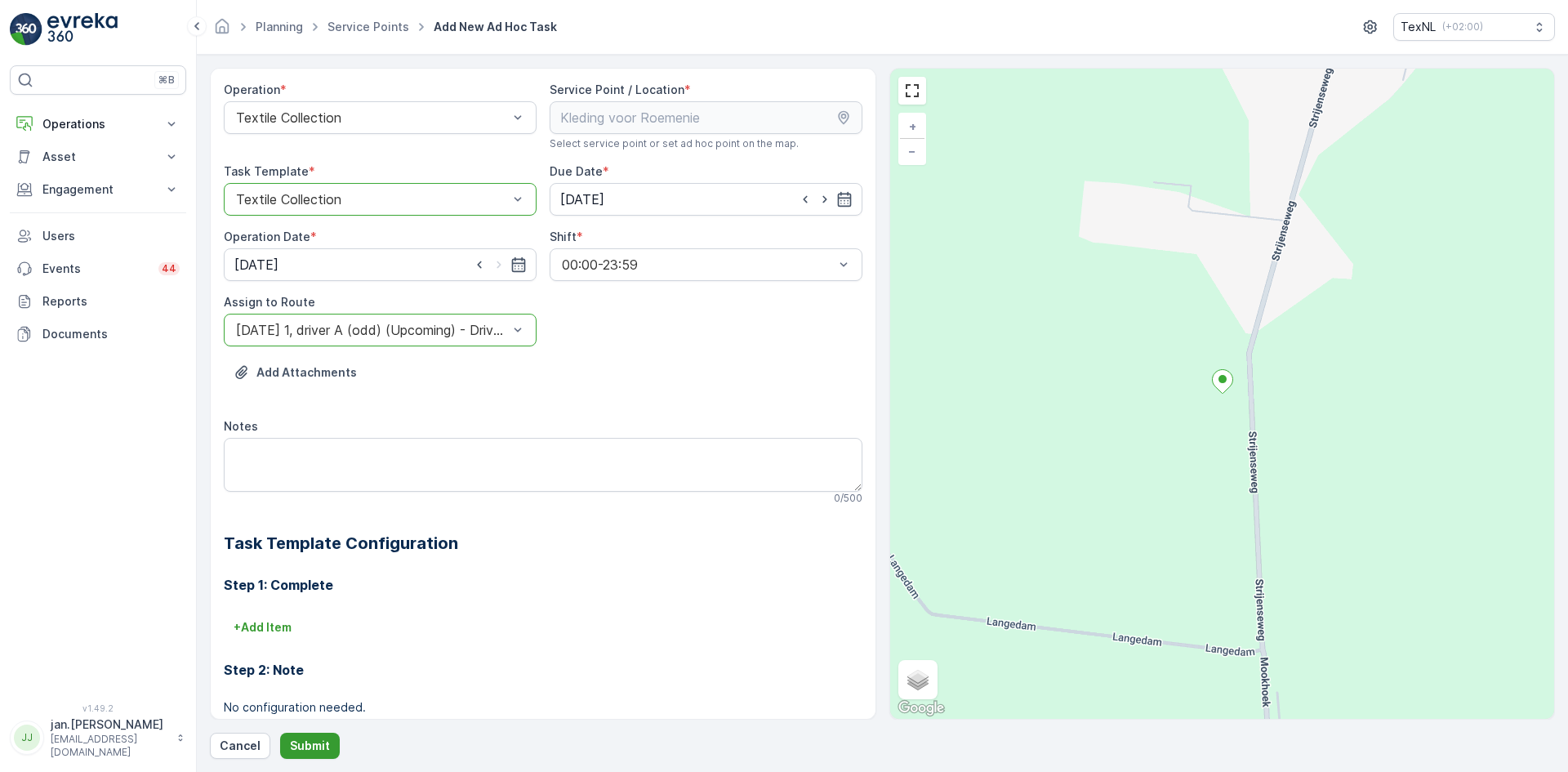
click at [305, 752] on p "Submit" at bounding box center [309, 745] width 40 height 16
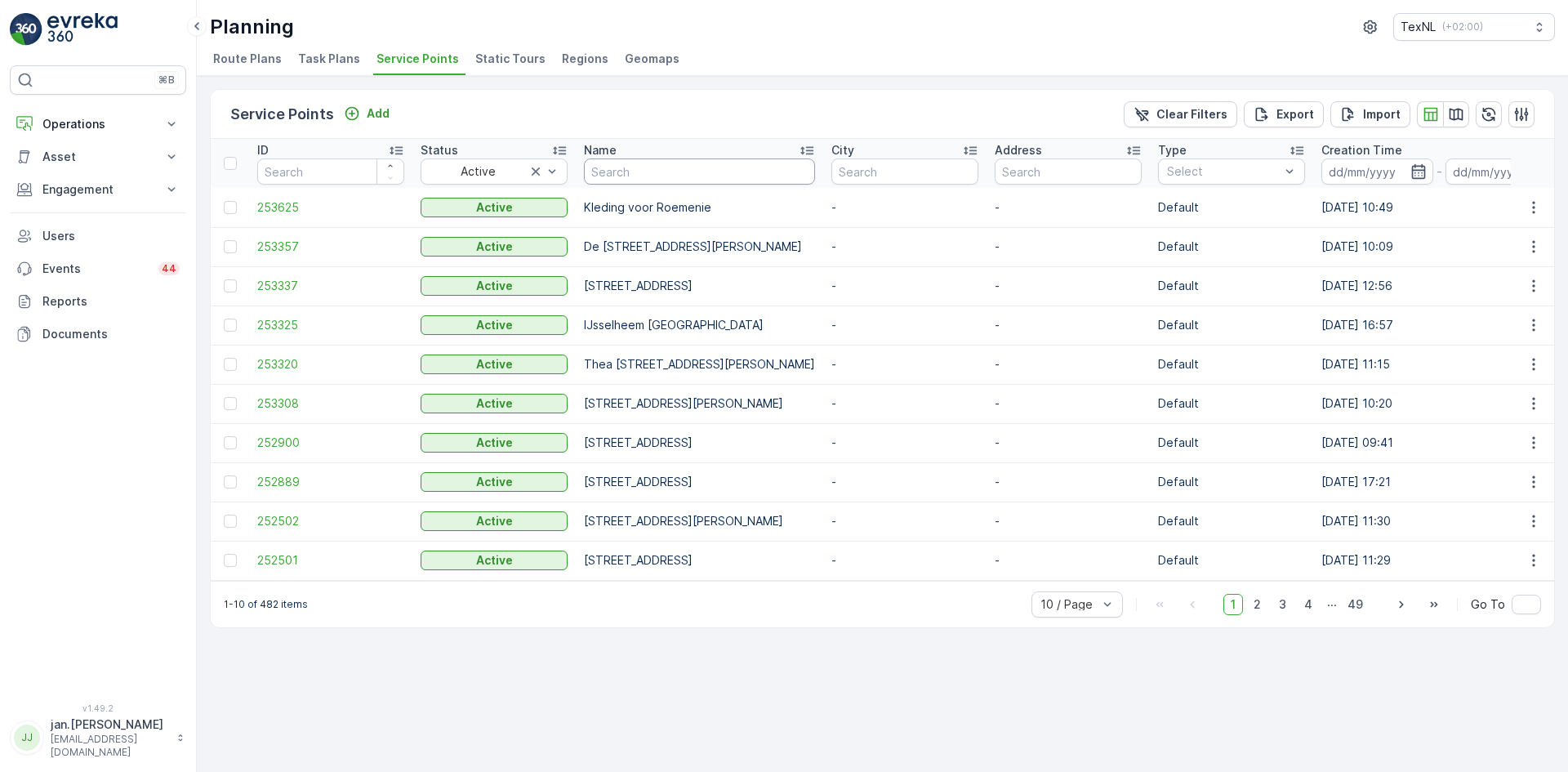
click at [635, 179] on input "text" at bounding box center [699, 171] width 231 height 26
type input "ark"
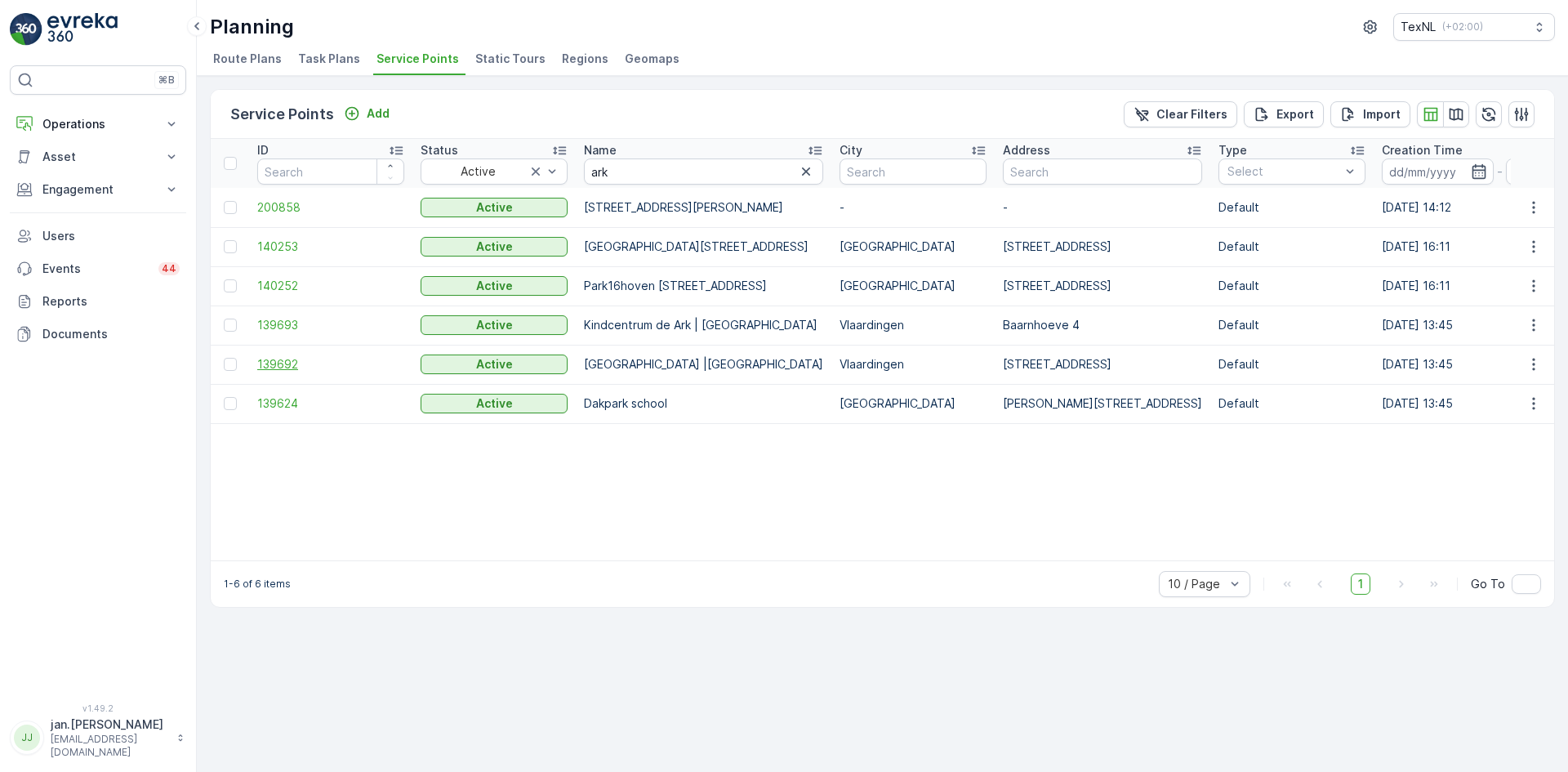
click at [279, 367] on span "139692" at bounding box center [331, 364] width 147 height 16
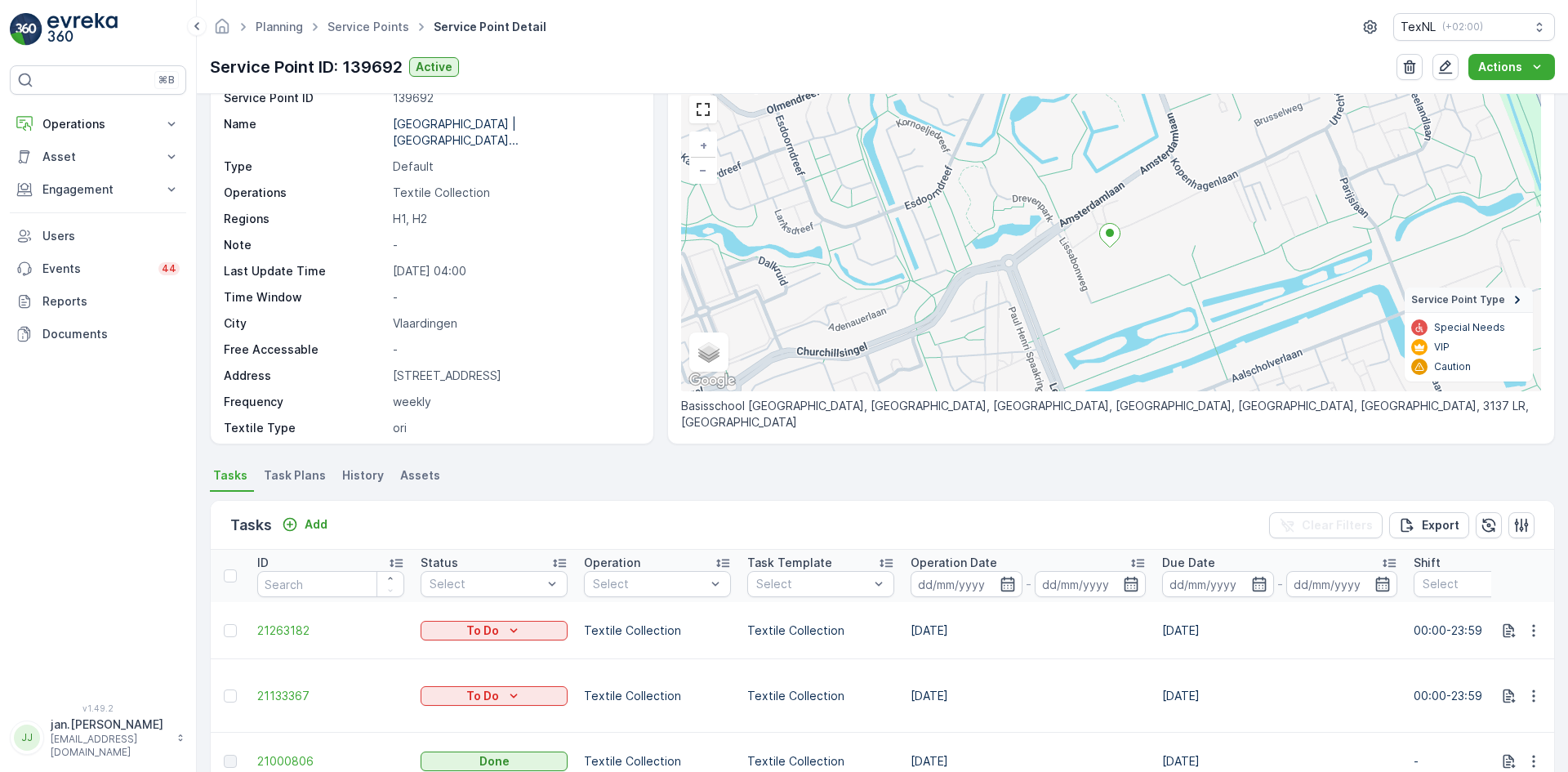
scroll to position [163, 0]
